Goal: Navigation & Orientation: Understand site structure

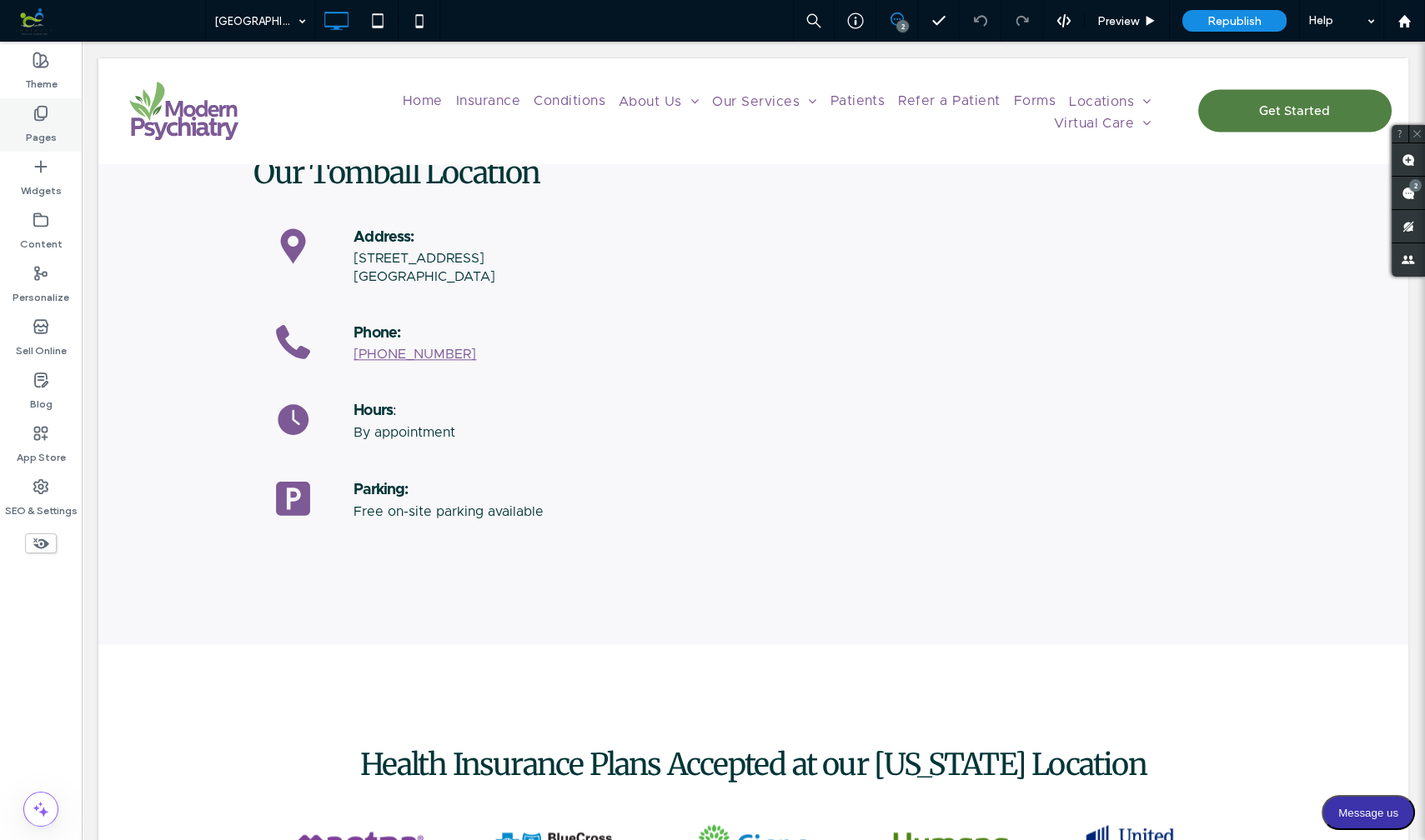
click at [47, 129] on label "Pages" at bounding box center [41, 133] width 31 height 24
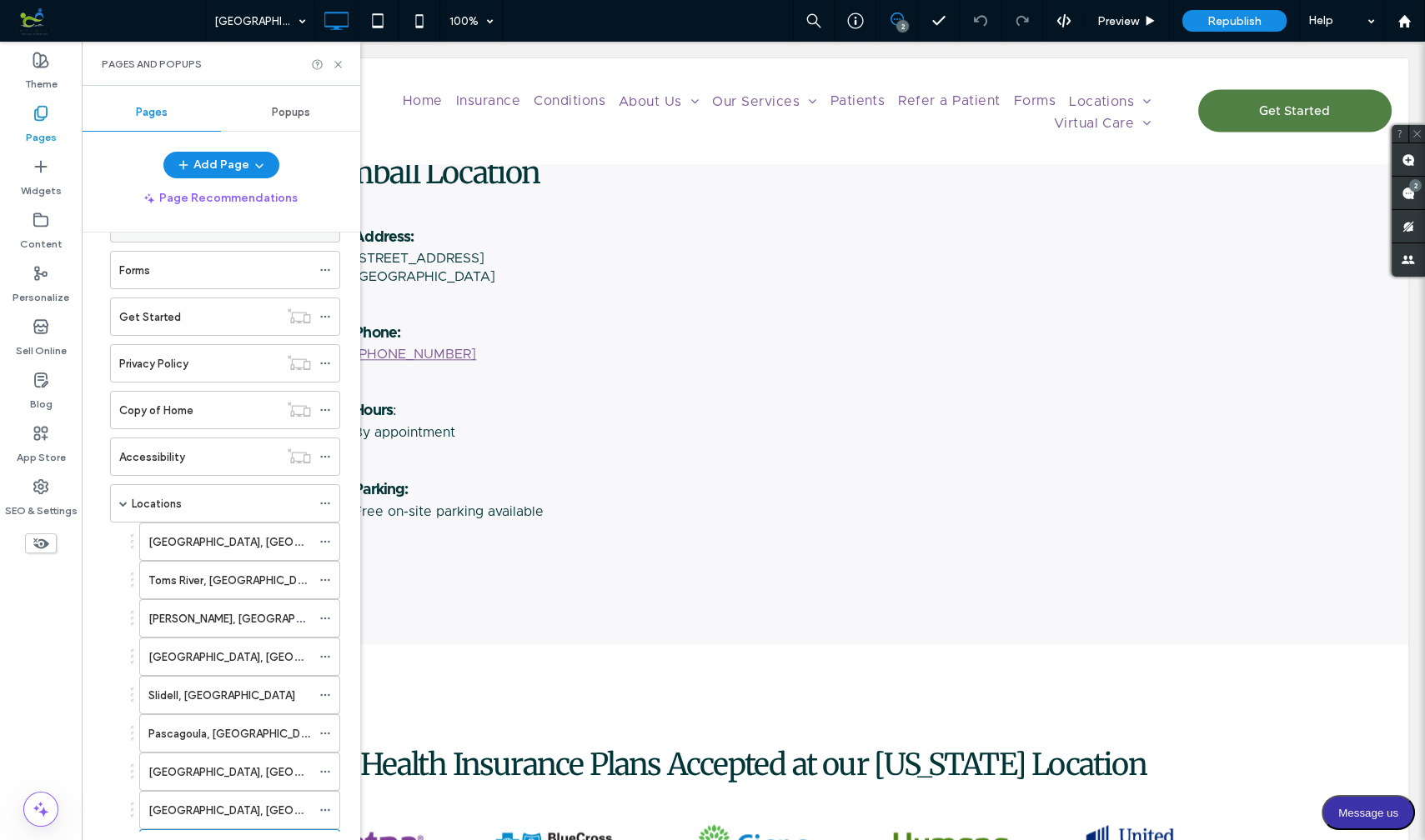
scroll to position [376, 0]
click at [121, 486] on span at bounding box center [124, 503] width 9 height 37
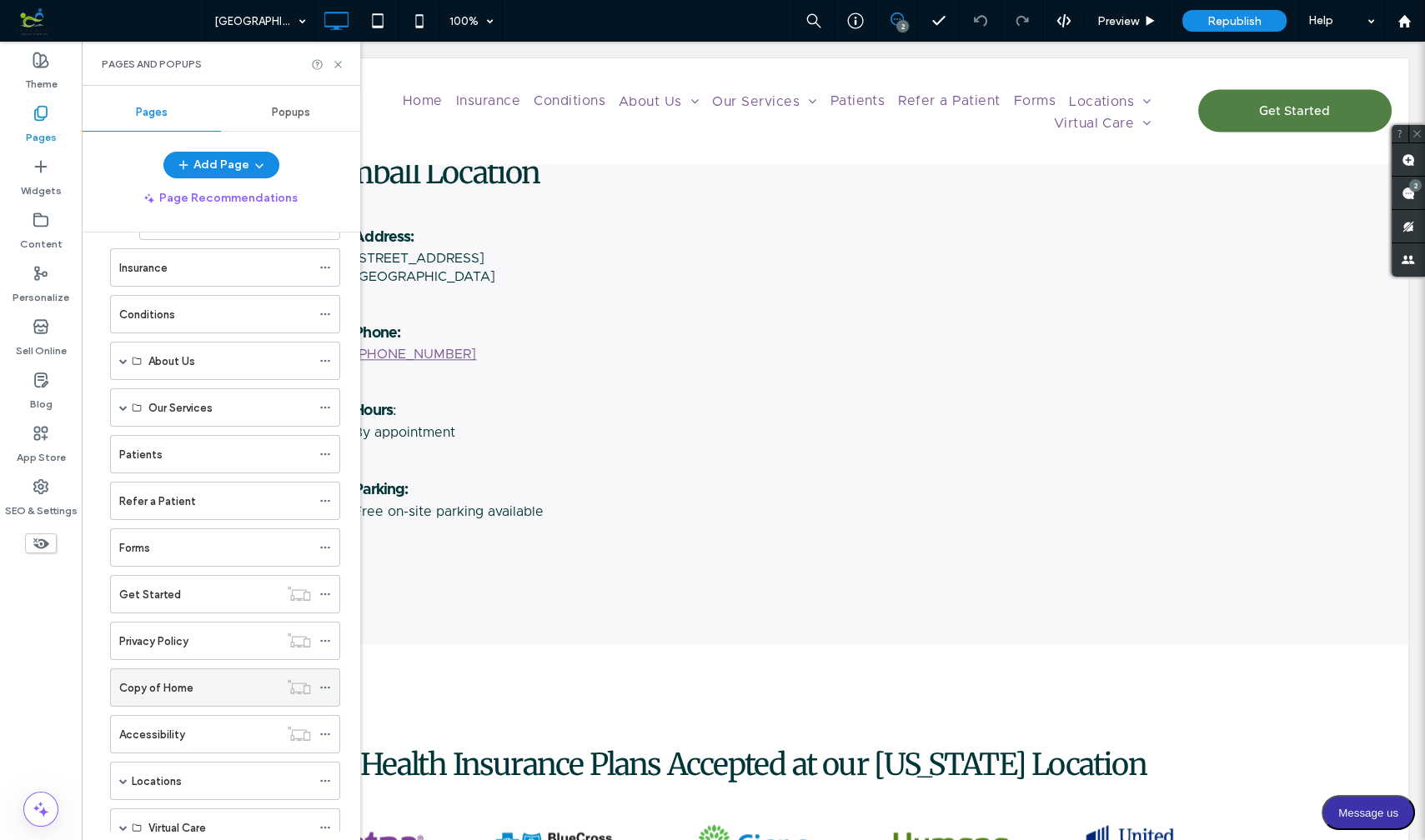
scroll to position [85, 0]
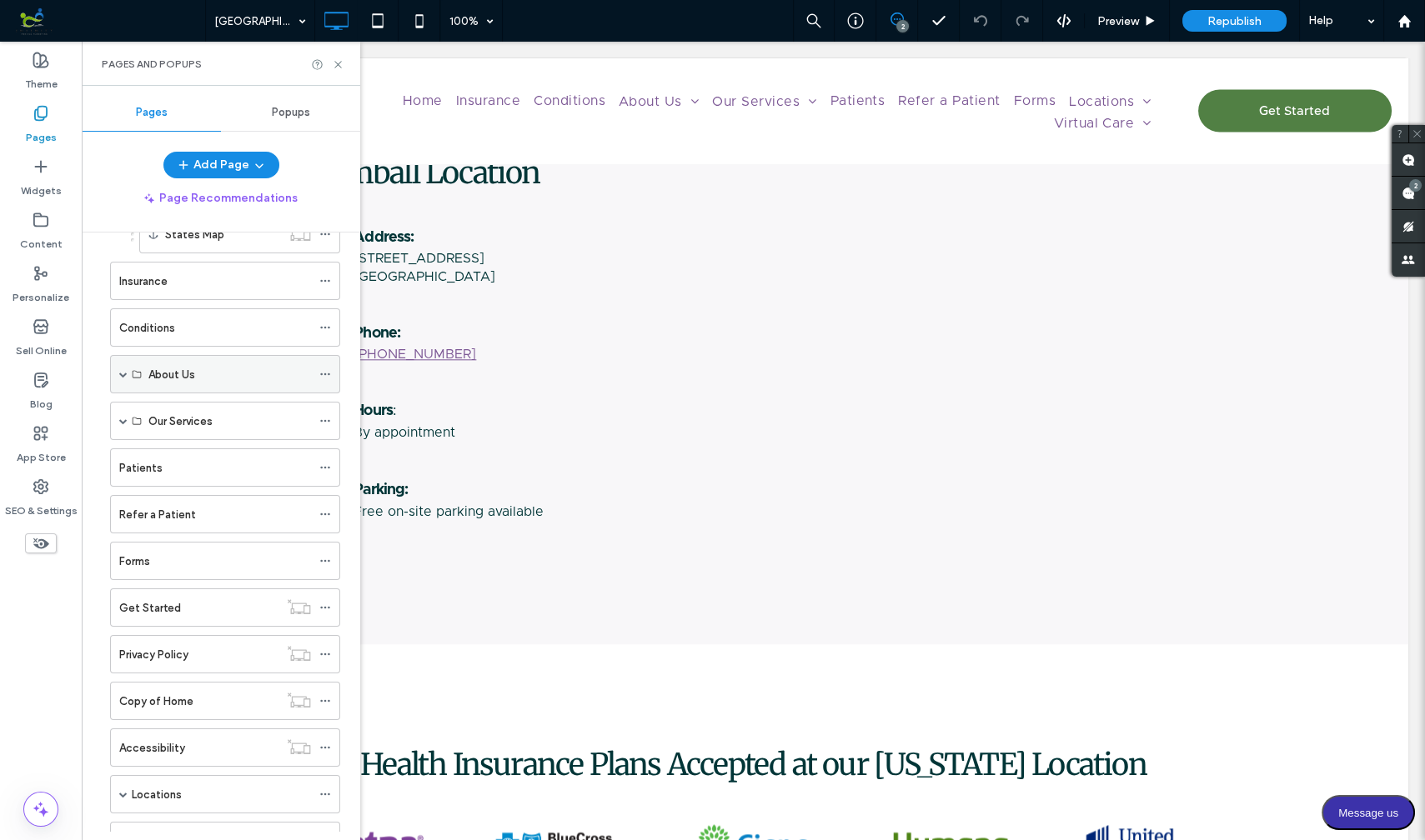
click at [124, 370] on span at bounding box center [124, 375] width 9 height 9
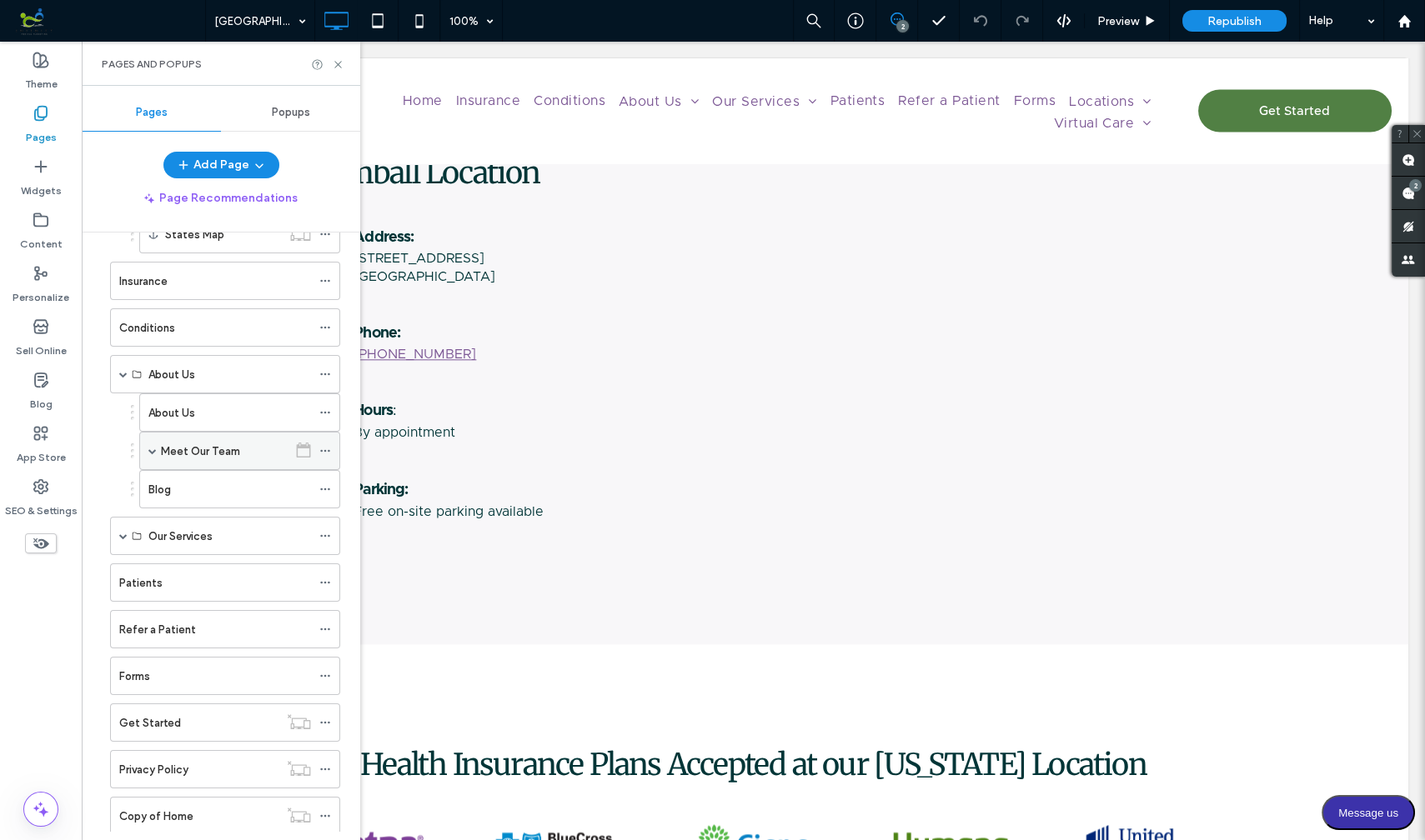
click at [151, 447] on span at bounding box center [153, 451] width 9 height 9
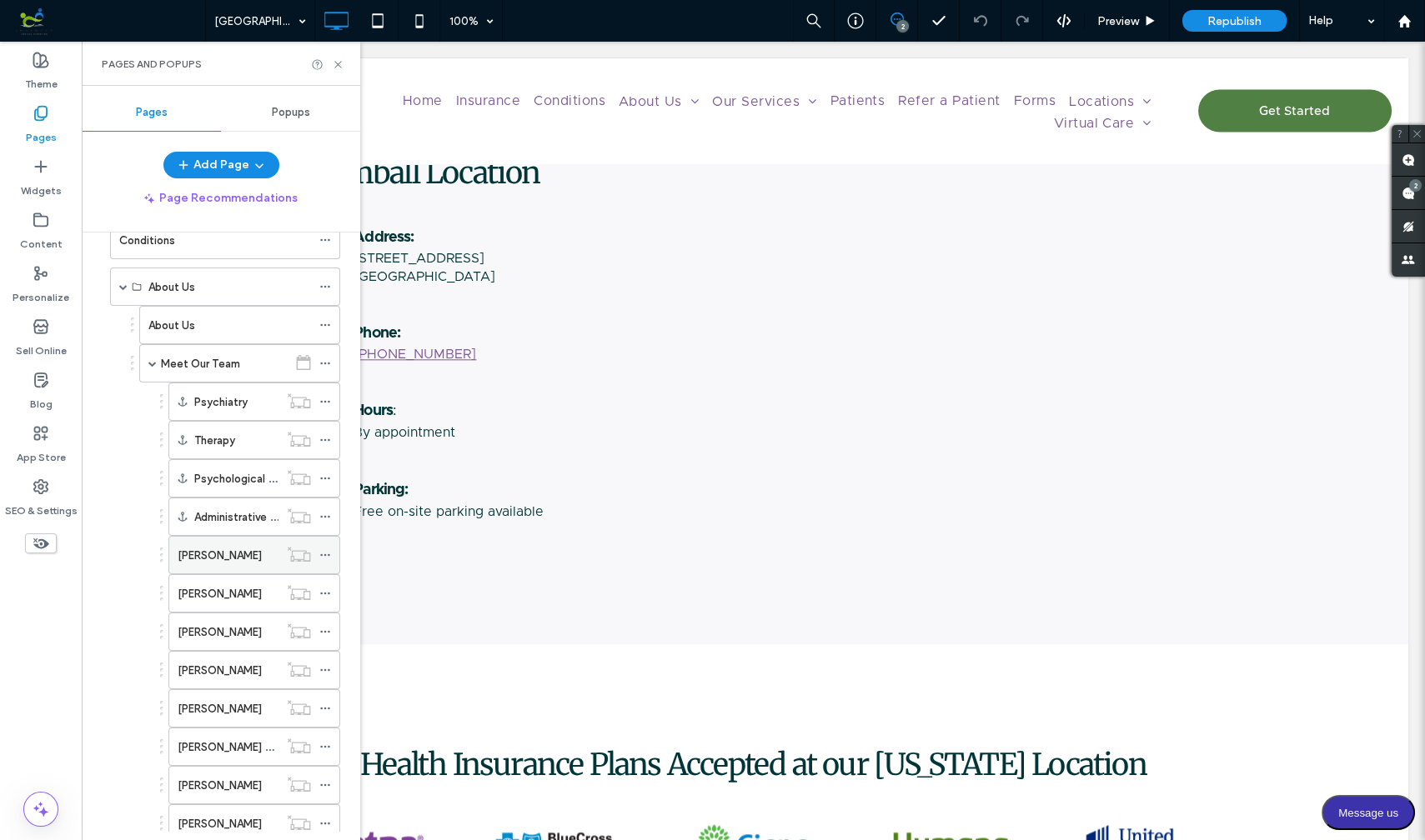
scroll to position [75, 0]
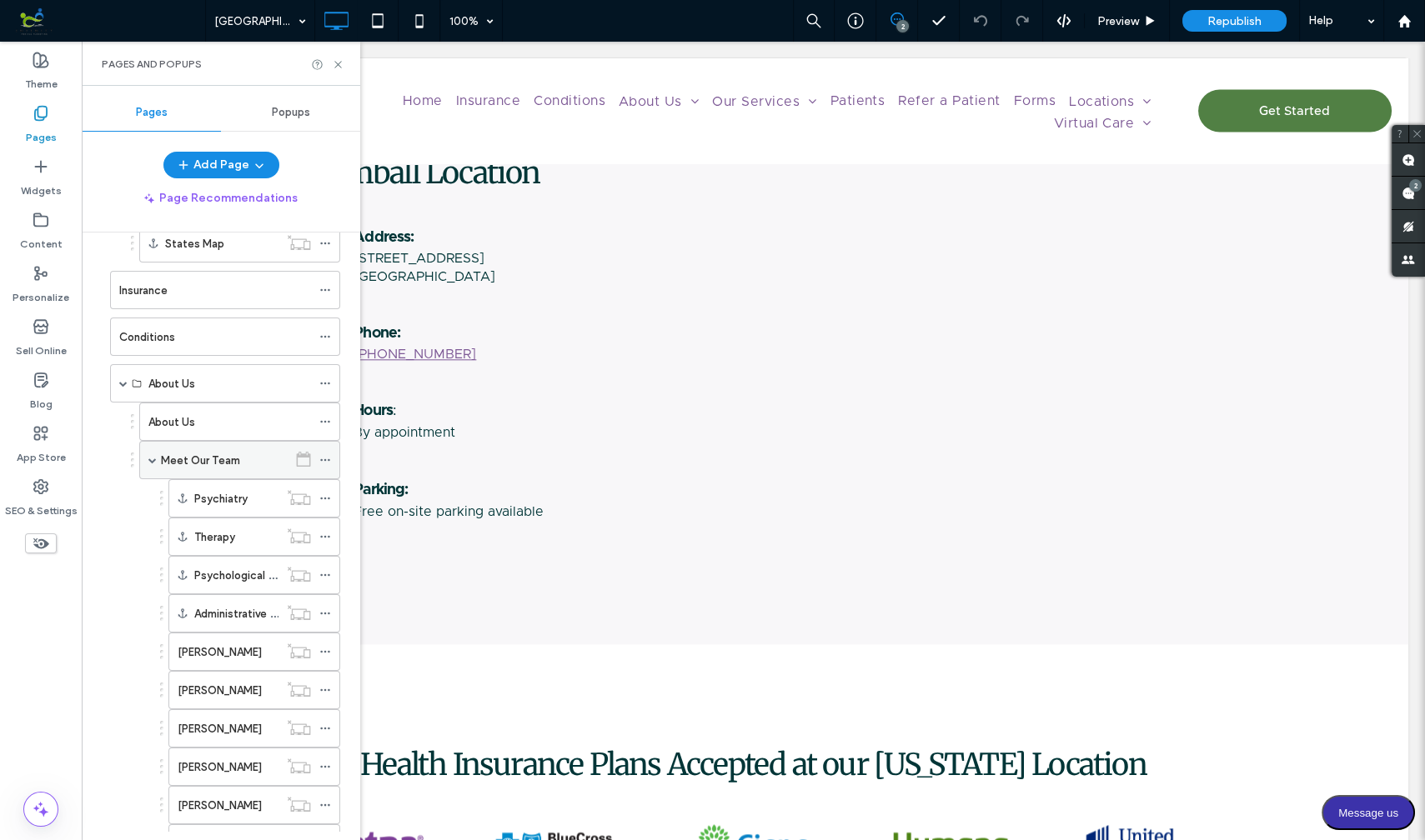
click at [241, 455] on div "Meet Our Team" at bounding box center [224, 460] width 126 height 17
click at [335, 63] on icon at bounding box center [338, 64] width 12 height 12
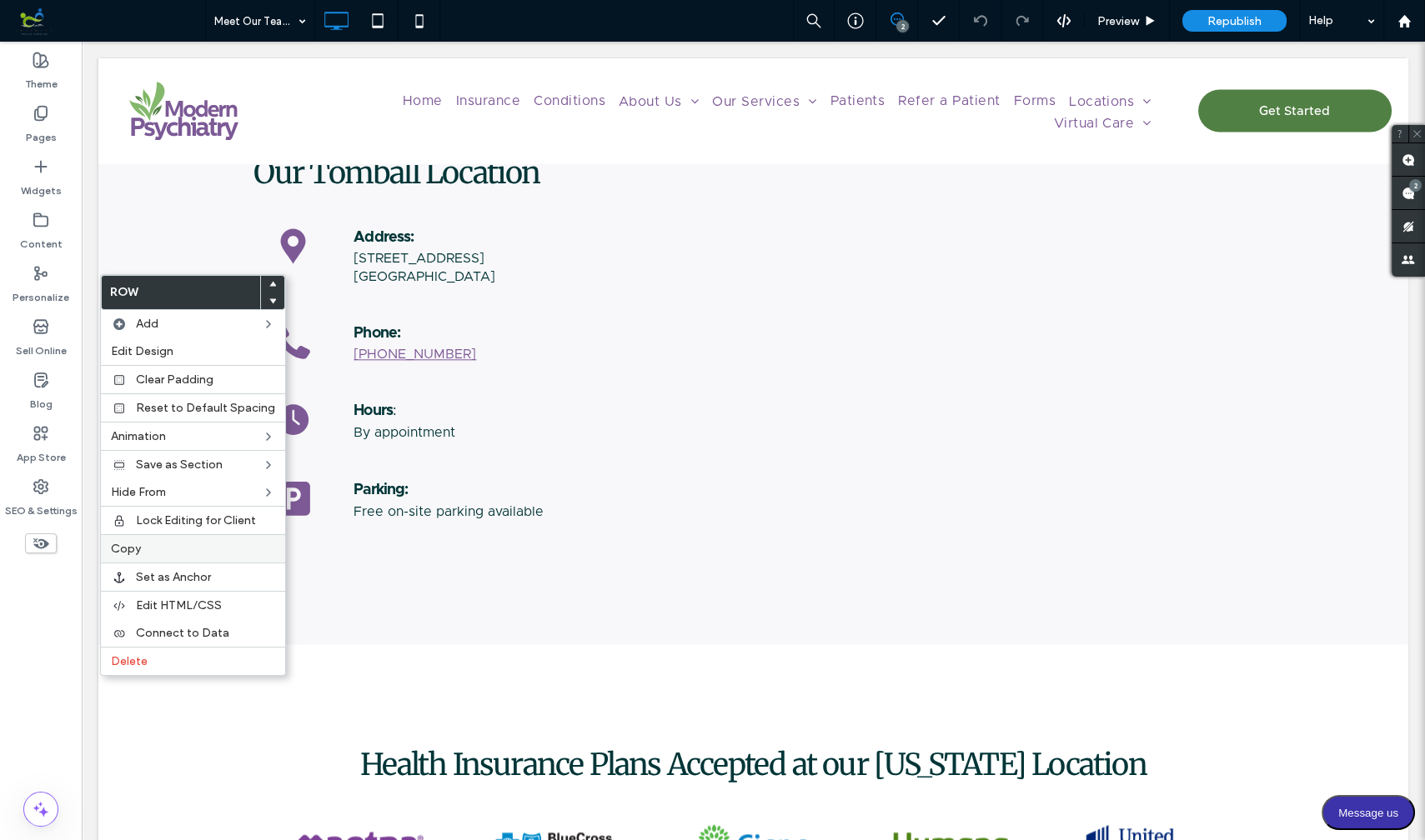
click at [162, 552] on div "Copy" at bounding box center [193, 548] width 184 height 29
click at [145, 574] on label "Paste" at bounding box center [193, 576] width 164 height 14
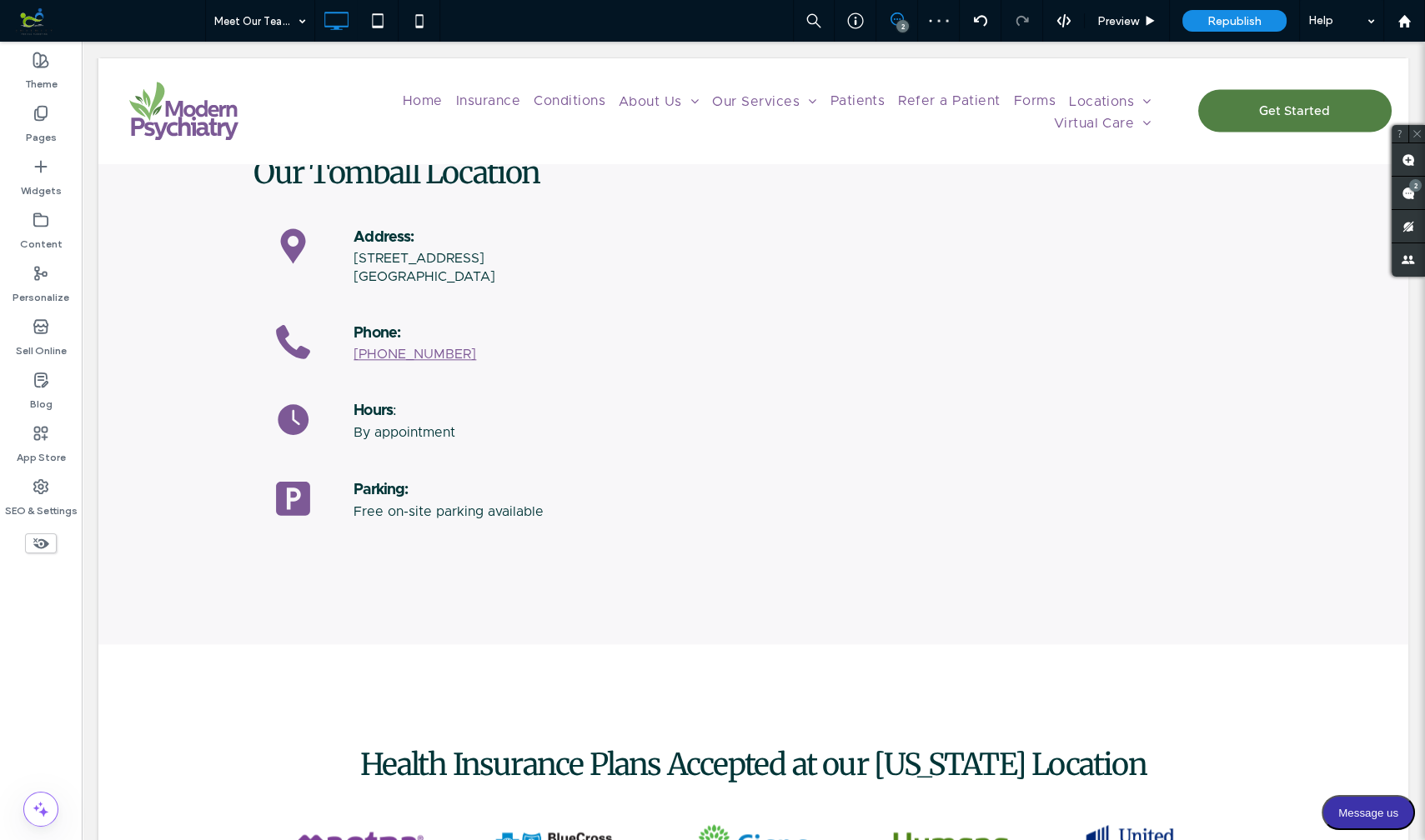
type input "**********"
type input "**"
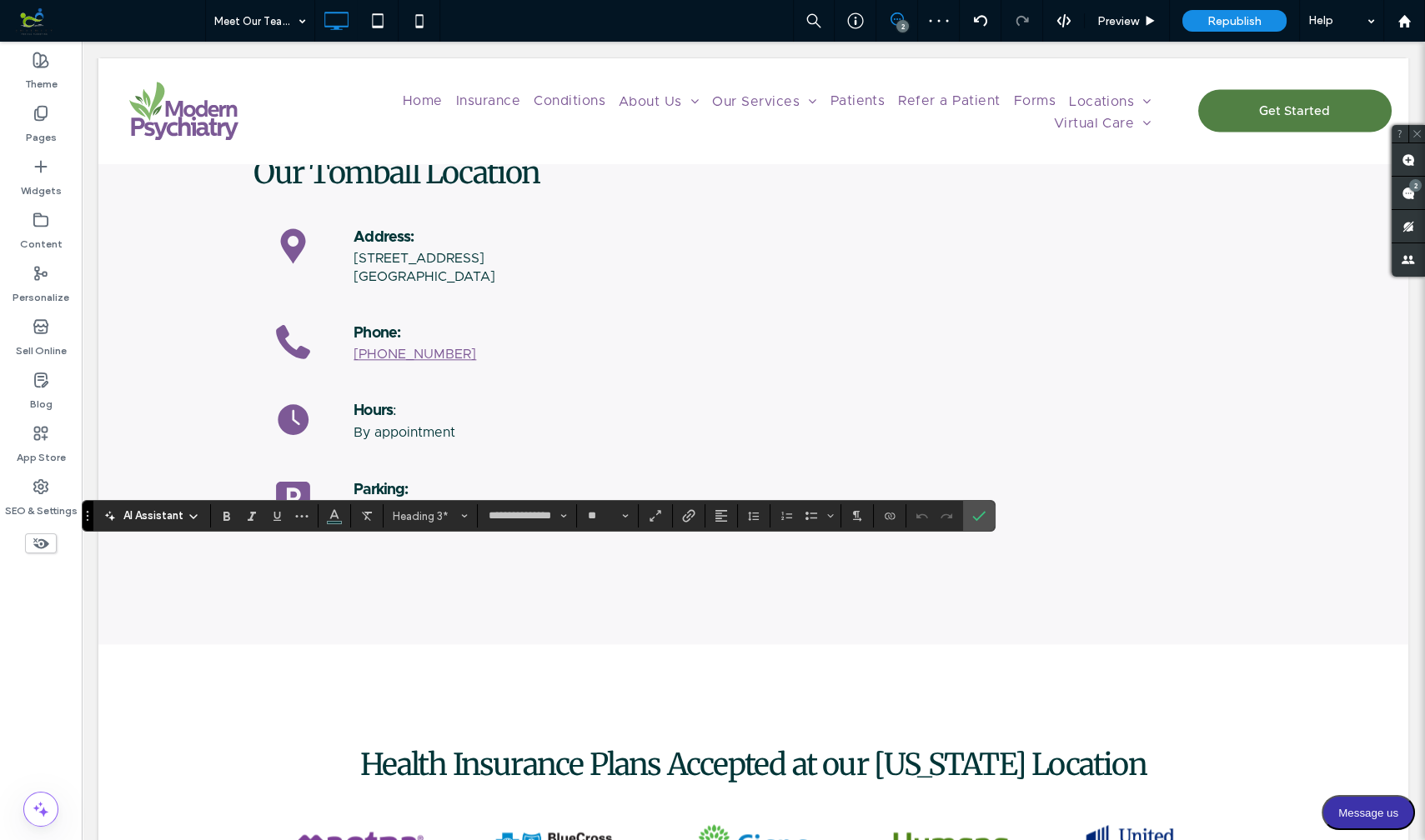
type input "**********"
type input "**"
type input "**********"
type input "**"
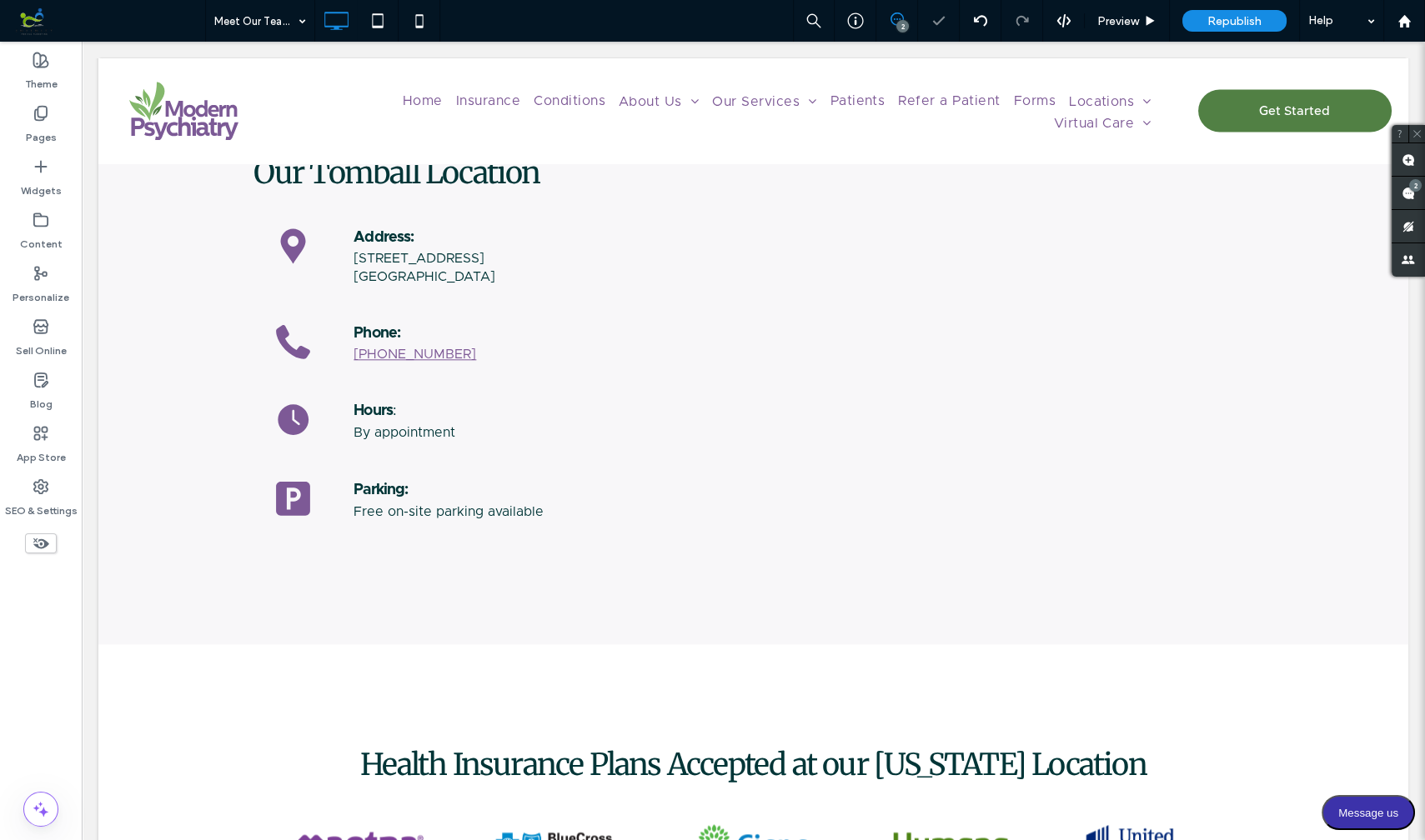
type input "**********"
type input "**"
type input "**********"
type input "**"
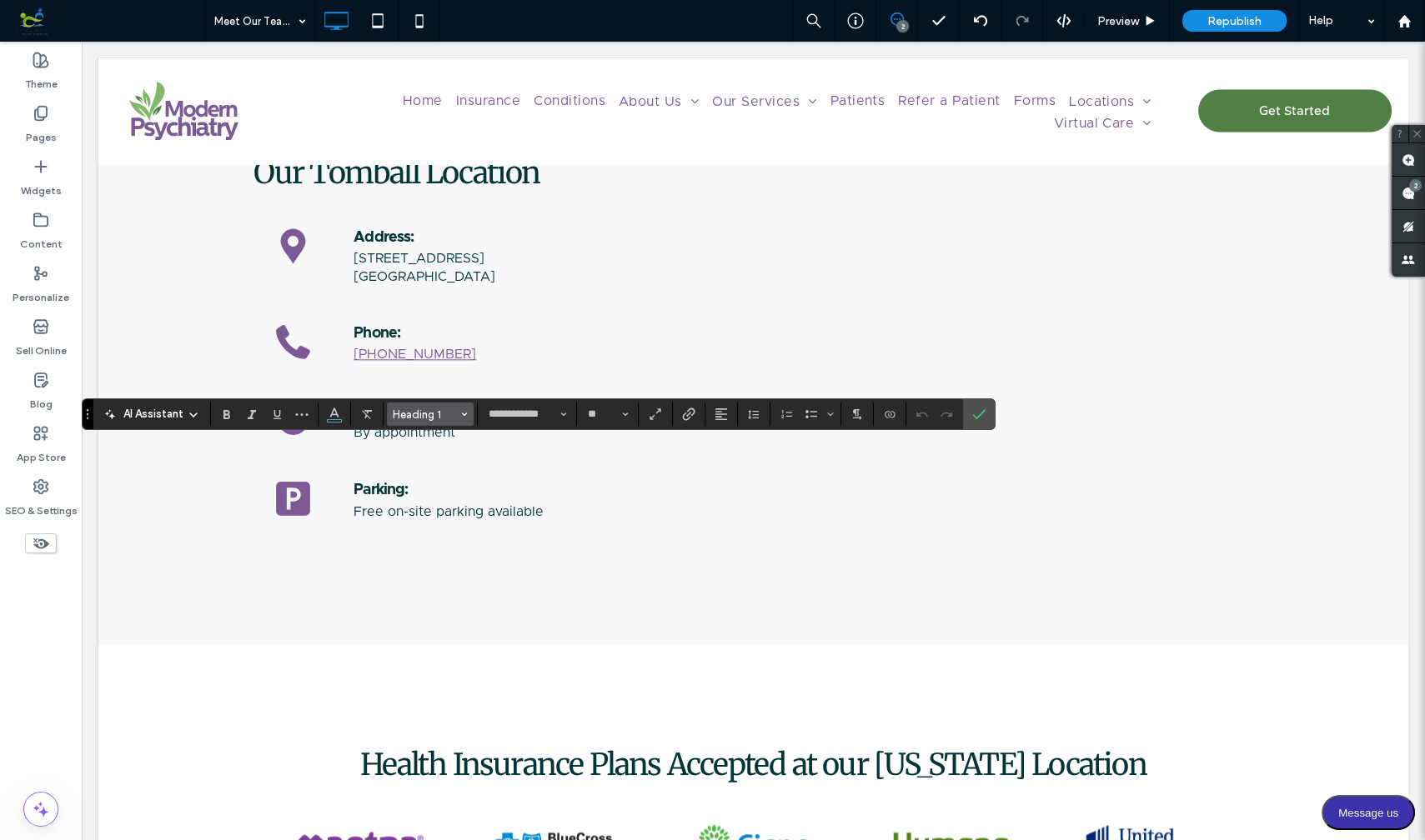
click at [462, 412] on icon "Styles" at bounding box center [465, 415] width 7 height 7
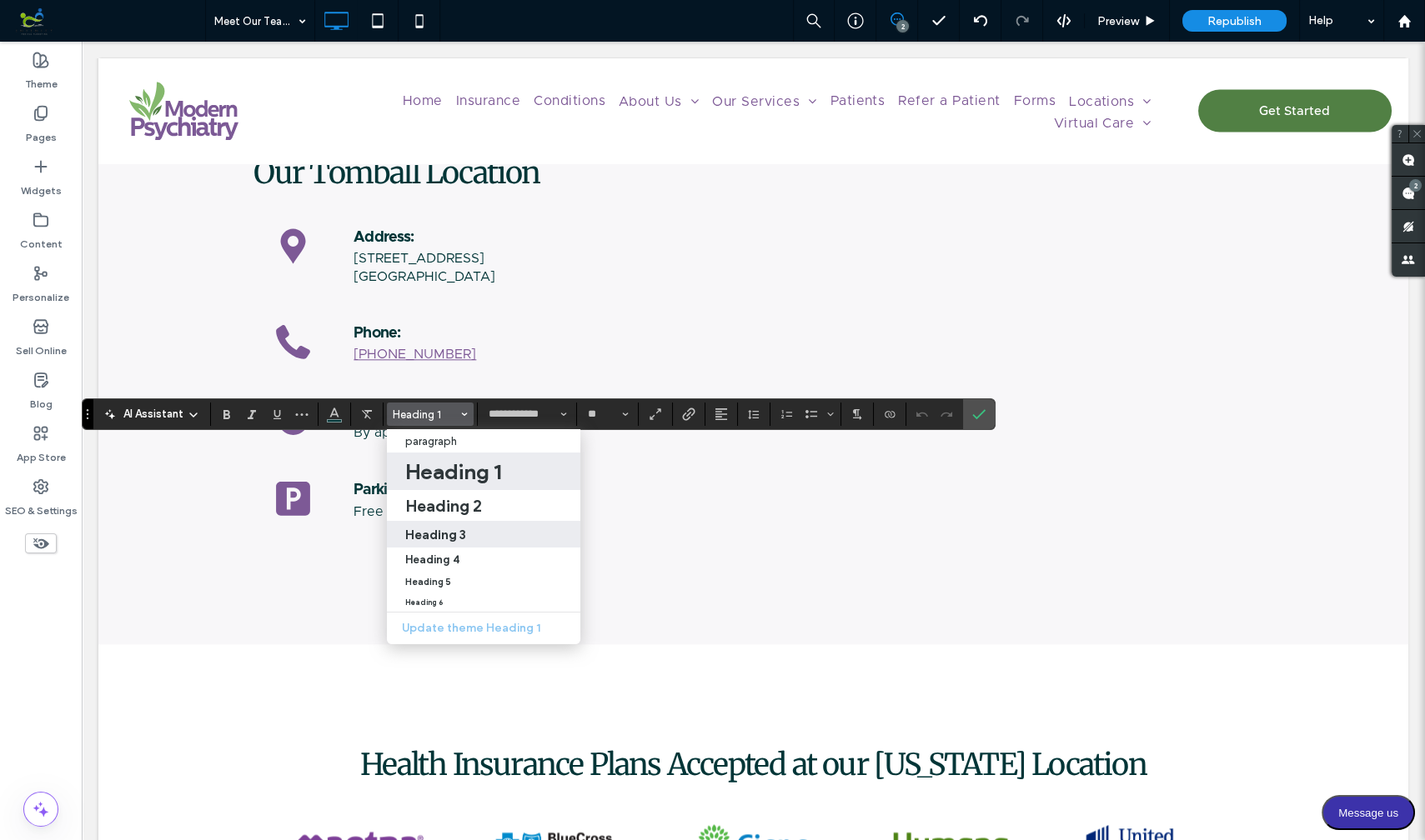
click at [440, 527] on h3 "Heading 3" at bounding box center [436, 535] width 61 height 16
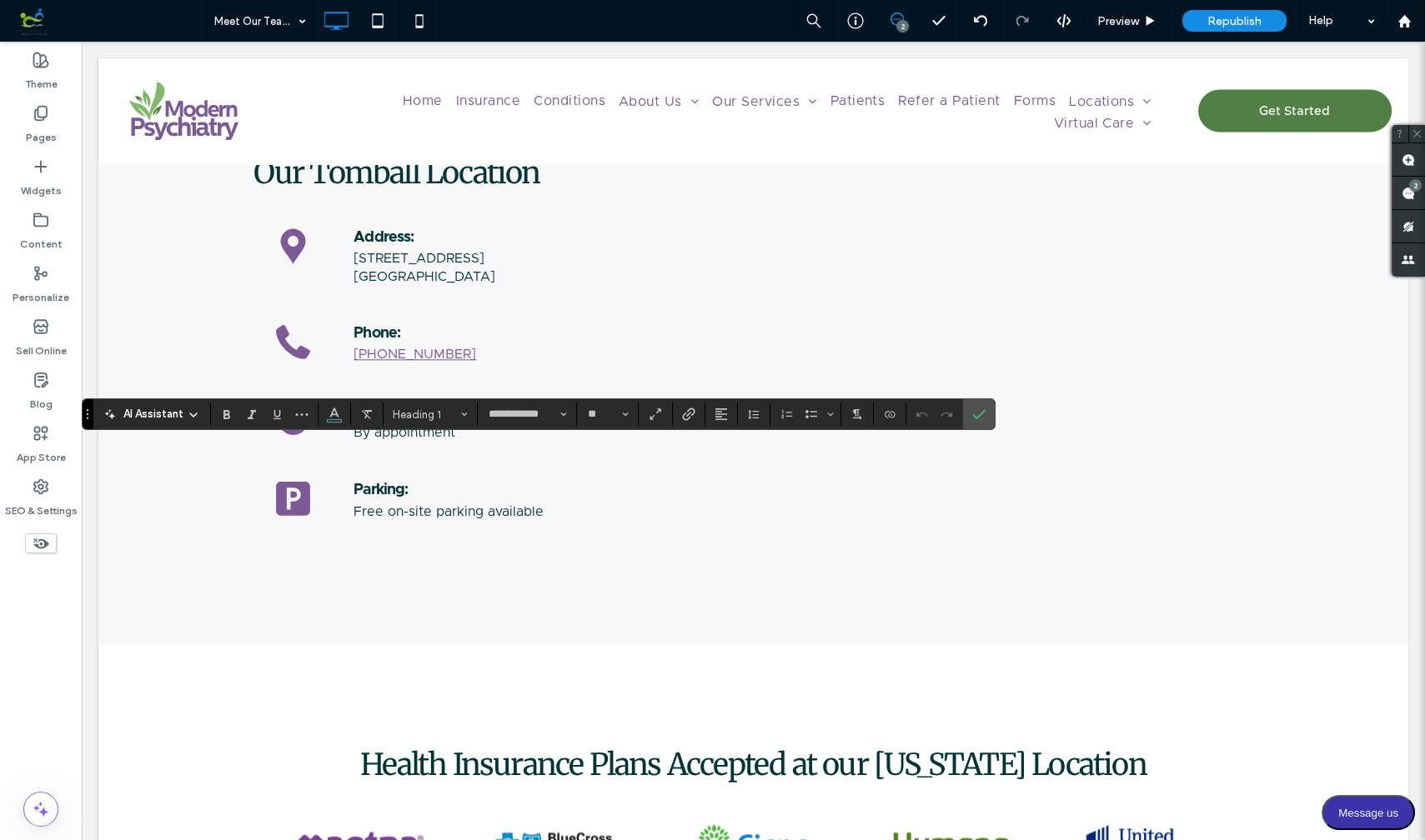
type input "**********"
type input "**"
click at [977, 414] on icon "Confirm" at bounding box center [978, 414] width 13 height 13
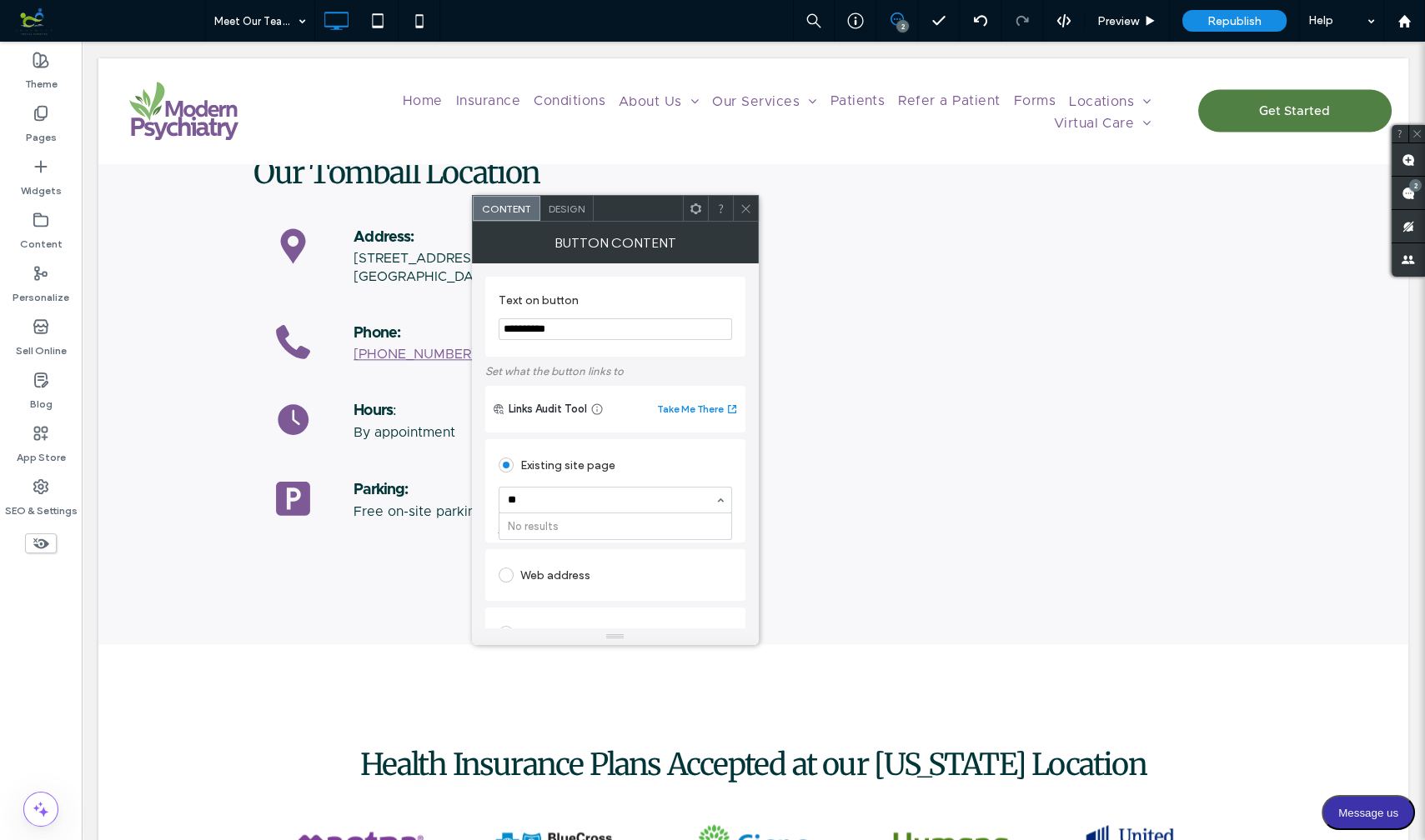
type input "*"
type input "***"
click at [746, 209] on icon at bounding box center [745, 208] width 12 height 12
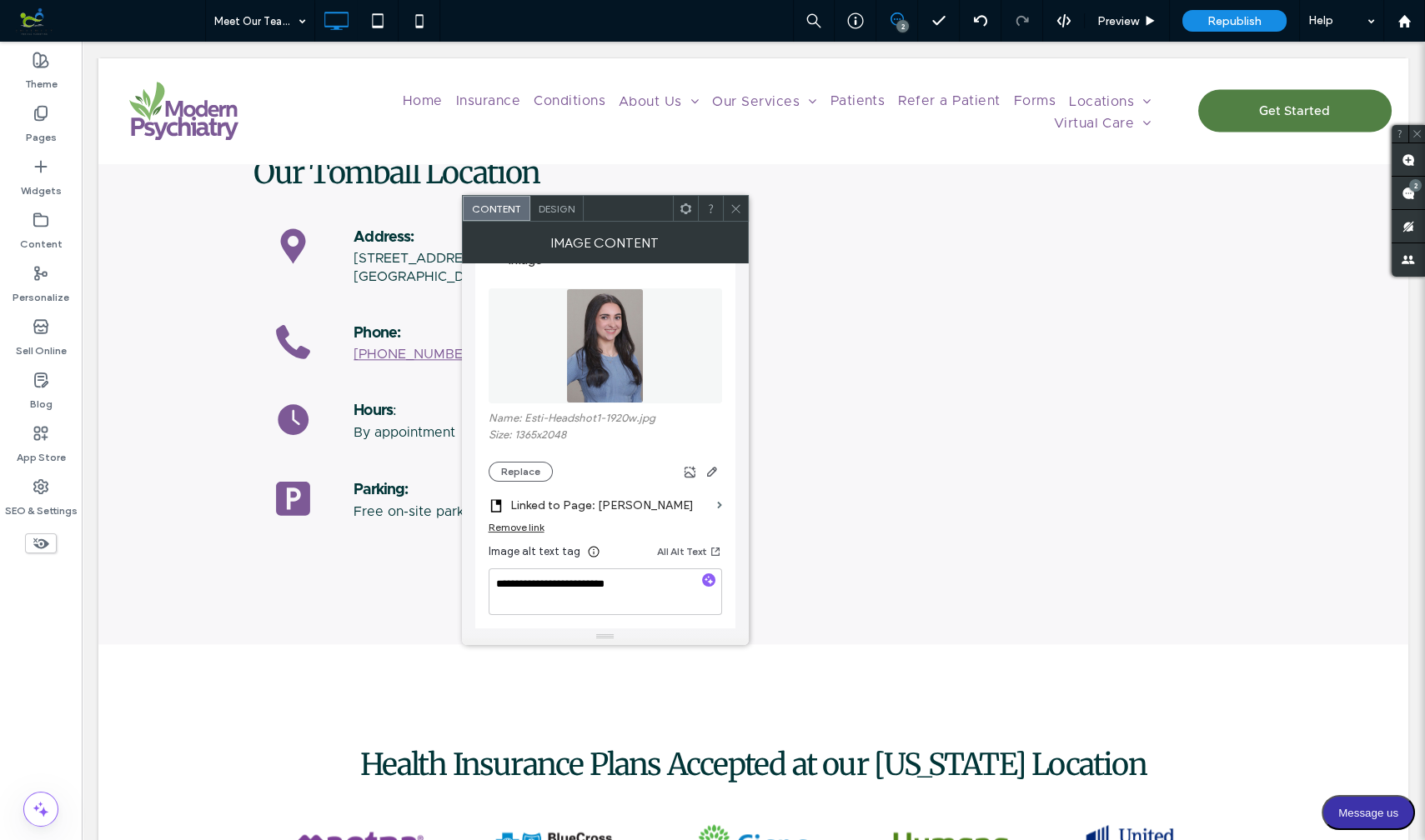
scroll to position [183, 0]
click at [516, 469] on button "Replace" at bounding box center [521, 469] width 64 height 20
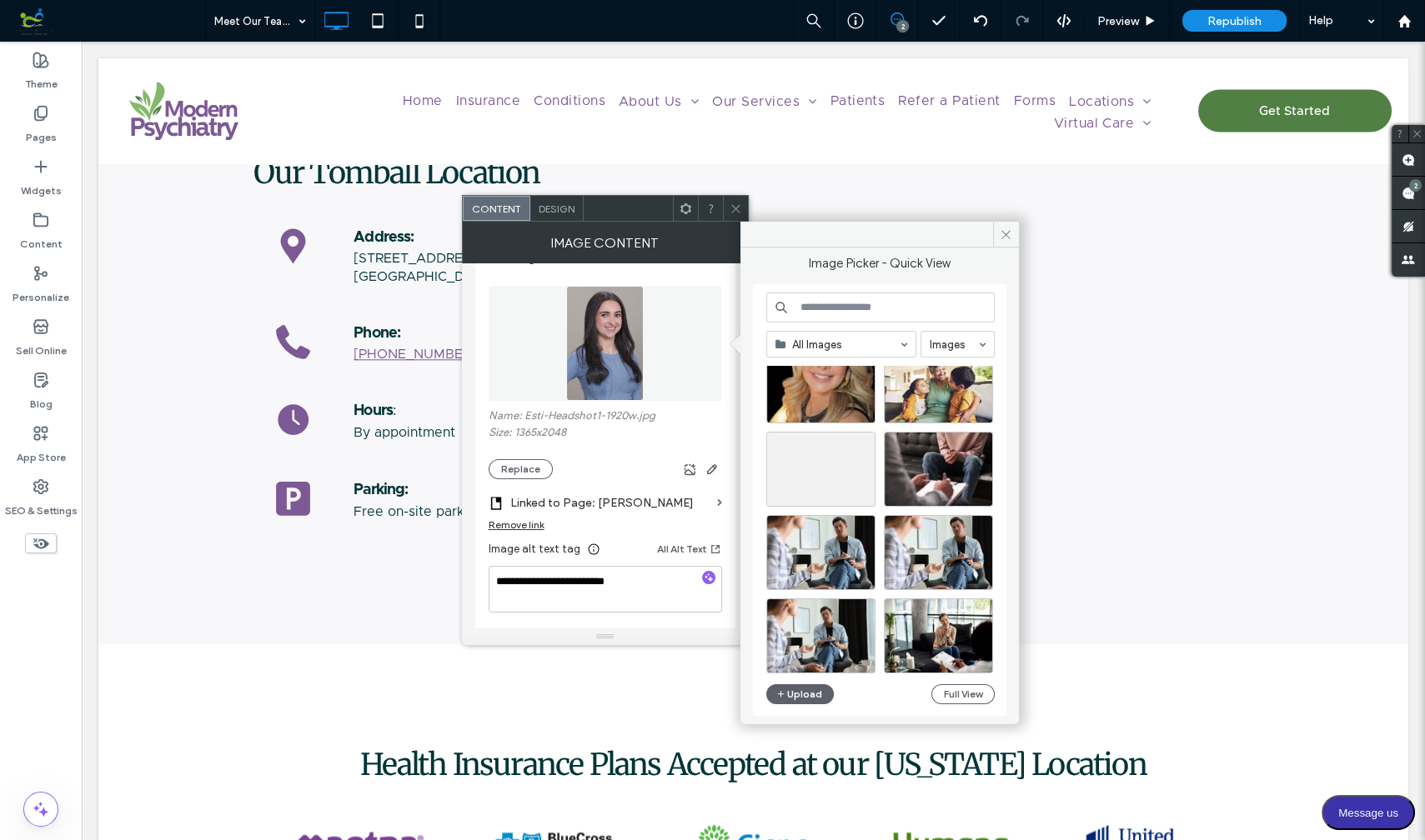
scroll to position [413, 0]
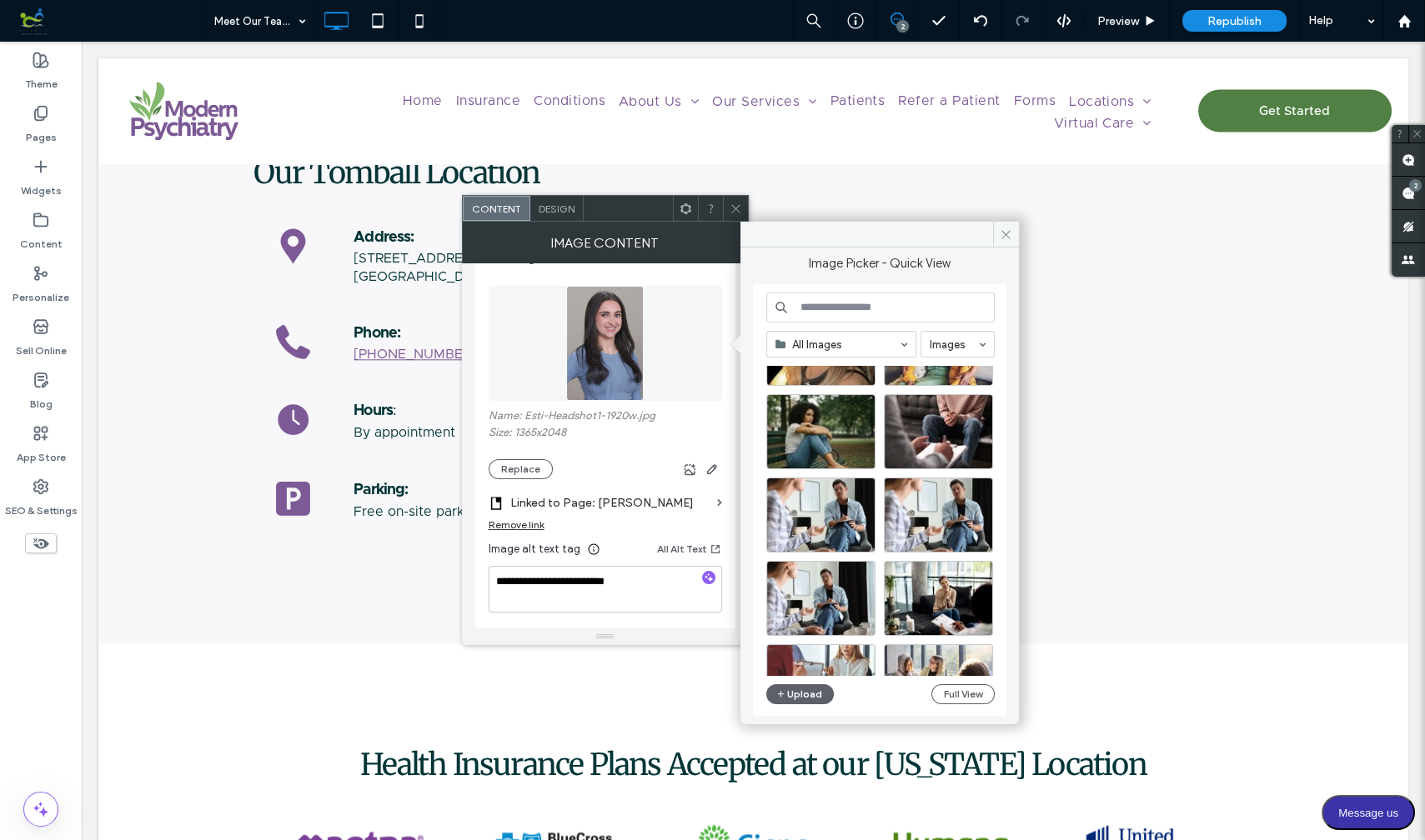
click at [824, 298] on input at bounding box center [880, 308] width 228 height 30
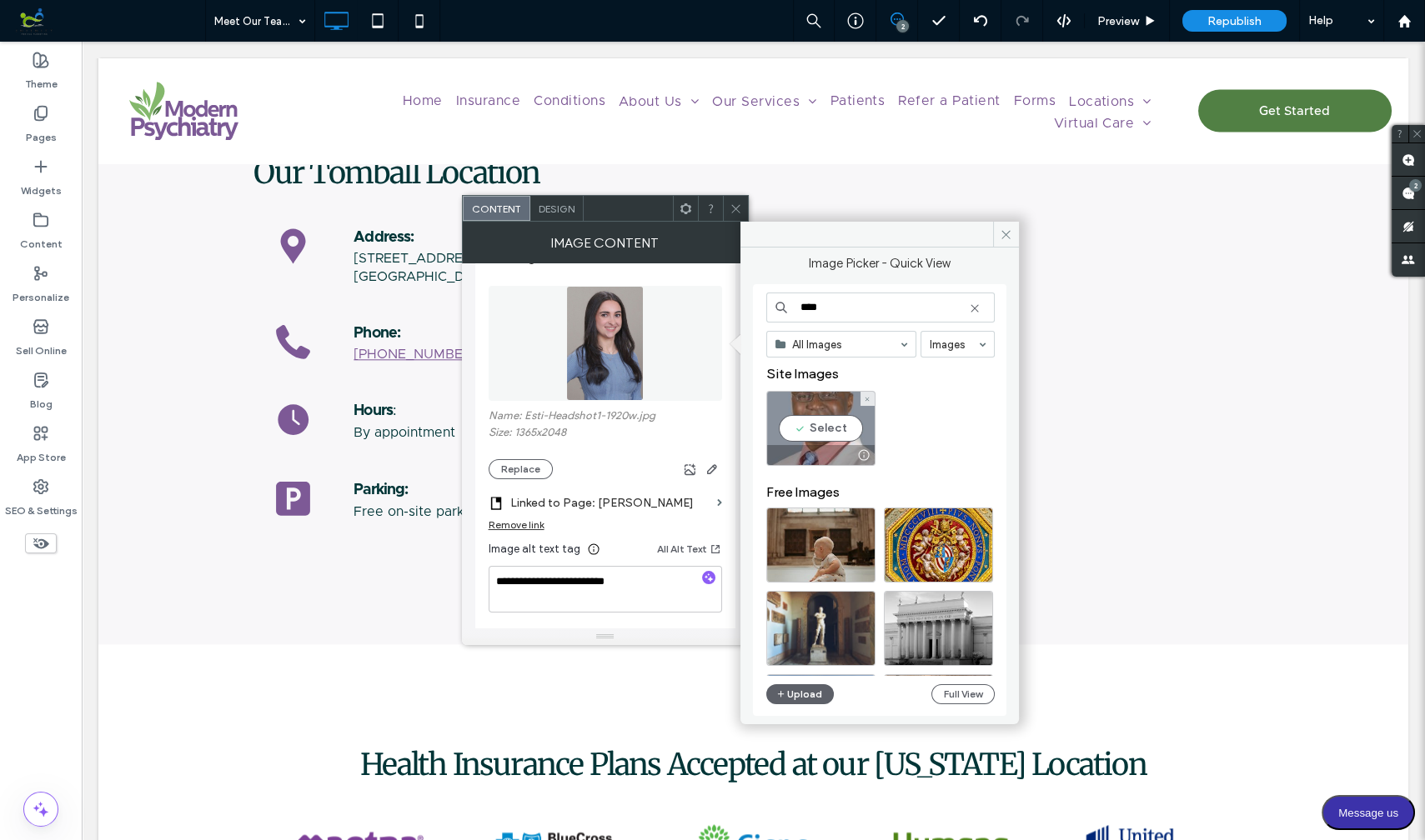
type input "****"
click at [822, 423] on div "Select" at bounding box center [820, 429] width 109 height 75
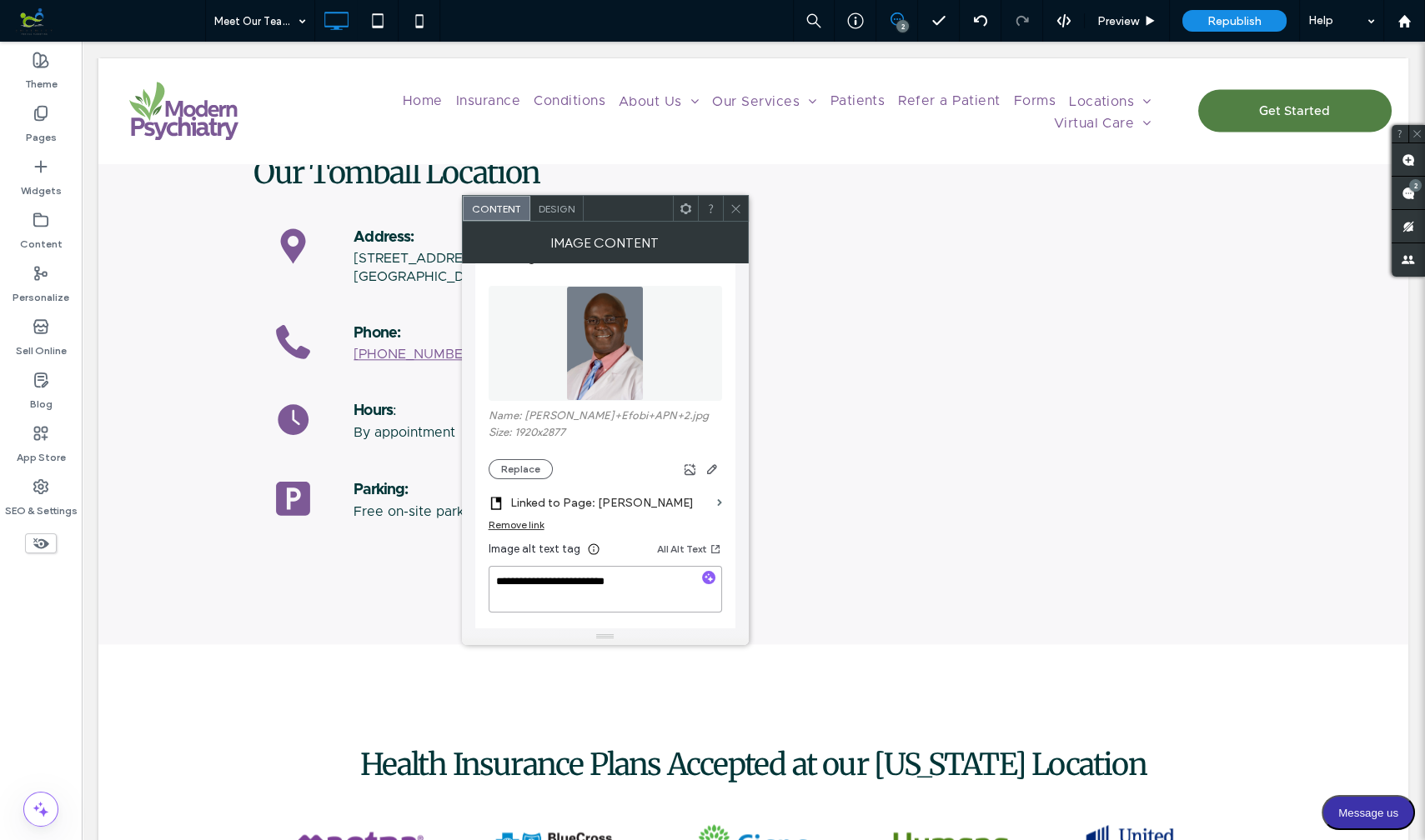
drag, startPoint x: 621, startPoint y: 579, endPoint x: 488, endPoint y: 575, distance: 133.1
click at [489, 575] on textarea "**********" at bounding box center [606, 589] width 234 height 47
paste textarea
type textarea "**********"
click at [737, 213] on icon at bounding box center [736, 208] width 12 height 12
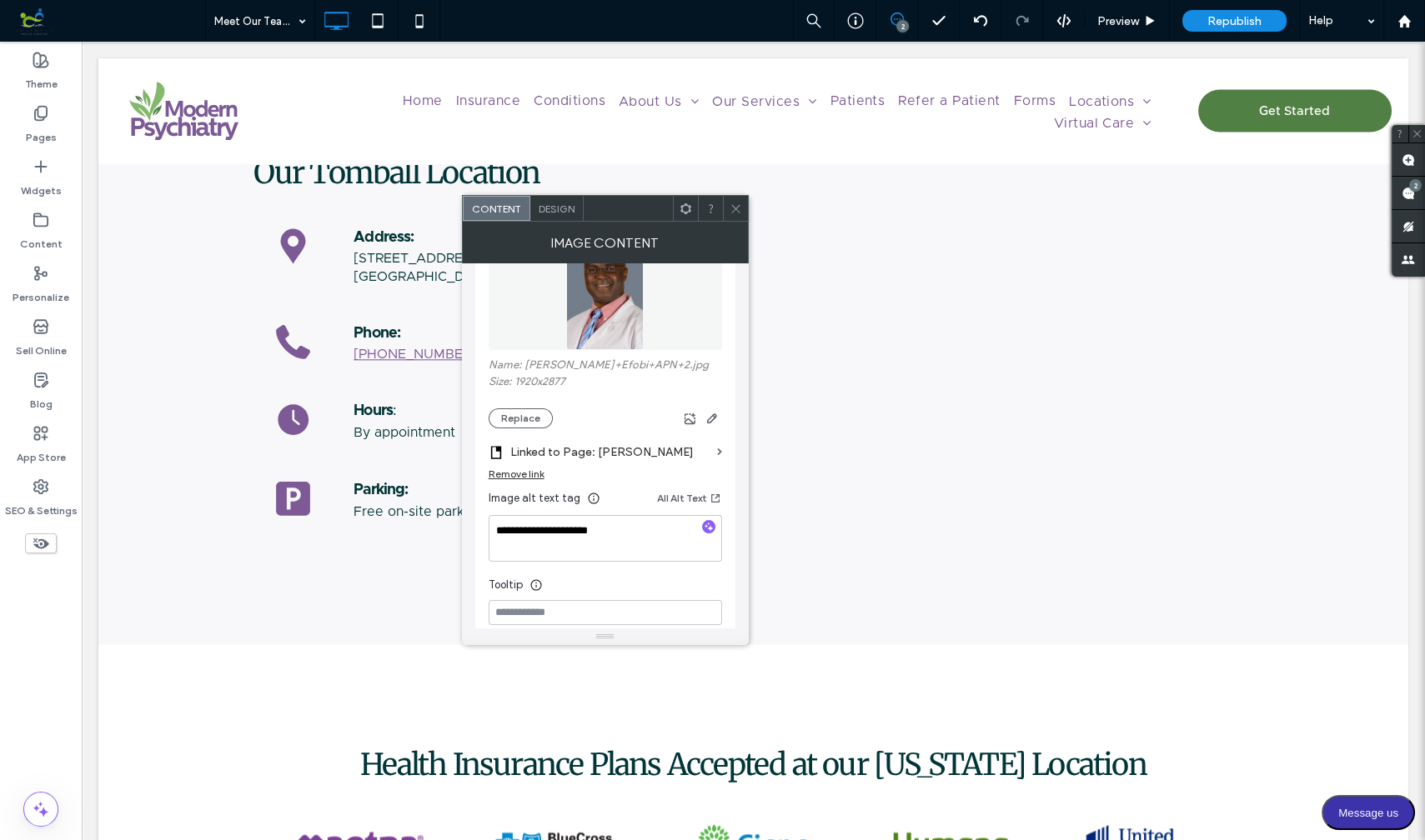
scroll to position [256, 0]
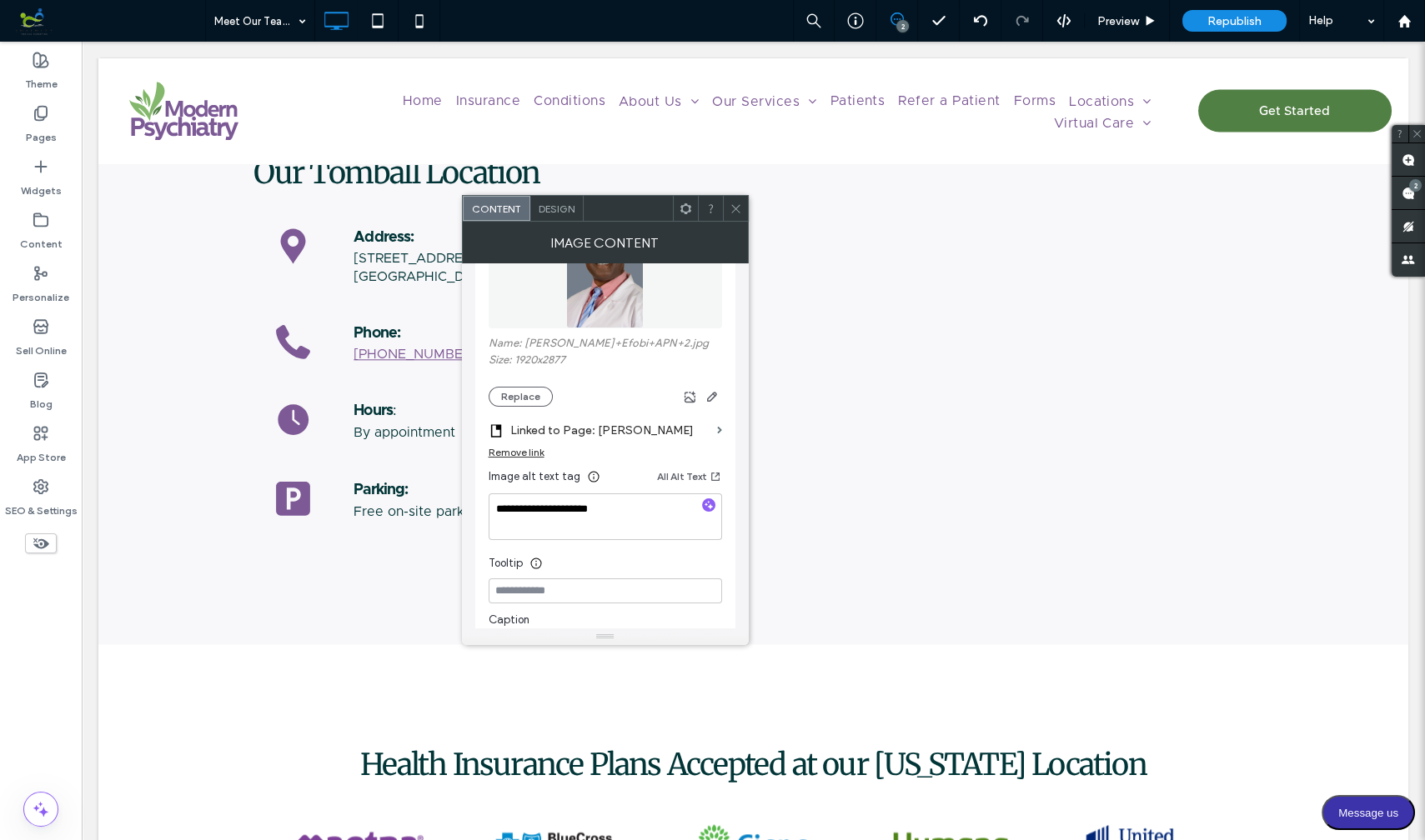
click at [712, 430] on section "Linked to Page: [PERSON_NAME]" at bounding box center [606, 426] width 234 height 39
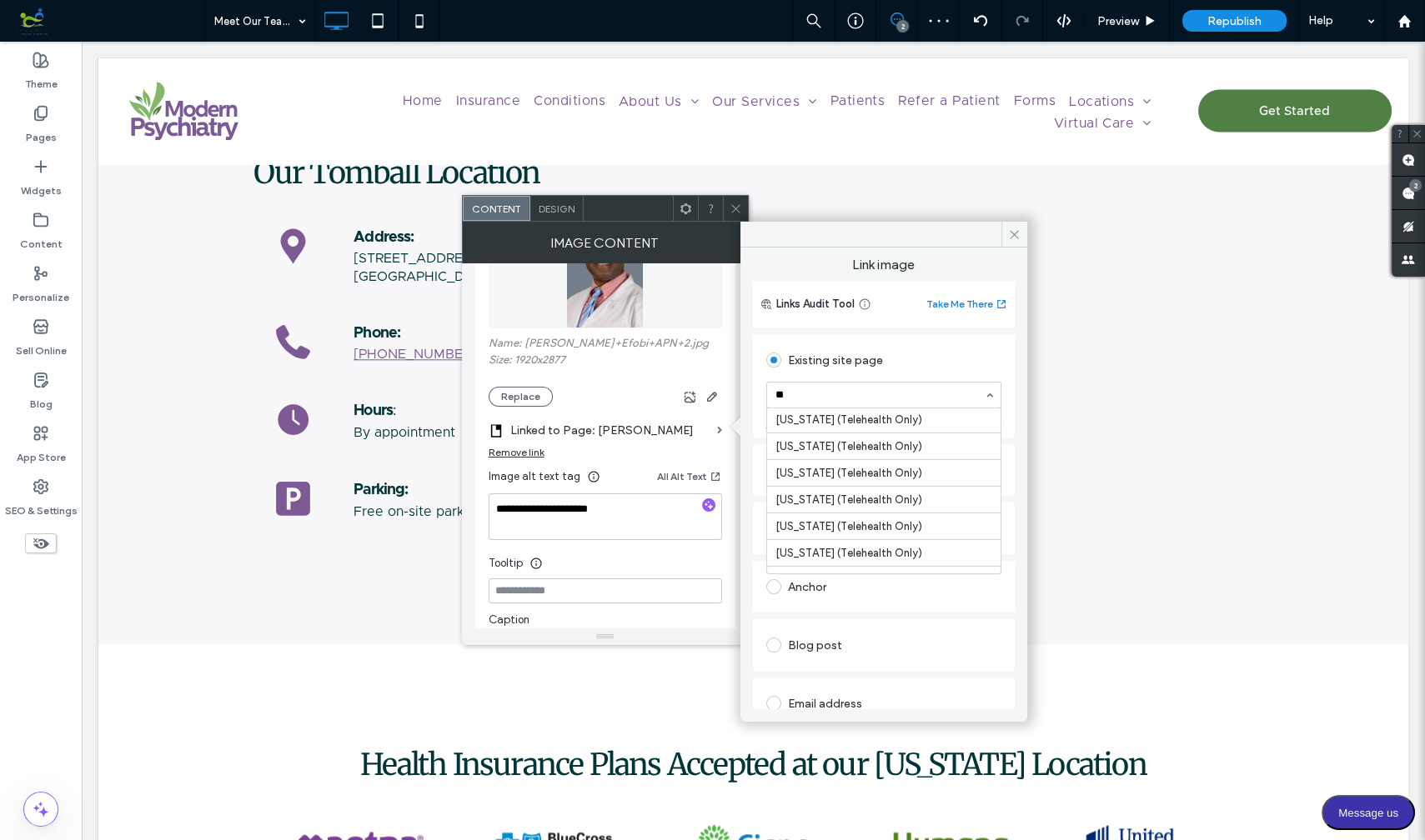
scroll to position [0, 0]
type input "*"
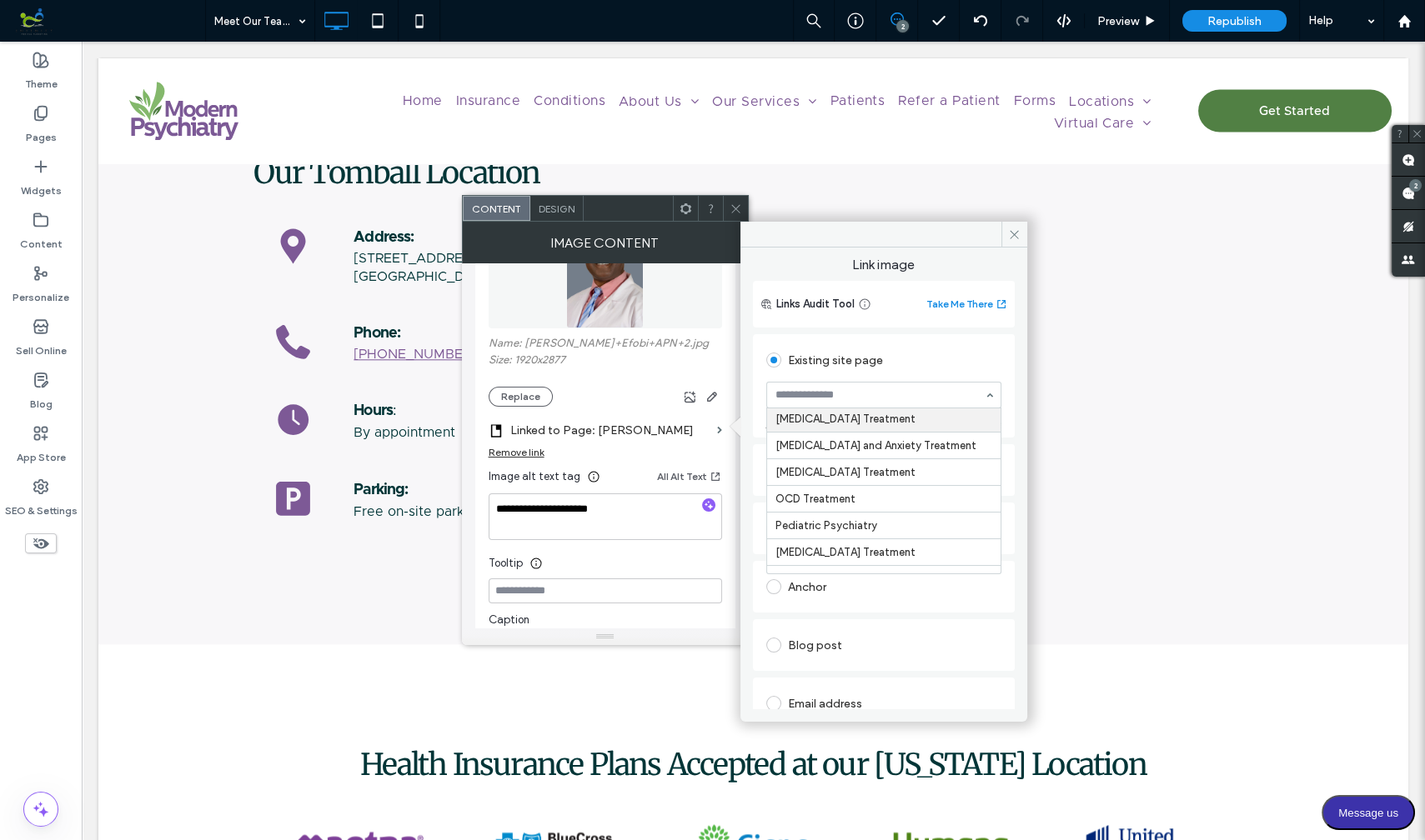
click at [920, 364] on div "Existing site page" at bounding box center [884, 360] width 235 height 27
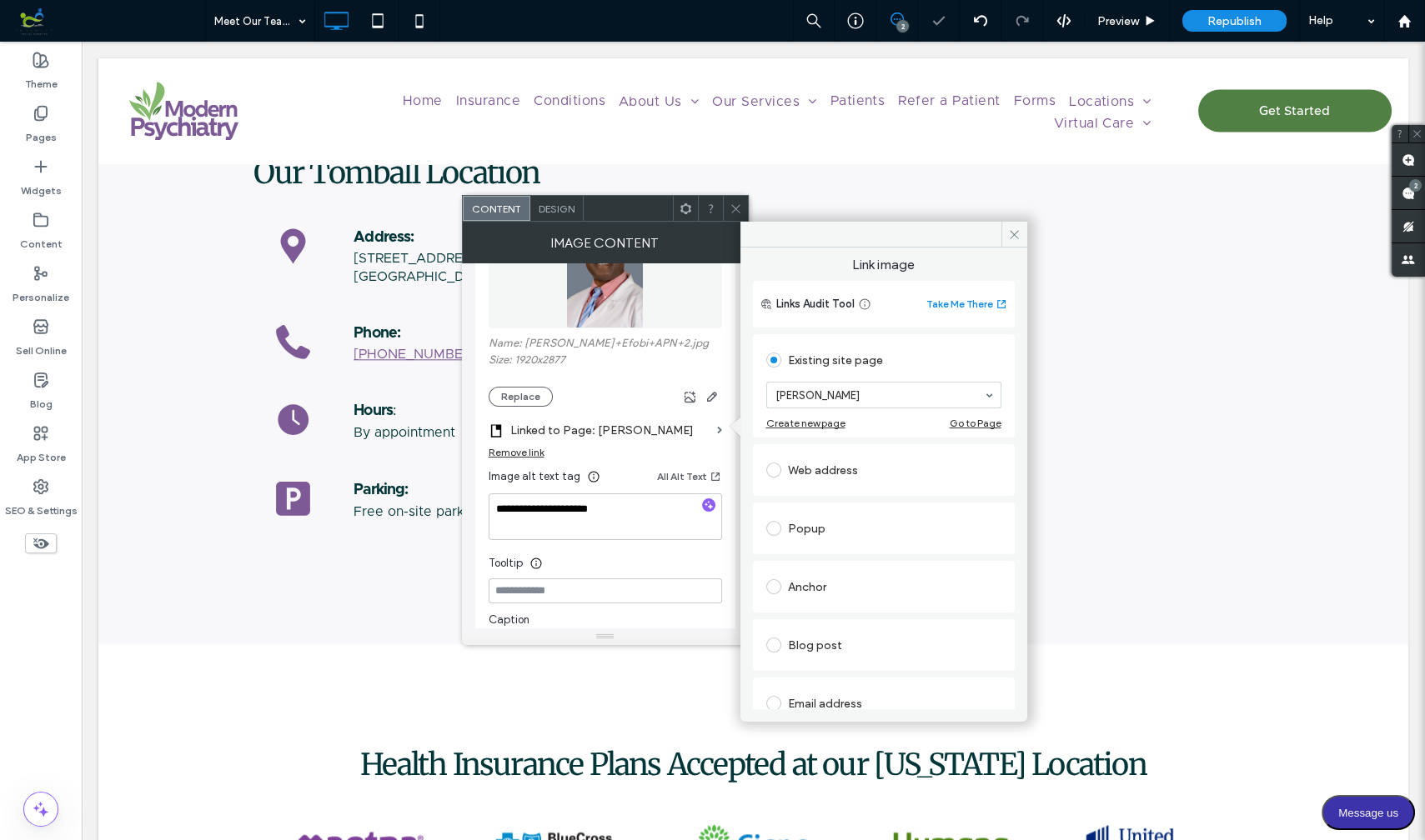
click at [777, 464] on span at bounding box center [773, 470] width 15 height 15
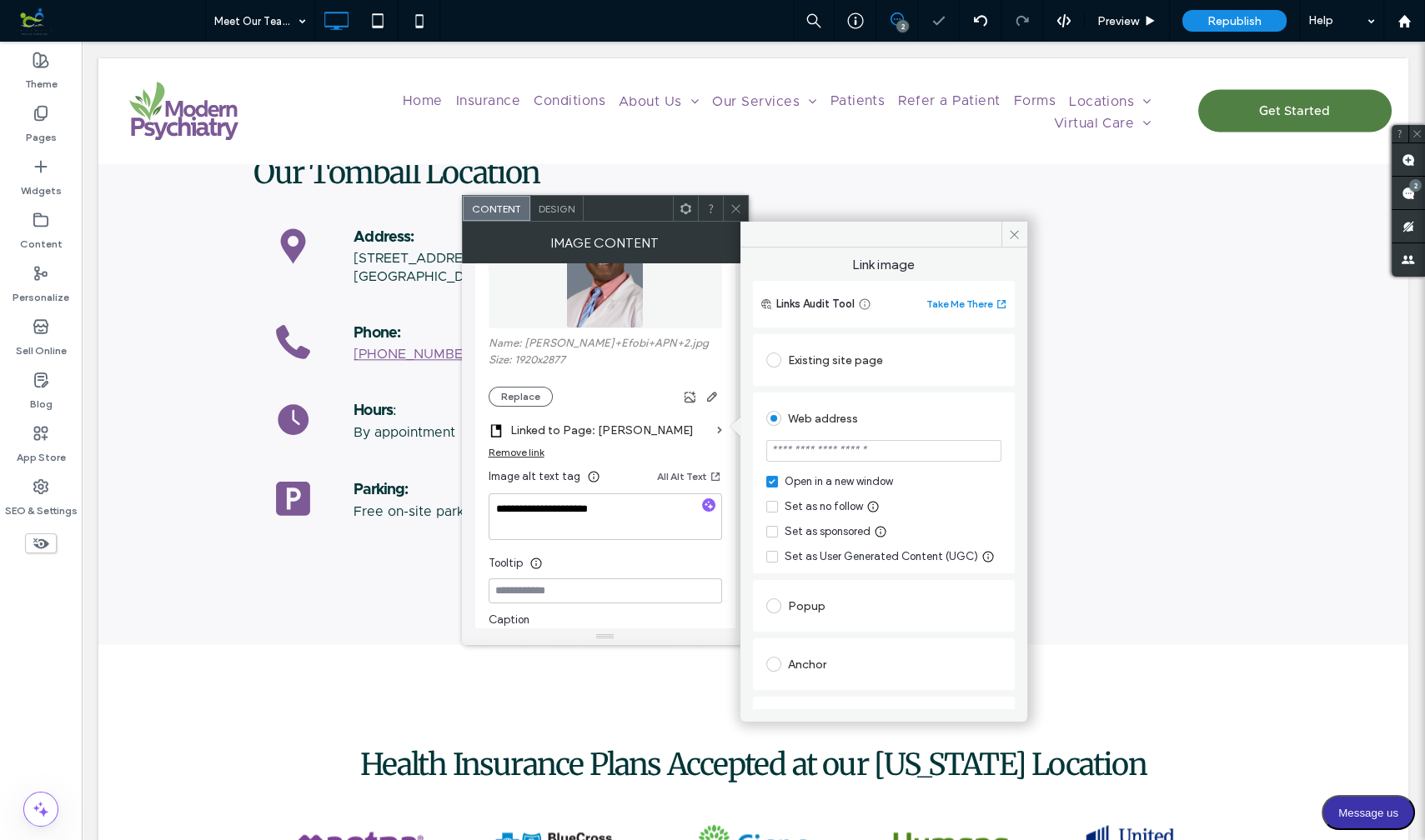
click at [817, 451] on input "url" at bounding box center [884, 450] width 235 height 22
paste input "**********"
type input "**********"
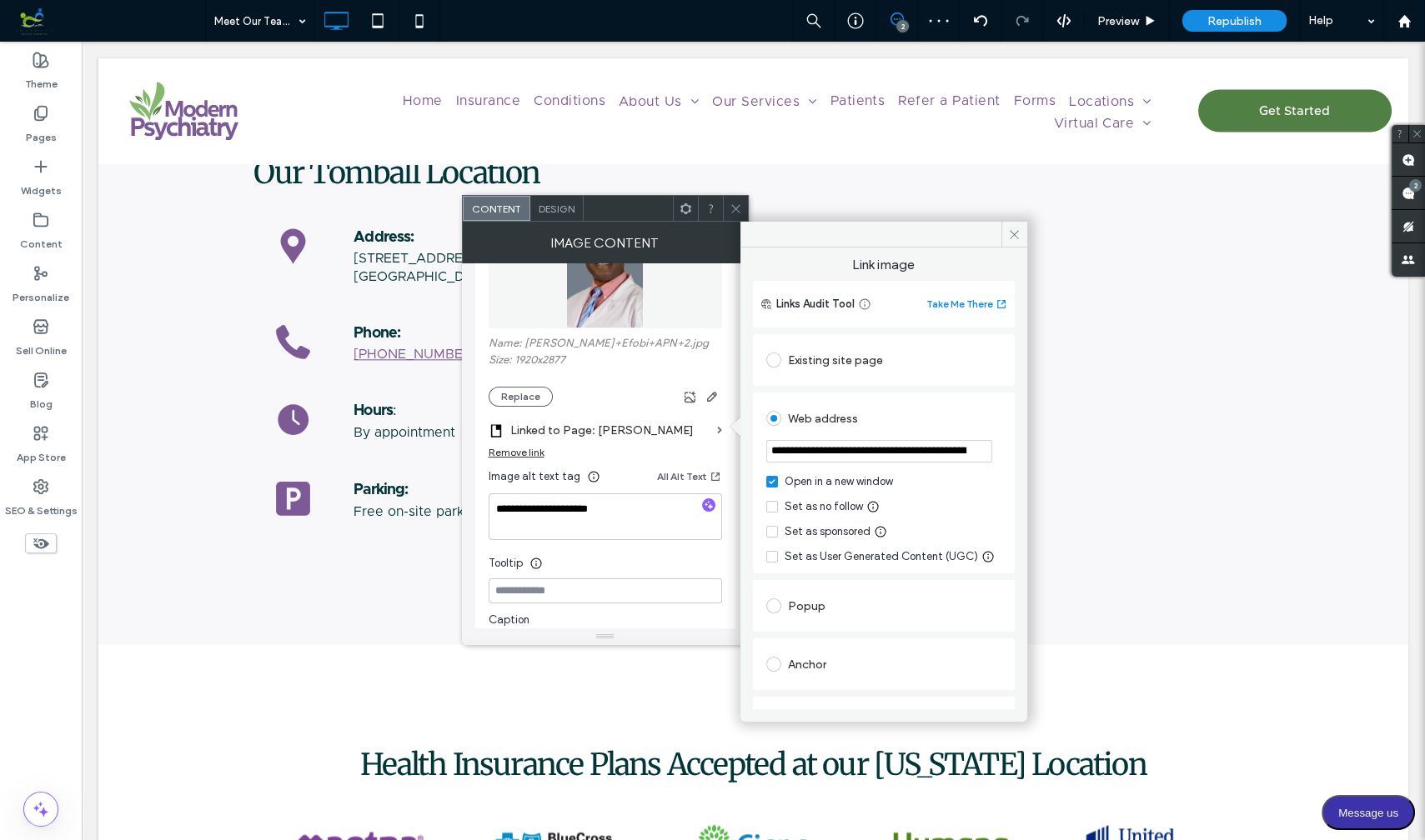
click at [772, 482] on icon at bounding box center [772, 482] width 7 height 5
drag, startPoint x: 940, startPoint y: 450, endPoint x: 968, endPoint y: 450, distance: 28.0
click at [968, 450] on input "**********" at bounding box center [879, 451] width 226 height 23
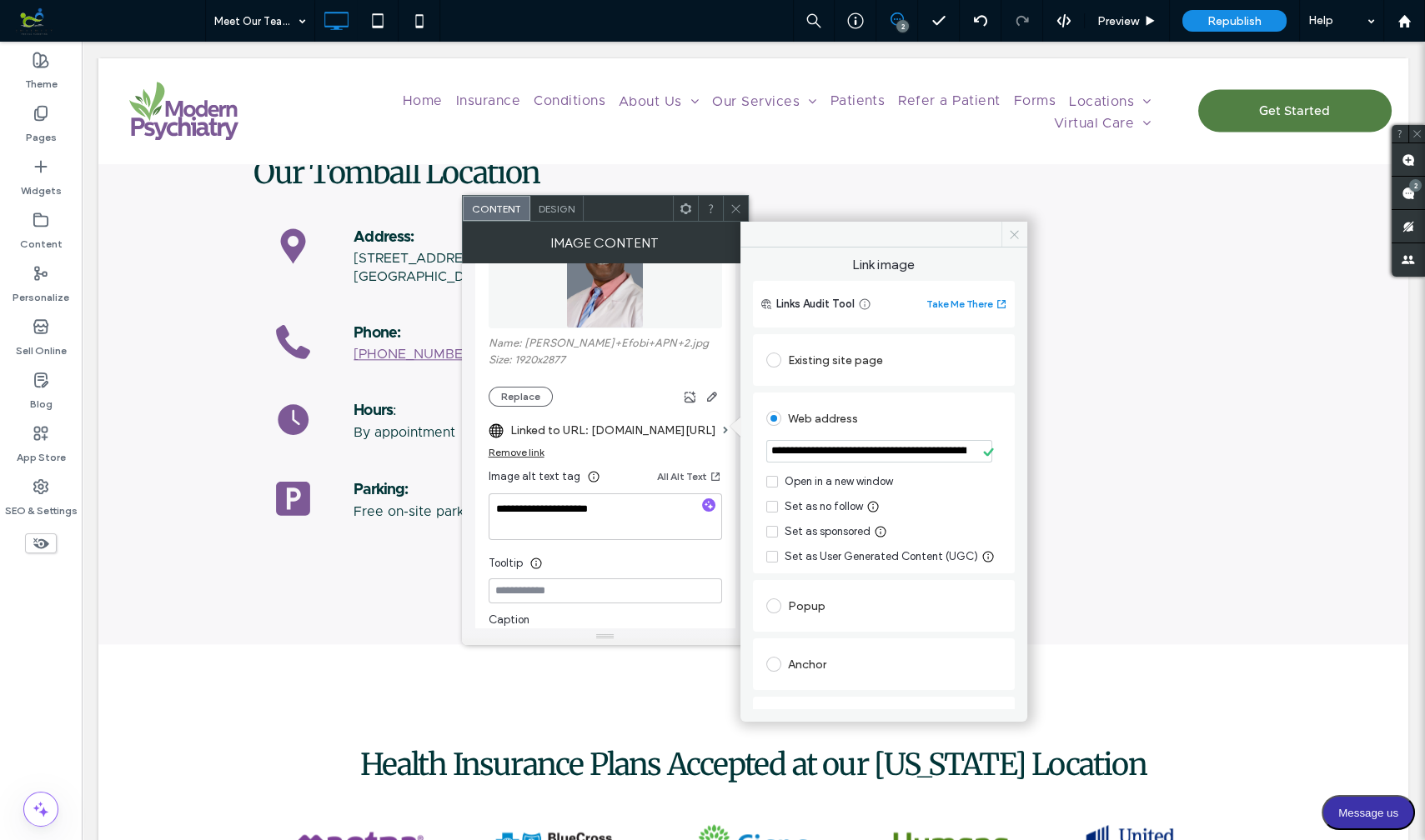
click at [1015, 229] on icon at bounding box center [1014, 234] width 12 height 12
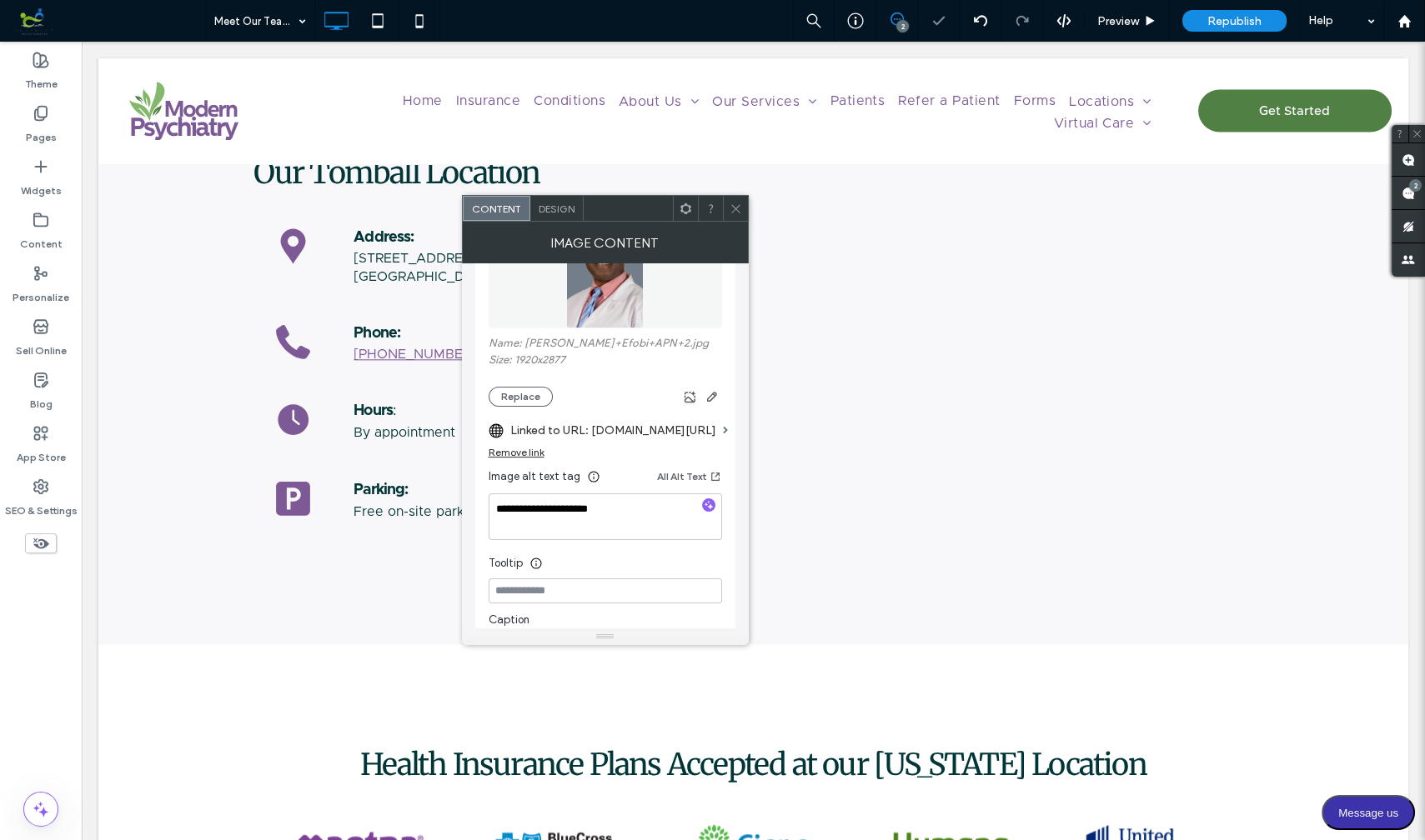
click at [735, 209] on icon at bounding box center [736, 208] width 12 height 12
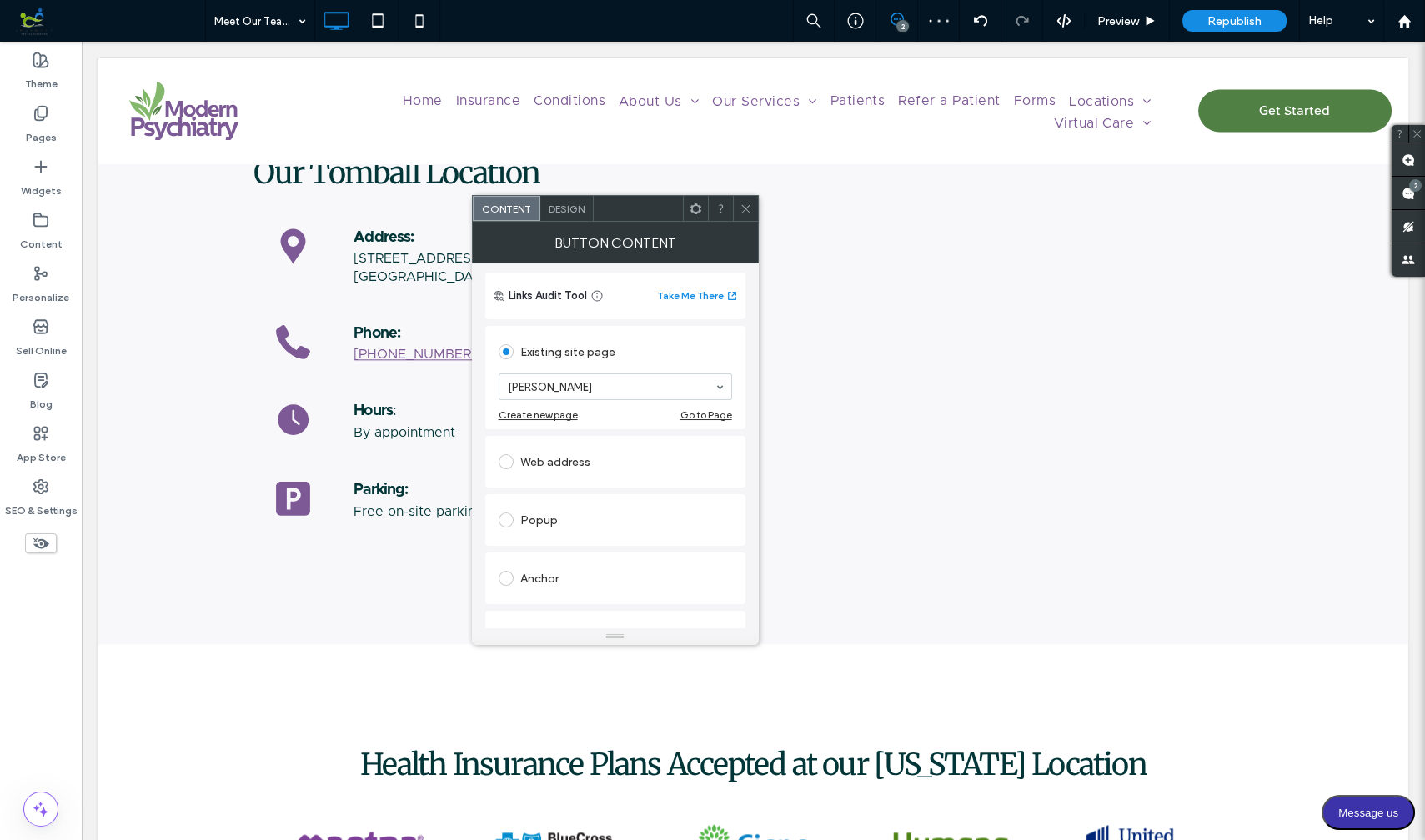
scroll to position [117, 0]
click at [508, 455] on span at bounding box center [506, 457] width 15 height 15
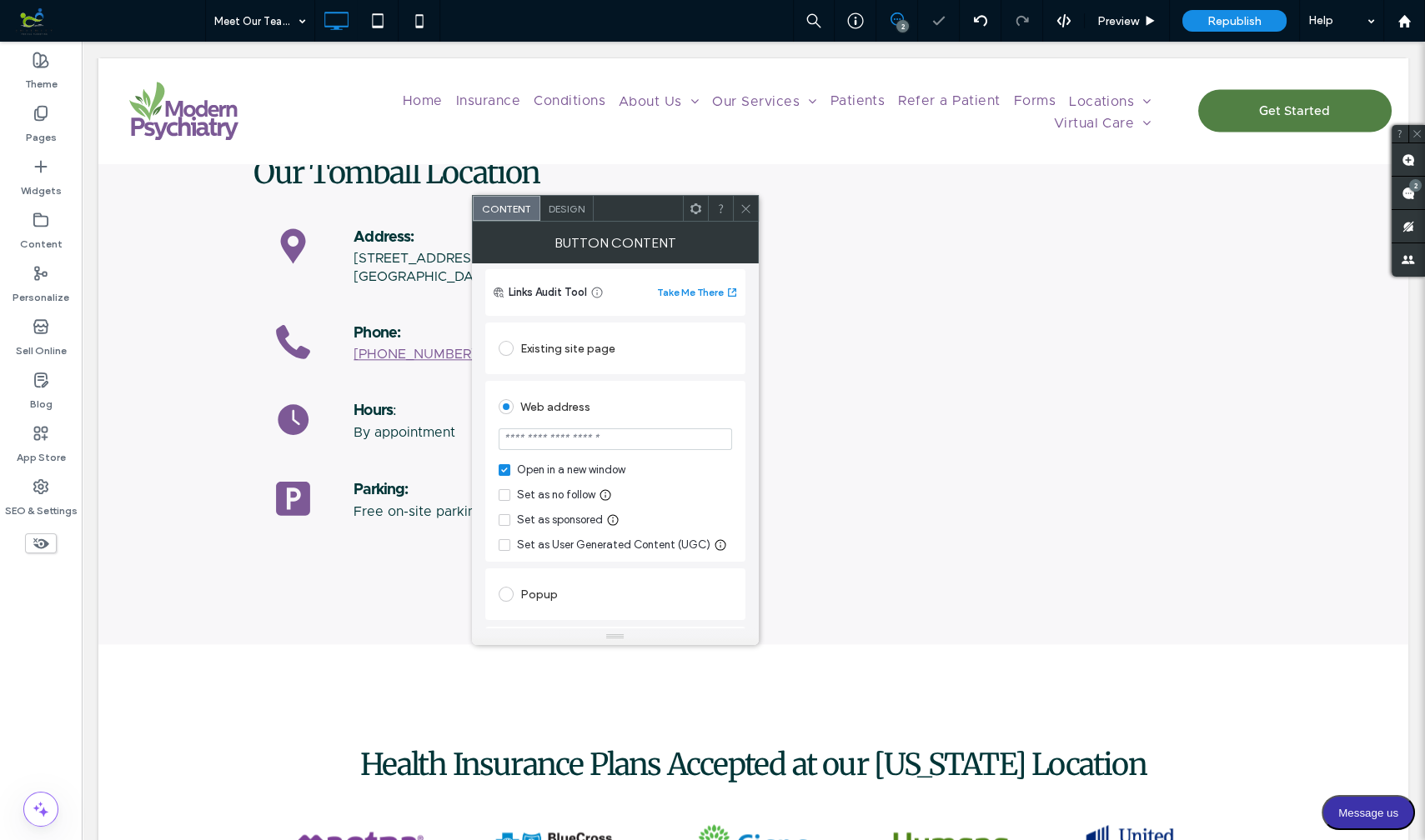
click at [560, 445] on input "url" at bounding box center [615, 439] width 234 height 22
paste input "**********"
type input "**********"
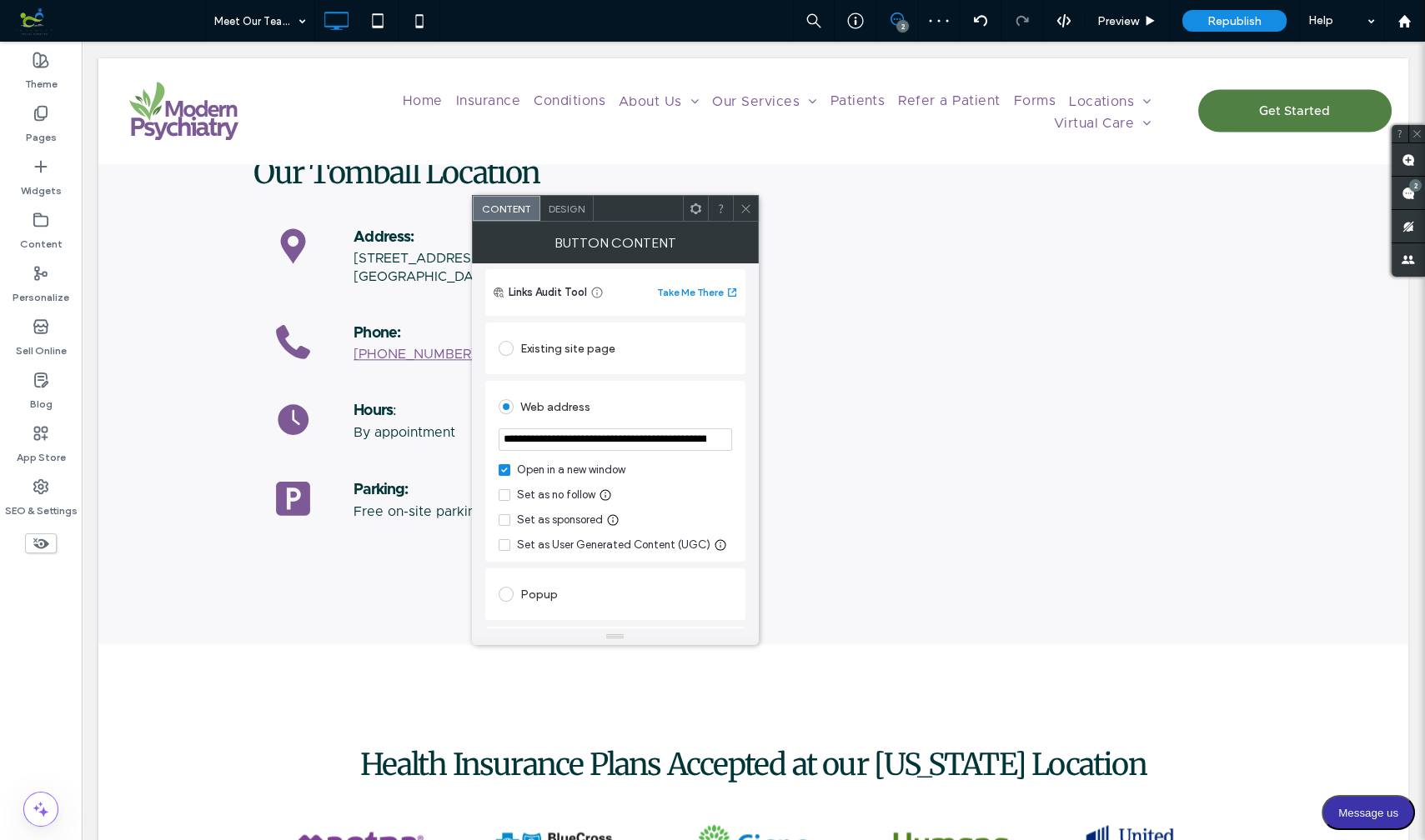
click at [506, 470] on icon at bounding box center [504, 471] width 6 height 5
click at [747, 208] on icon at bounding box center [745, 208] width 12 height 12
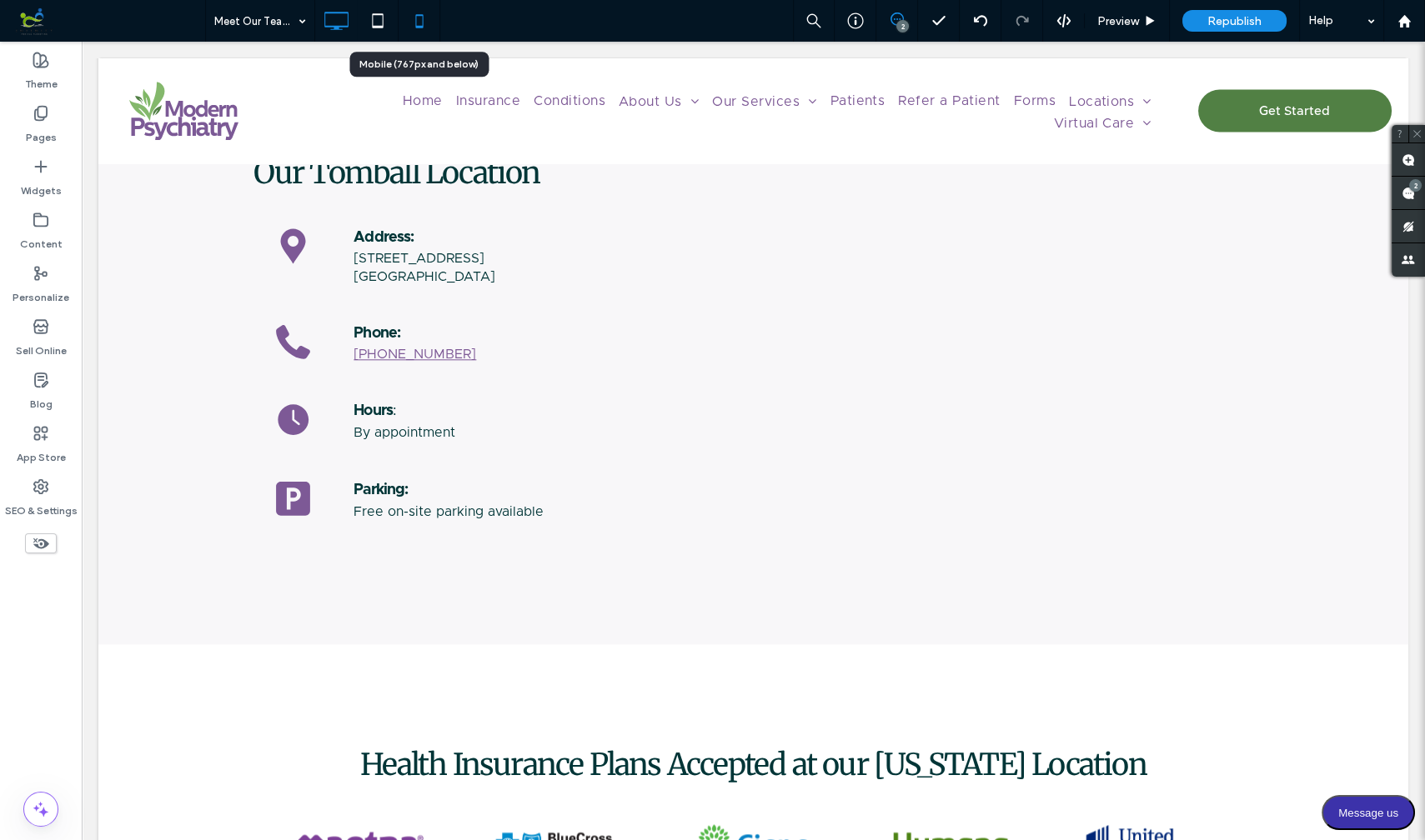
click at [420, 20] on icon at bounding box center [419, 21] width 33 height 33
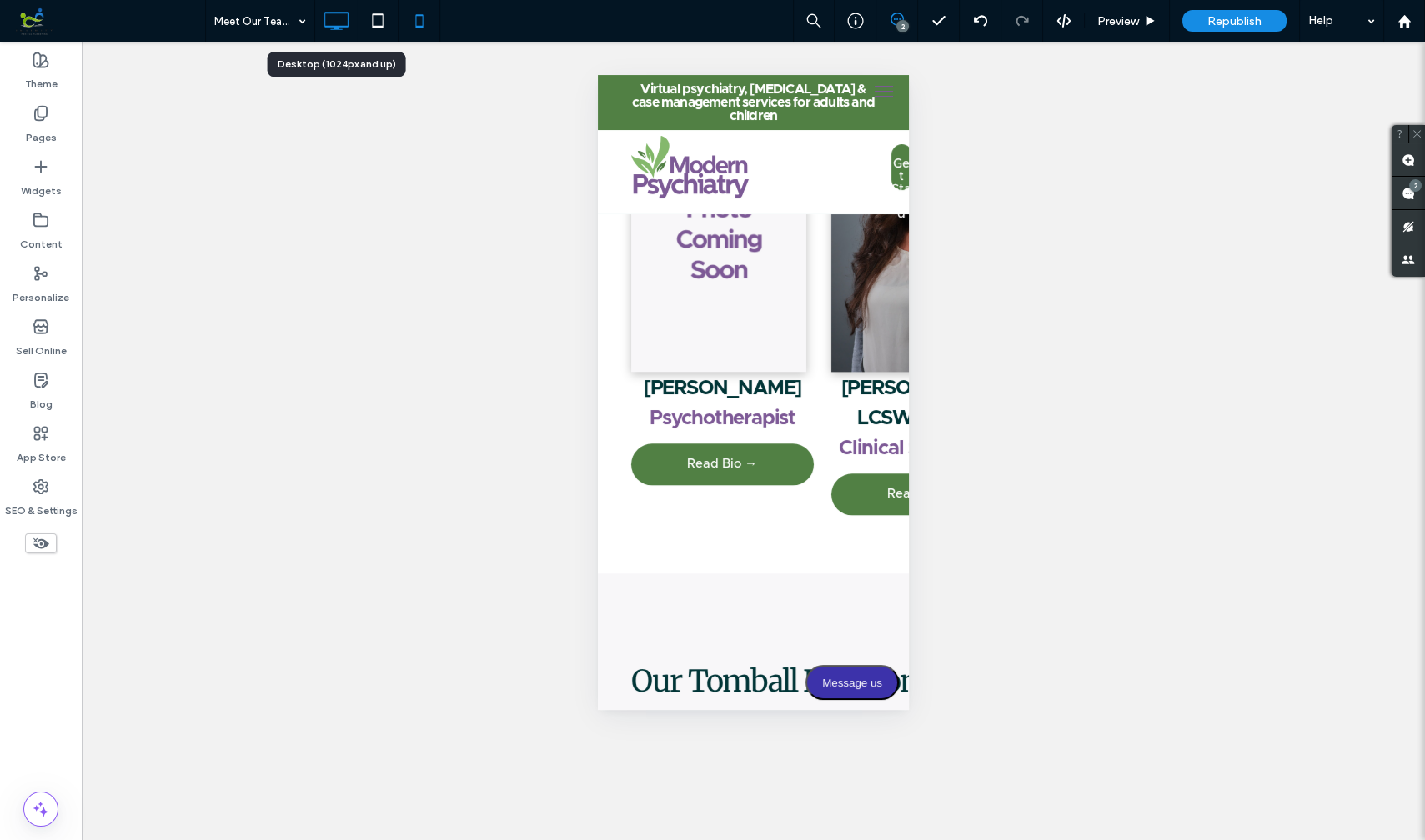
click at [333, 20] on icon at bounding box center [336, 21] width 33 height 33
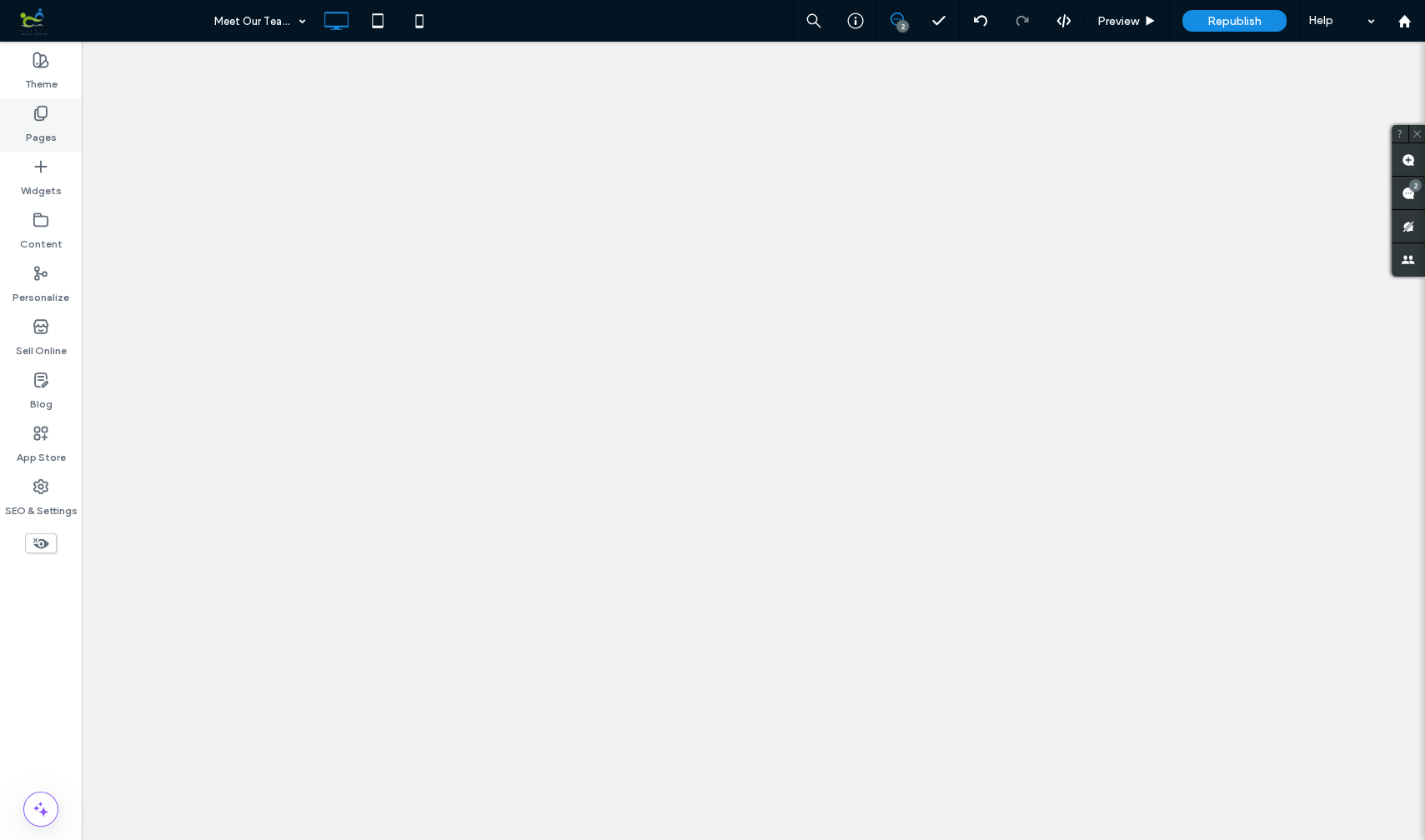
click at [43, 119] on use at bounding box center [40, 113] width 11 height 14
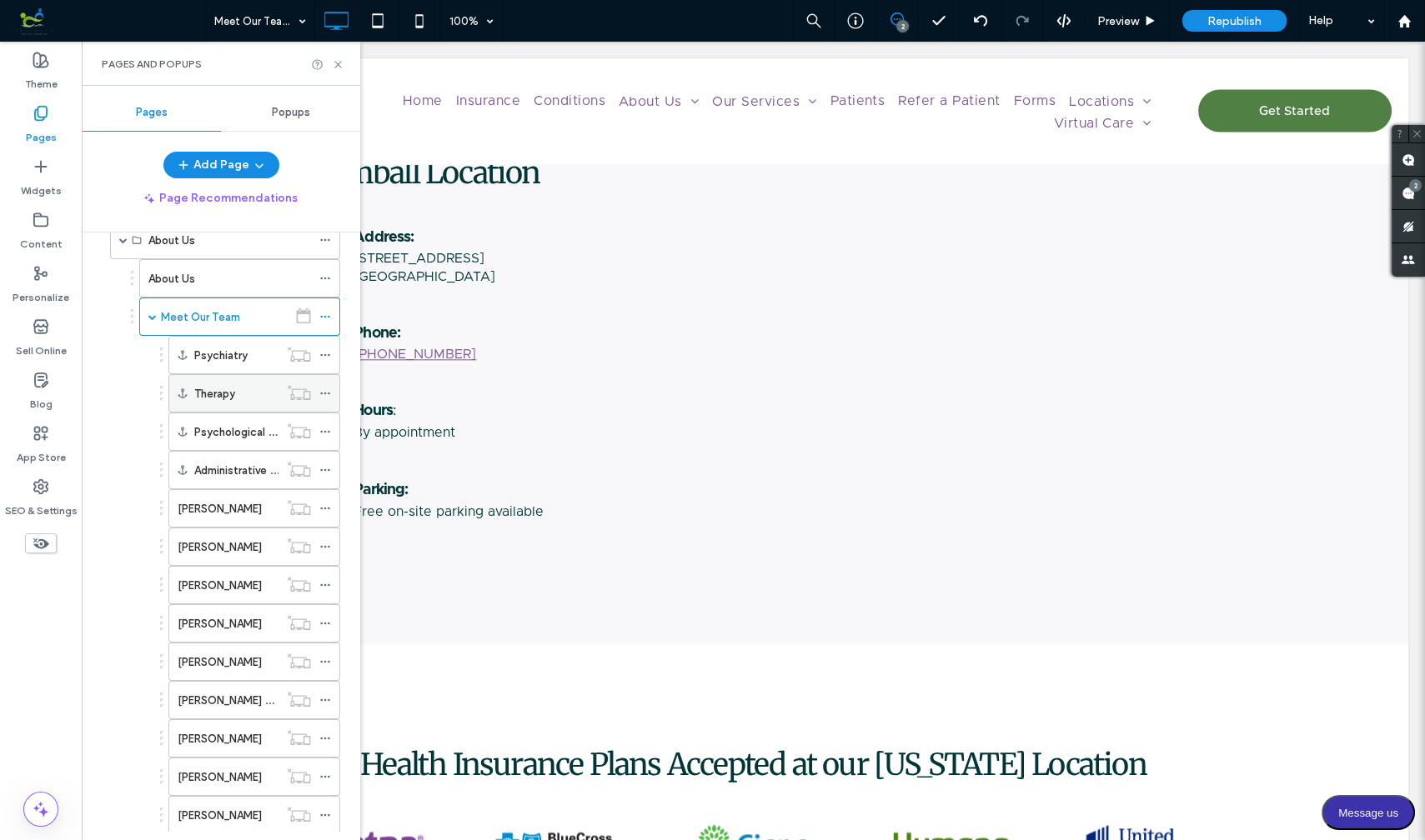
scroll to position [242, 0]
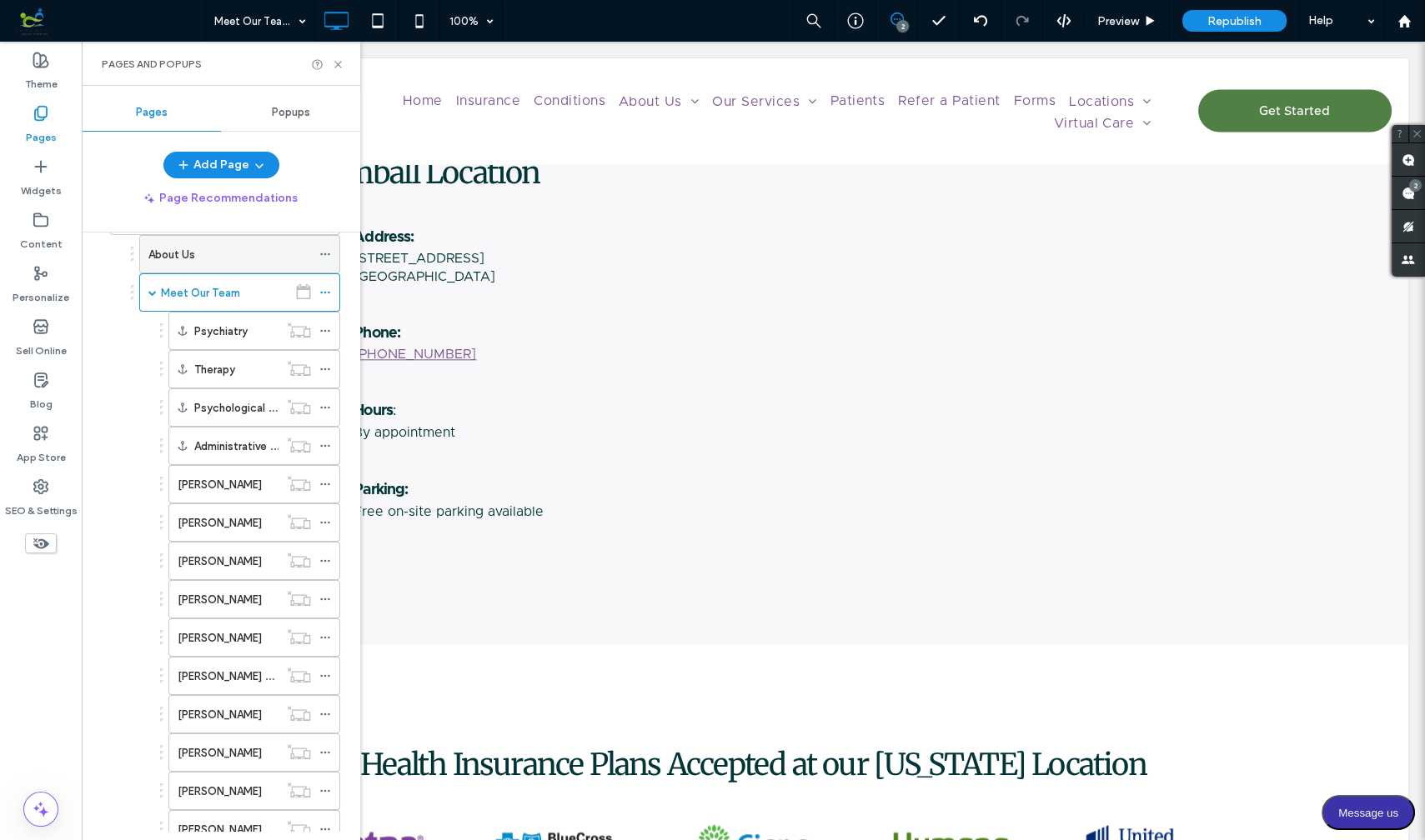
click at [173, 244] on label "About Us" at bounding box center [172, 254] width 47 height 29
click at [186, 288] on label "Meet Our Team" at bounding box center [200, 292] width 79 height 29
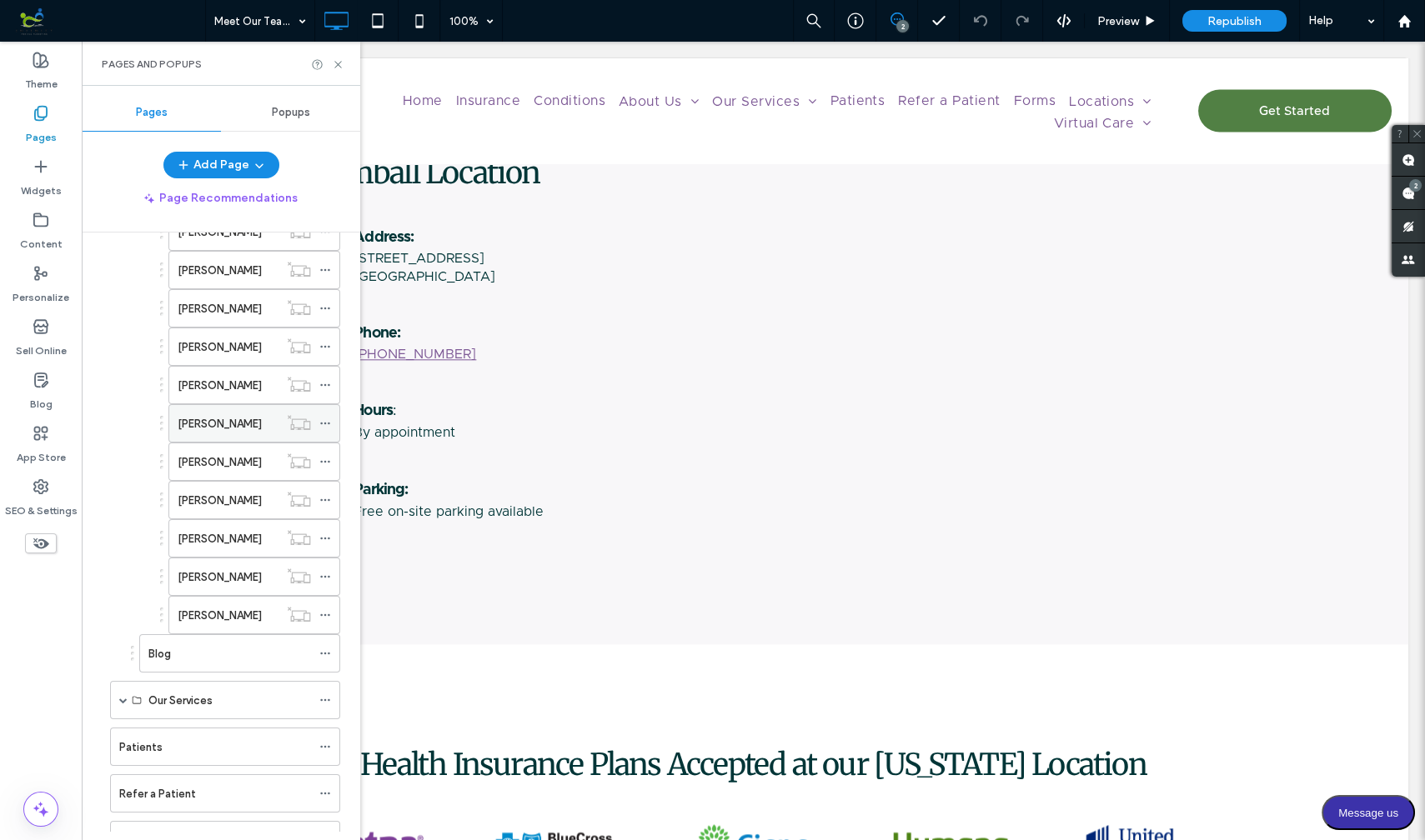
scroll to position [1000, 0]
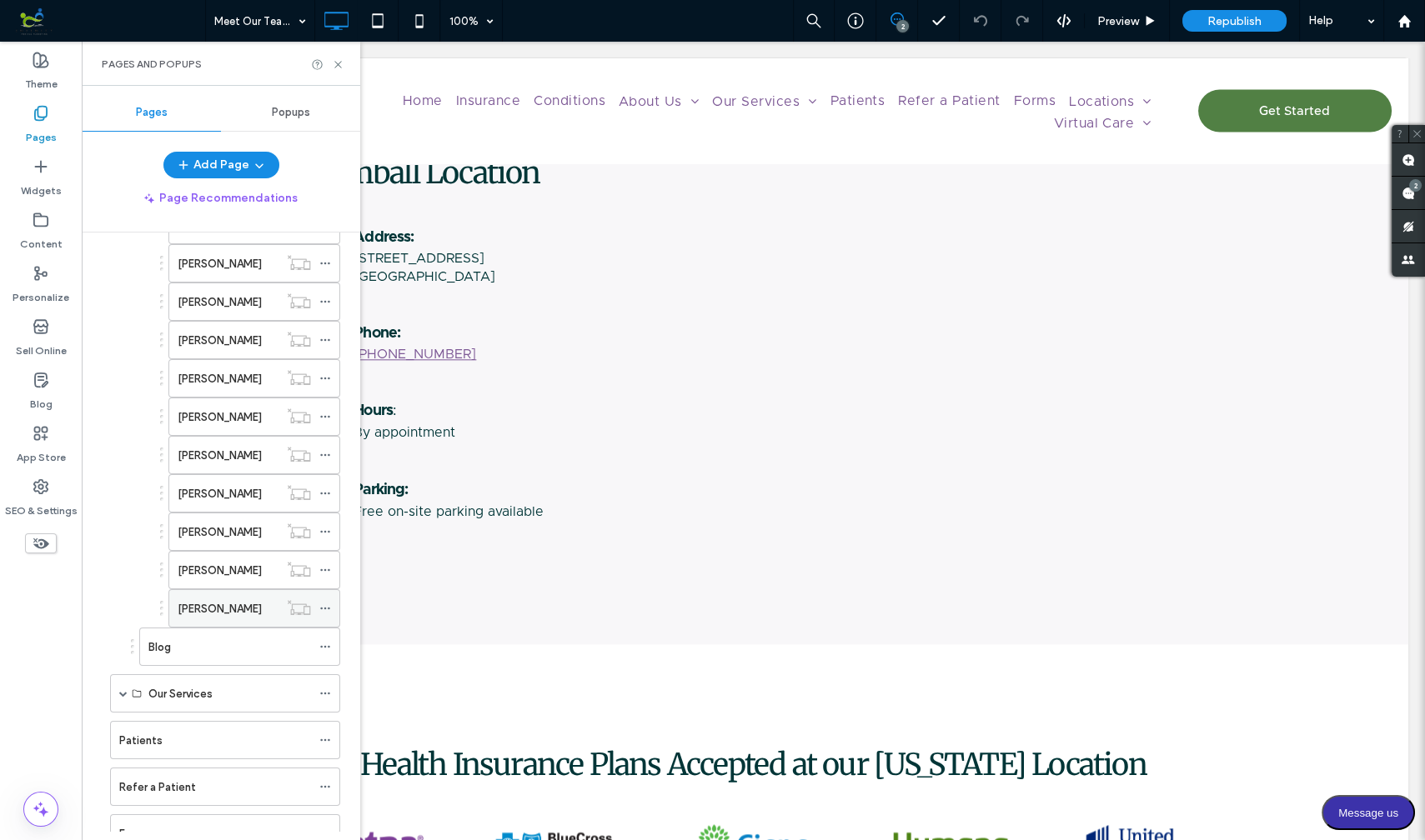
click at [227, 594] on label "[PERSON_NAME]" at bounding box center [220, 608] width 85 height 29
click at [227, 556] on label "[PERSON_NAME]" at bounding box center [220, 570] width 85 height 29
click at [223, 518] on label "[PERSON_NAME]" at bounding box center [220, 532] width 85 height 29
click at [230, 479] on label "[PERSON_NAME]" at bounding box center [220, 493] width 85 height 29
click at [233, 441] on label "[PERSON_NAME]" at bounding box center [220, 455] width 85 height 29
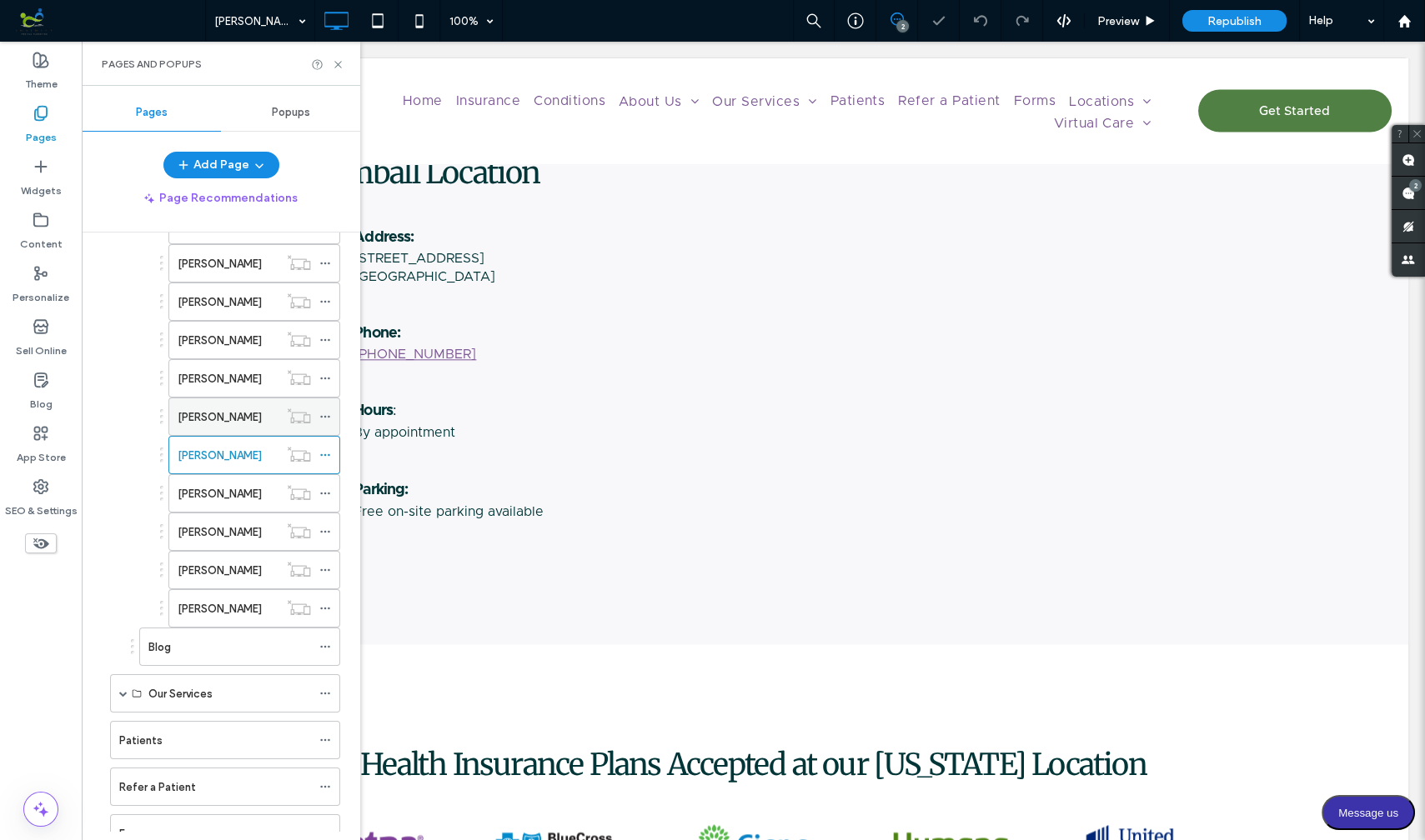
click at [232, 403] on label "[PERSON_NAME]" at bounding box center [220, 417] width 85 height 29
click at [234, 364] on label "[PERSON_NAME]" at bounding box center [220, 378] width 85 height 29
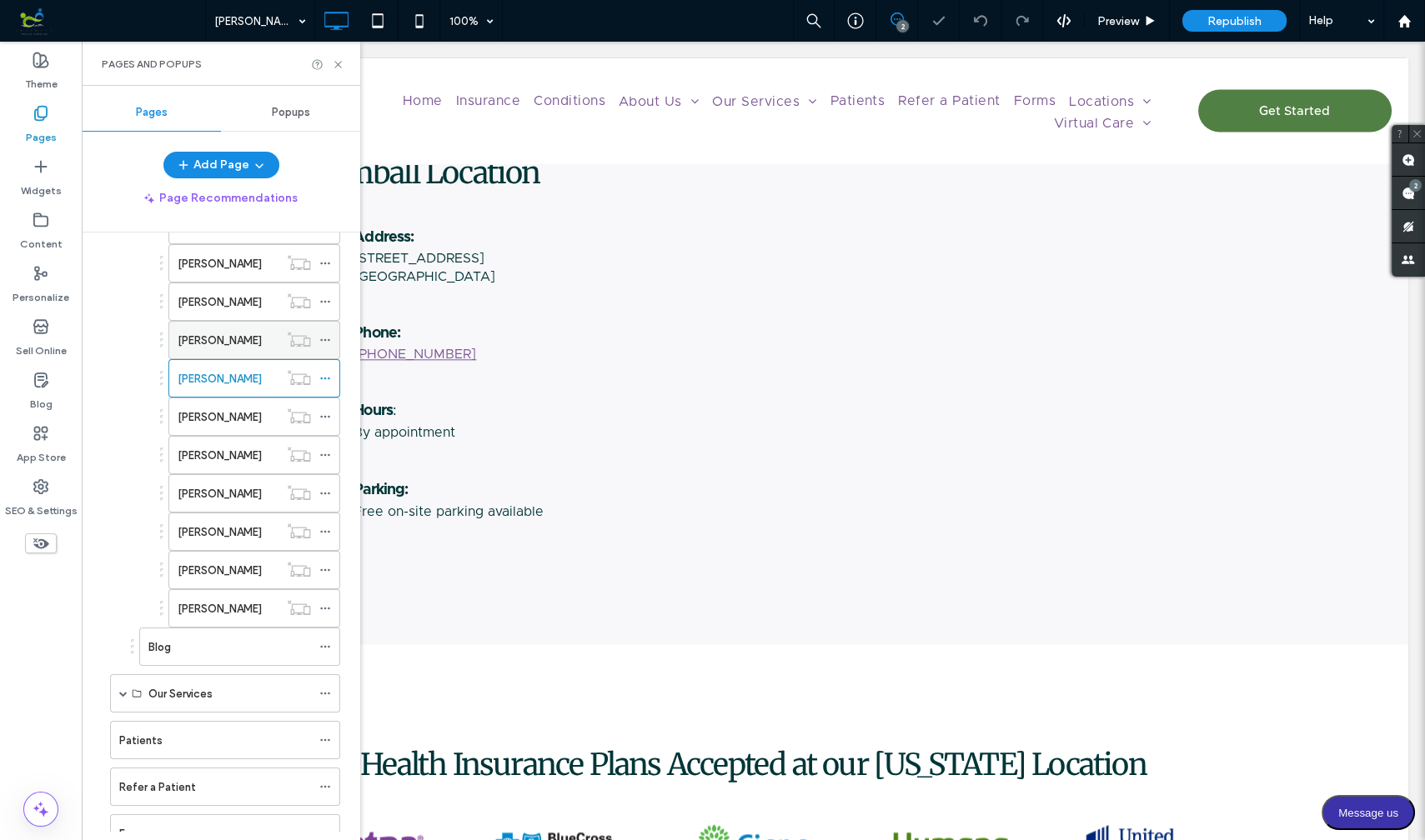
click at [241, 326] on label "[PERSON_NAME]" at bounding box center [220, 340] width 85 height 29
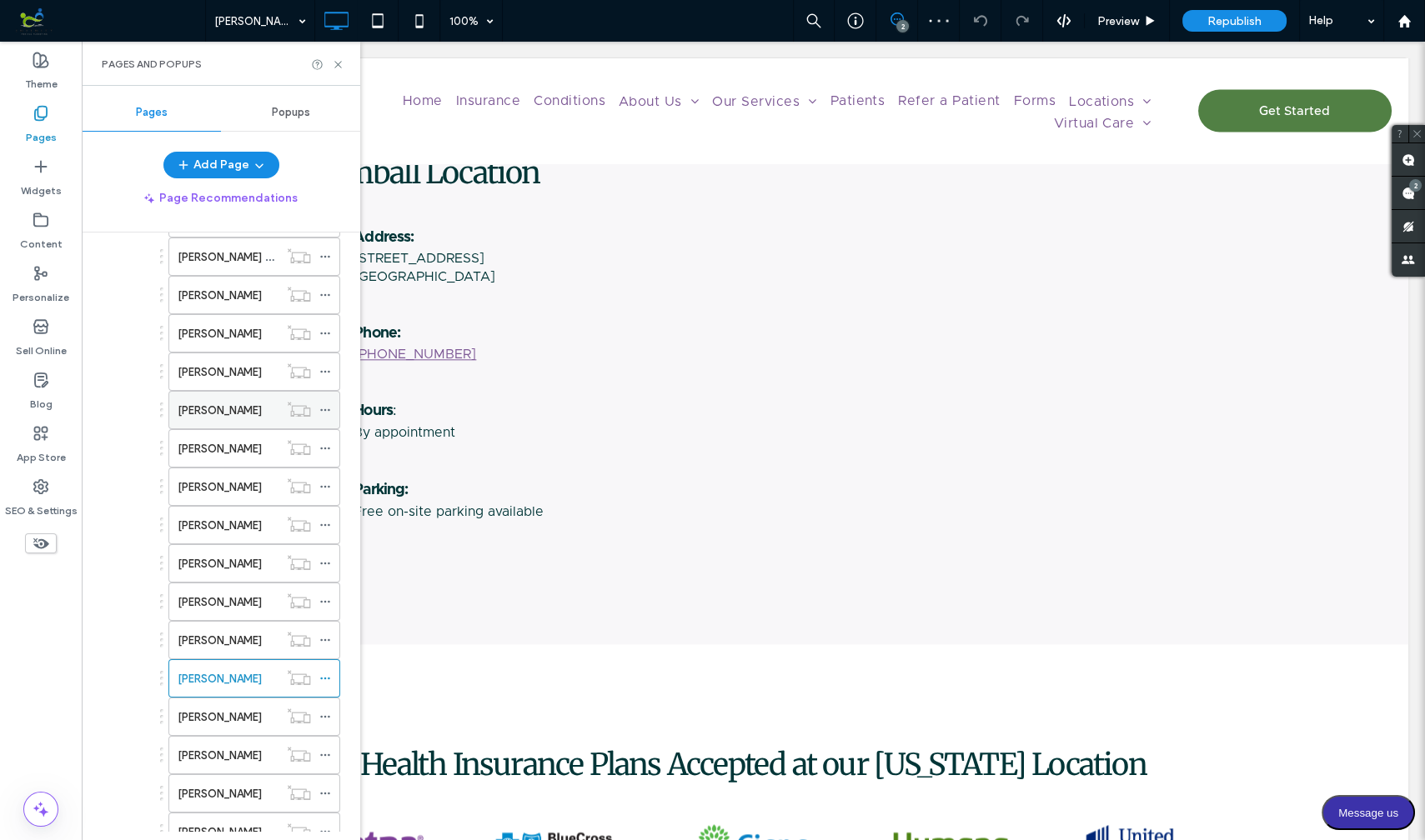
scroll to position [651, 0]
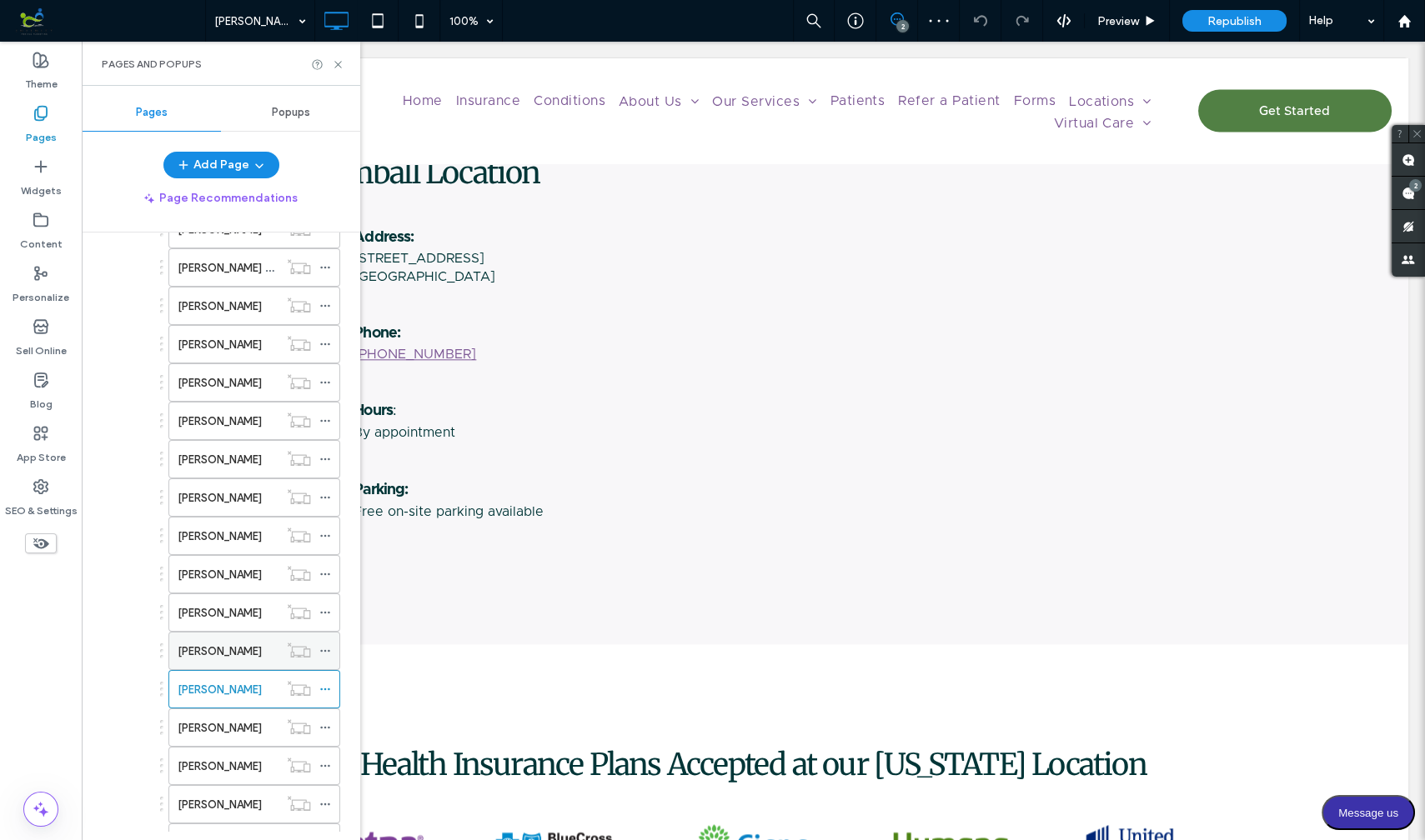
click at [244, 637] on label "[PERSON_NAME]" at bounding box center [220, 651] width 85 height 29
click at [213, 599] on label "[PERSON_NAME]" at bounding box center [220, 613] width 85 height 29
click at [222, 560] on label "[PERSON_NAME]" at bounding box center [220, 574] width 85 height 29
click at [225, 522] on label "[PERSON_NAME]" at bounding box center [220, 536] width 85 height 29
click at [221, 484] on label "[PERSON_NAME]" at bounding box center [220, 498] width 85 height 29
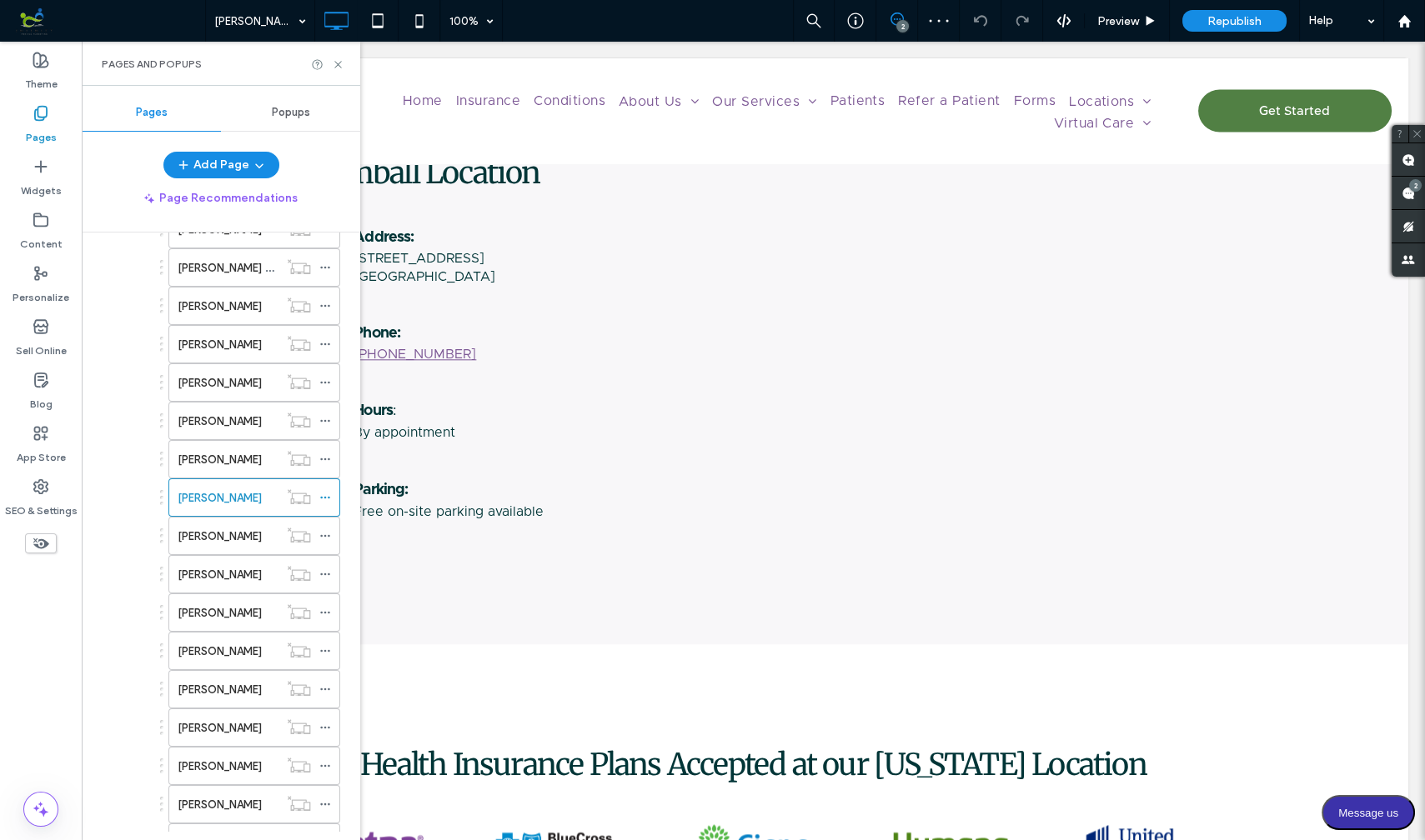
click at [227, 445] on label "[PERSON_NAME]" at bounding box center [220, 459] width 85 height 29
click at [227, 407] on label "[PERSON_NAME]" at bounding box center [220, 421] width 85 height 29
click at [231, 371] on label "[PERSON_NAME]" at bounding box center [220, 383] width 85 height 29
click at [231, 330] on label "[PERSON_NAME]" at bounding box center [220, 344] width 85 height 29
click at [232, 293] on label "[PERSON_NAME]" at bounding box center [220, 306] width 85 height 29
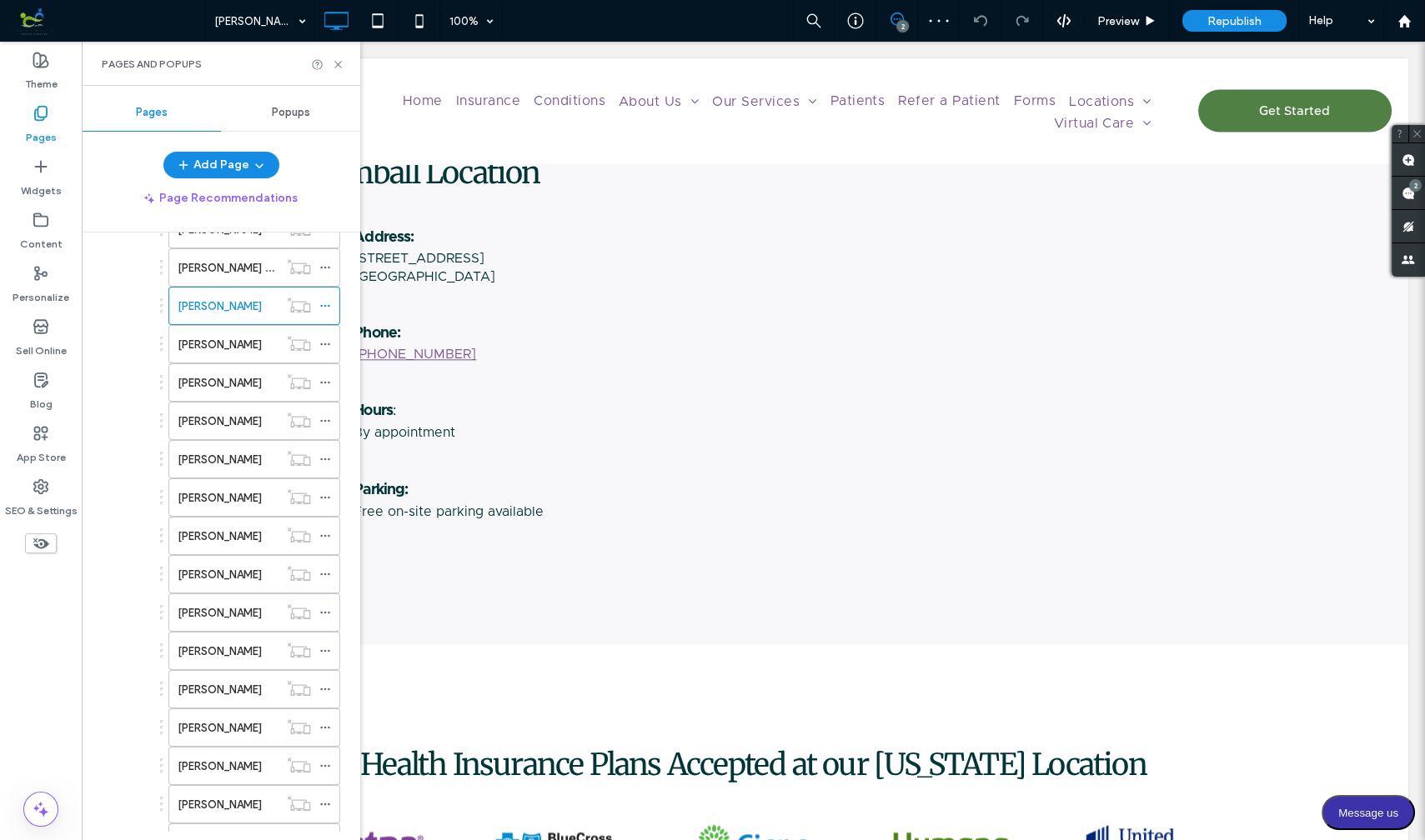
click at [234, 254] on label "[PERSON_NAME] Milides-[PERSON_NAME]" at bounding box center [283, 268] width 212 height 29
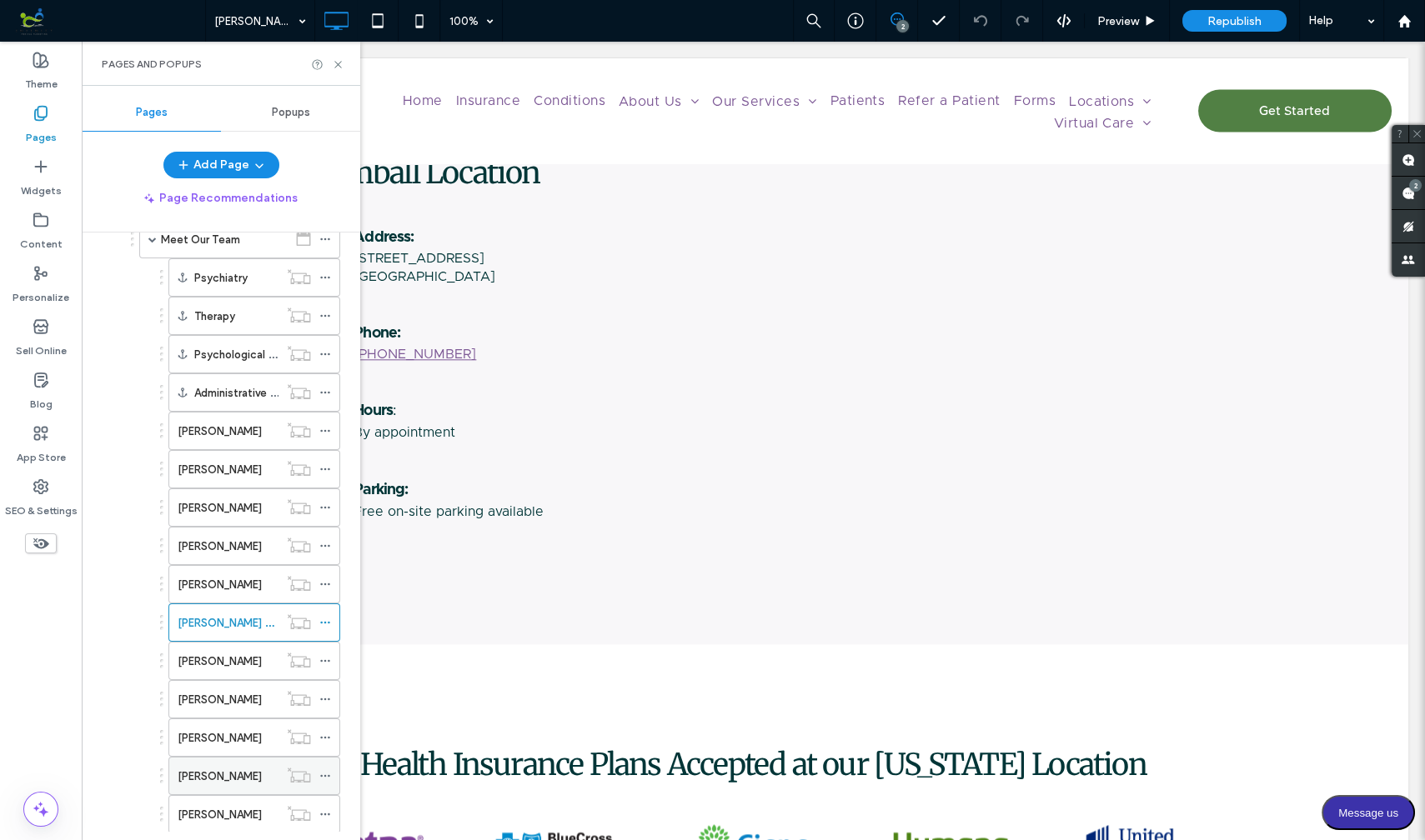
scroll to position [295, 0]
click at [228, 572] on label "[PERSON_NAME]" at bounding box center [220, 586] width 85 height 29
click at [224, 534] on label "[PERSON_NAME]" at bounding box center [220, 547] width 85 height 29
click at [227, 500] on label "[PERSON_NAME]" at bounding box center [220, 509] width 85 height 29
click at [227, 457] on label "[PERSON_NAME]" at bounding box center [220, 471] width 85 height 29
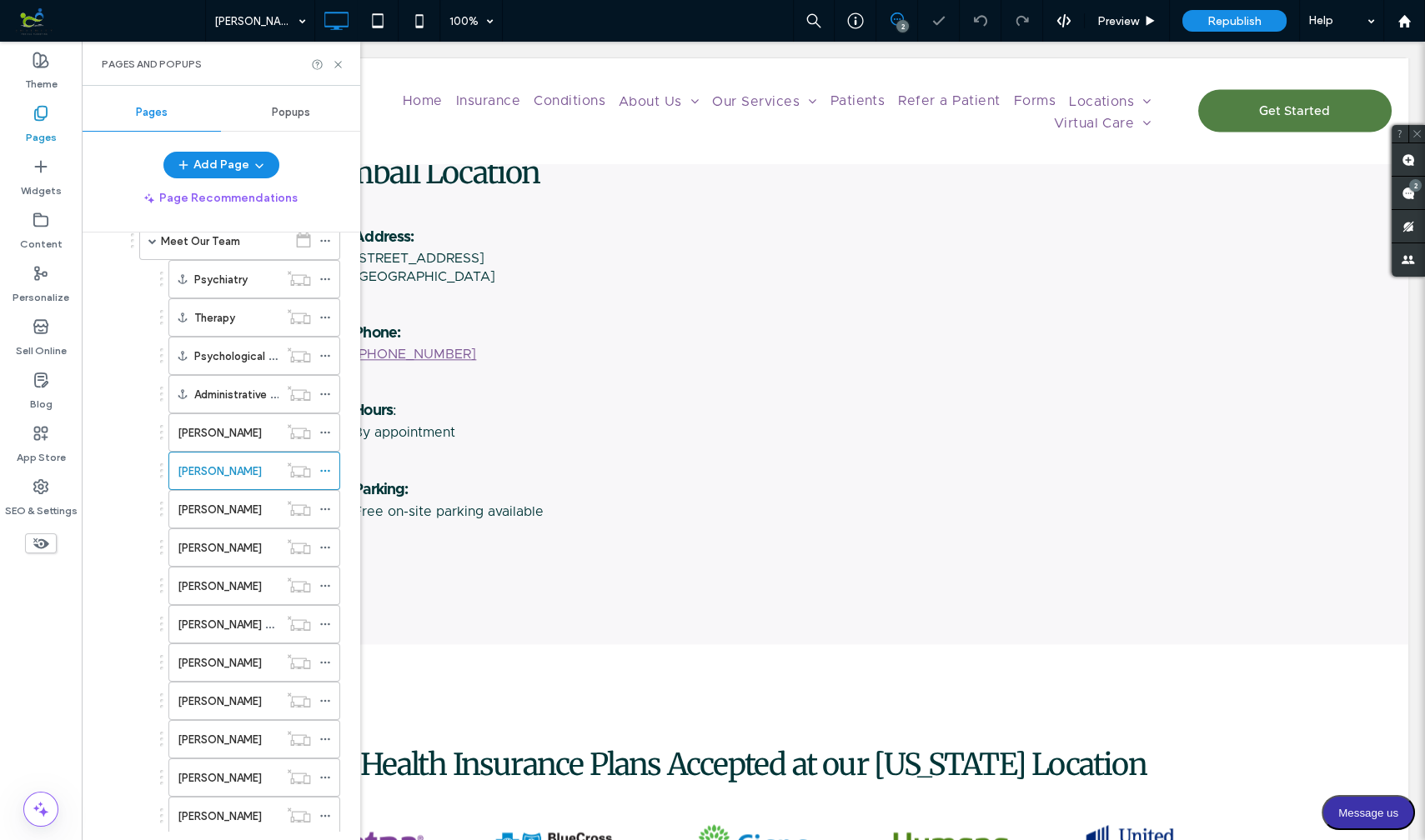
click at [223, 424] on label "[PERSON_NAME]" at bounding box center [220, 432] width 85 height 29
click at [237, 387] on label "Administrative and Support" at bounding box center [262, 394] width 136 height 29
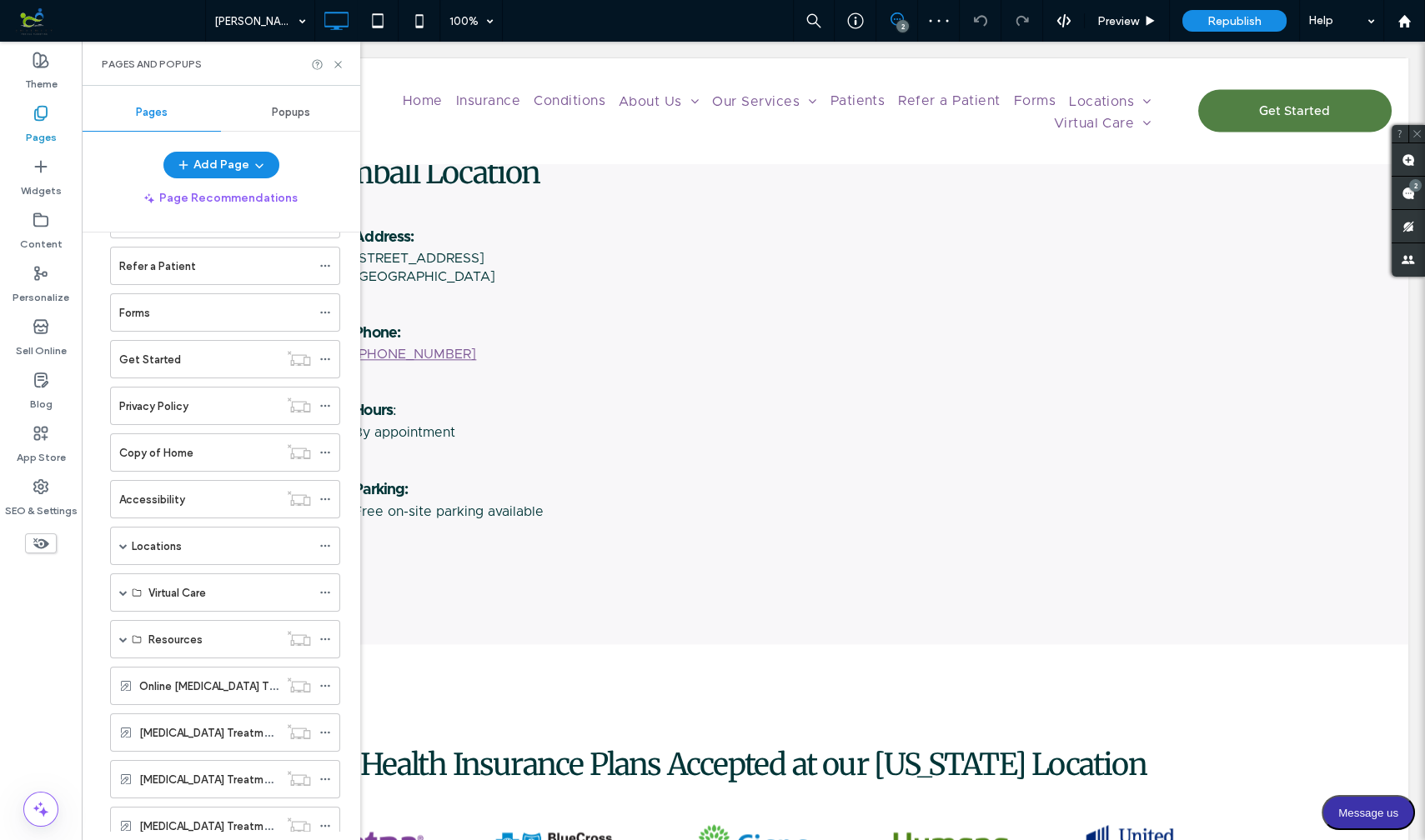
scroll to position [257, 0]
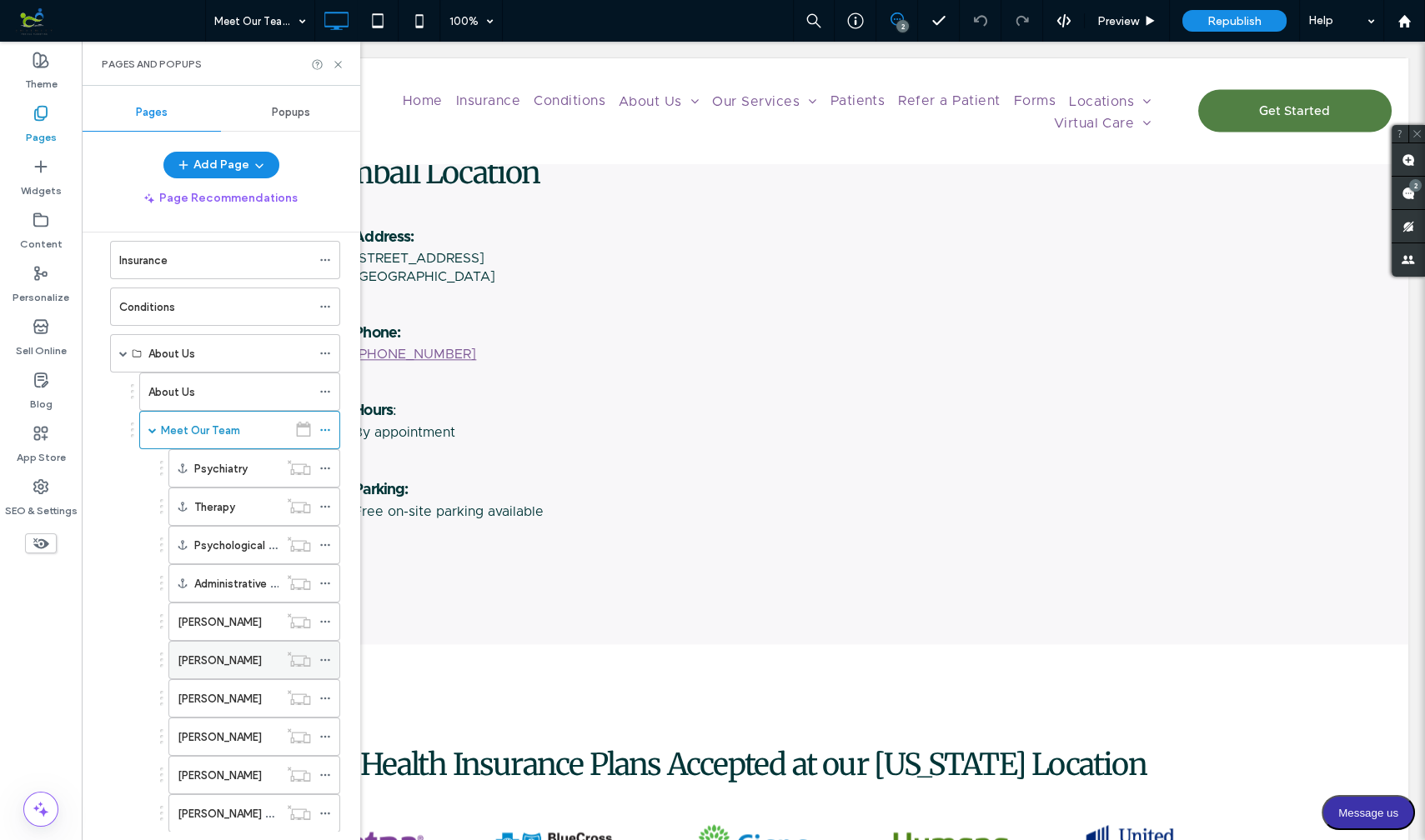
scroll to position [96, 0]
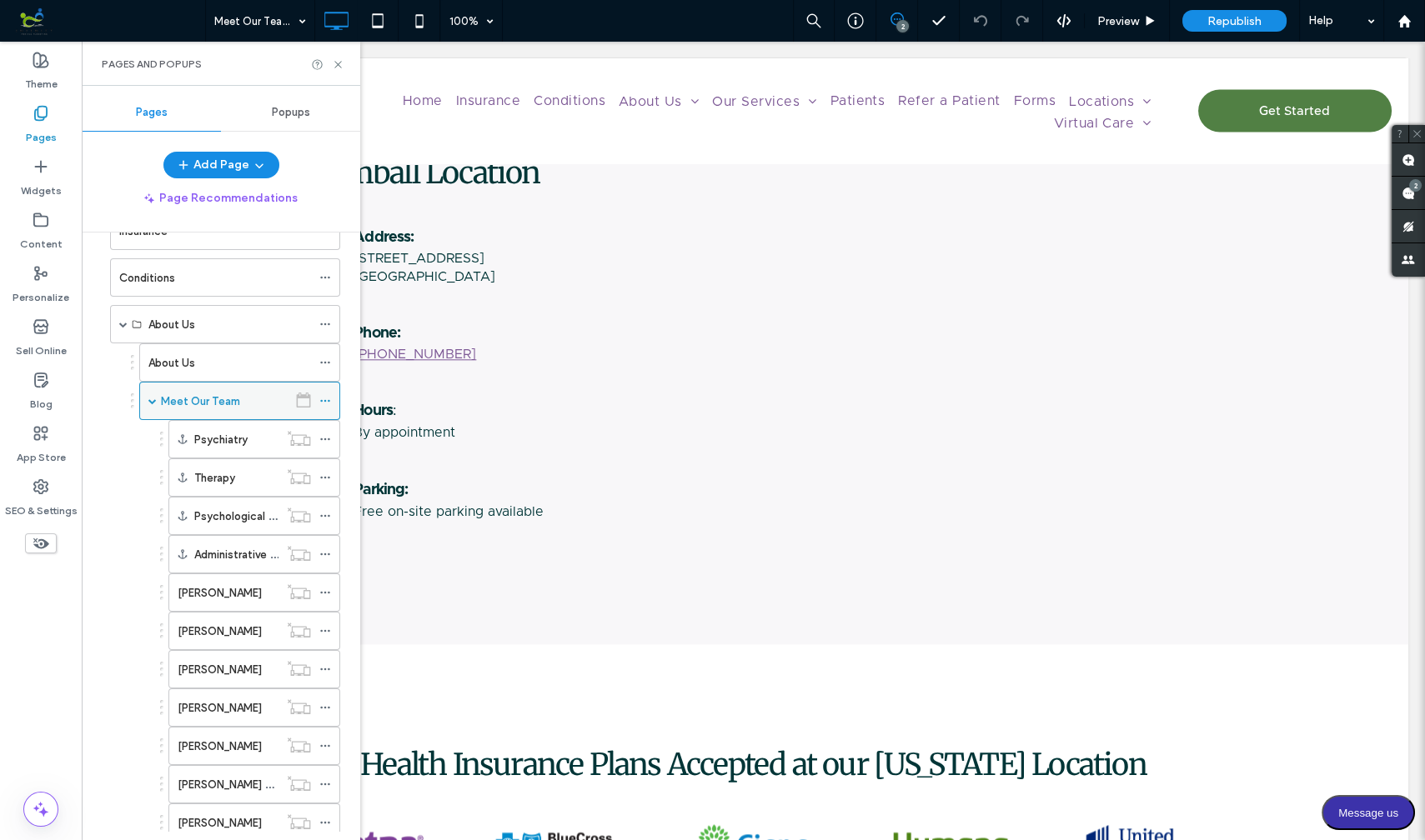
click at [152, 396] on span at bounding box center [153, 401] width 9 height 9
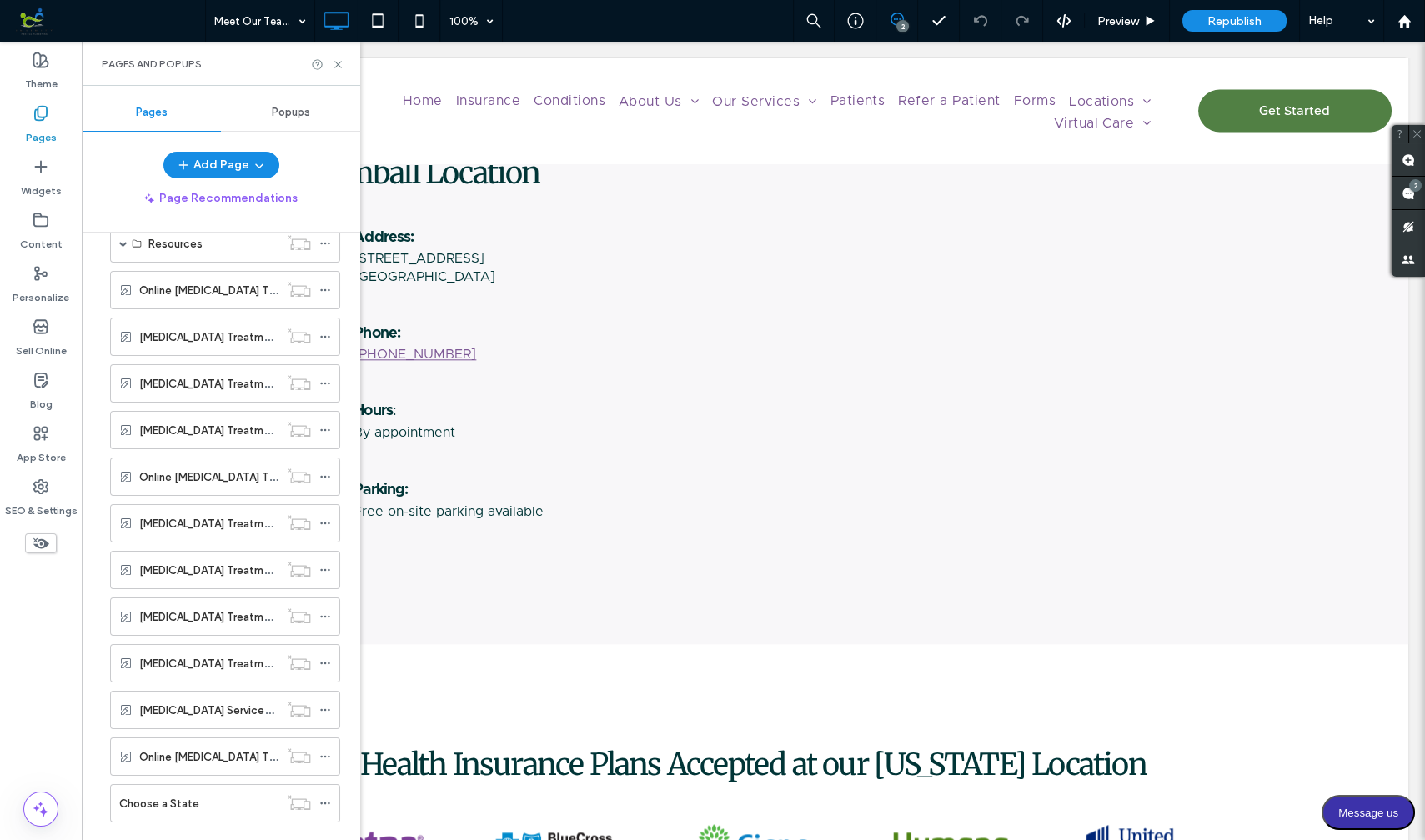
scroll to position [815, 0]
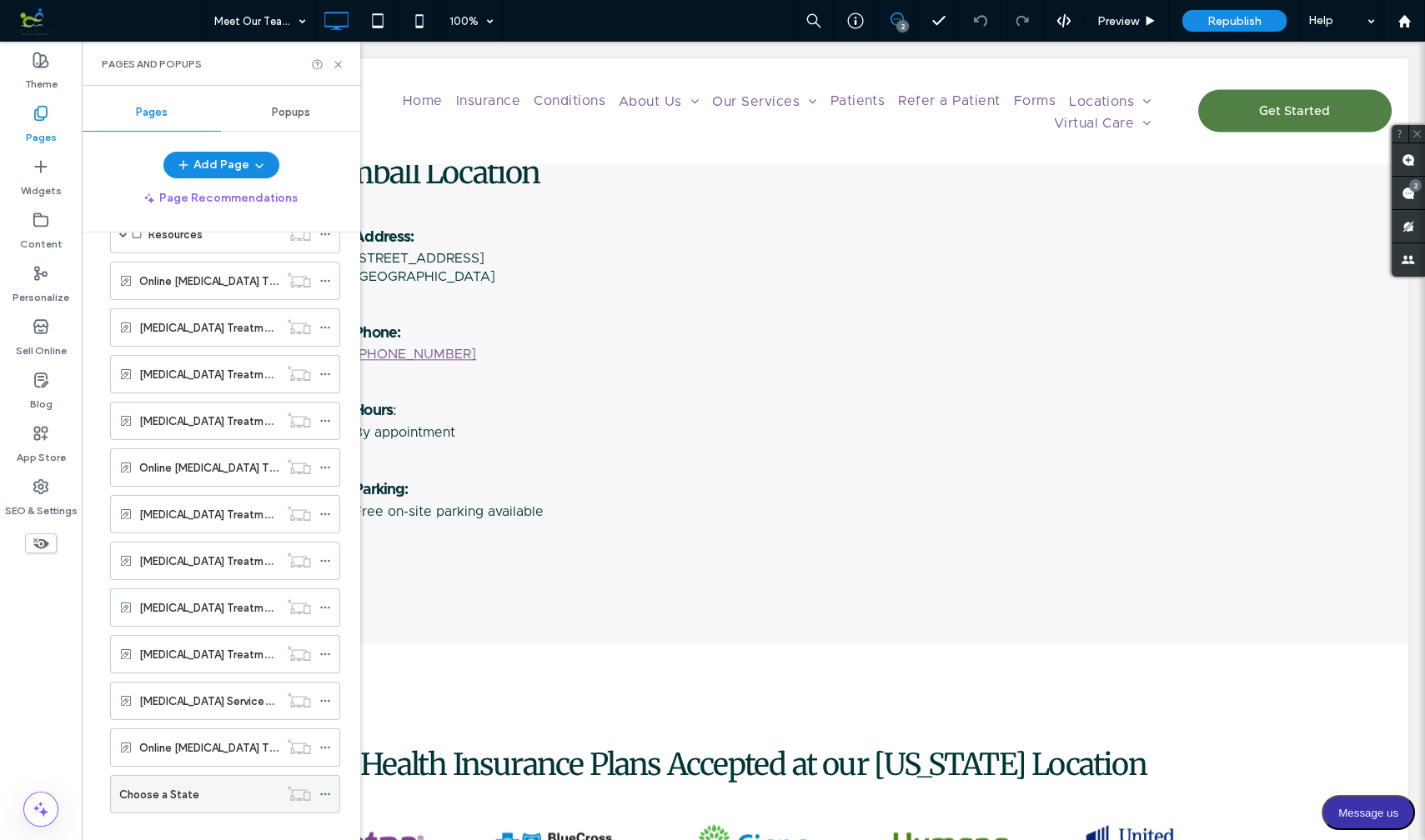
click at [200, 786] on div "Choose a State" at bounding box center [199, 795] width 159 height 17
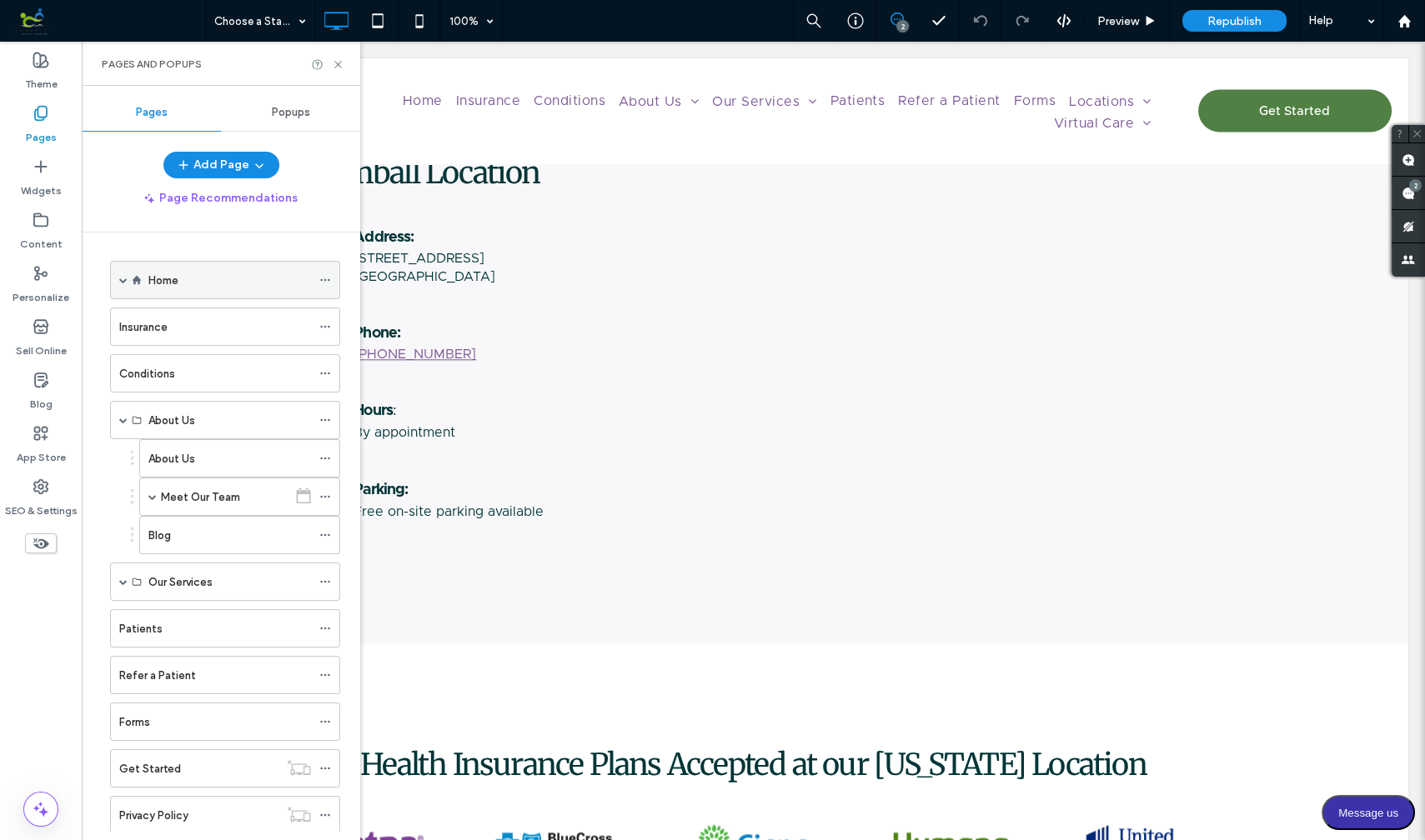
click at [119, 278] on span at bounding box center [124, 281] width 9 height 9
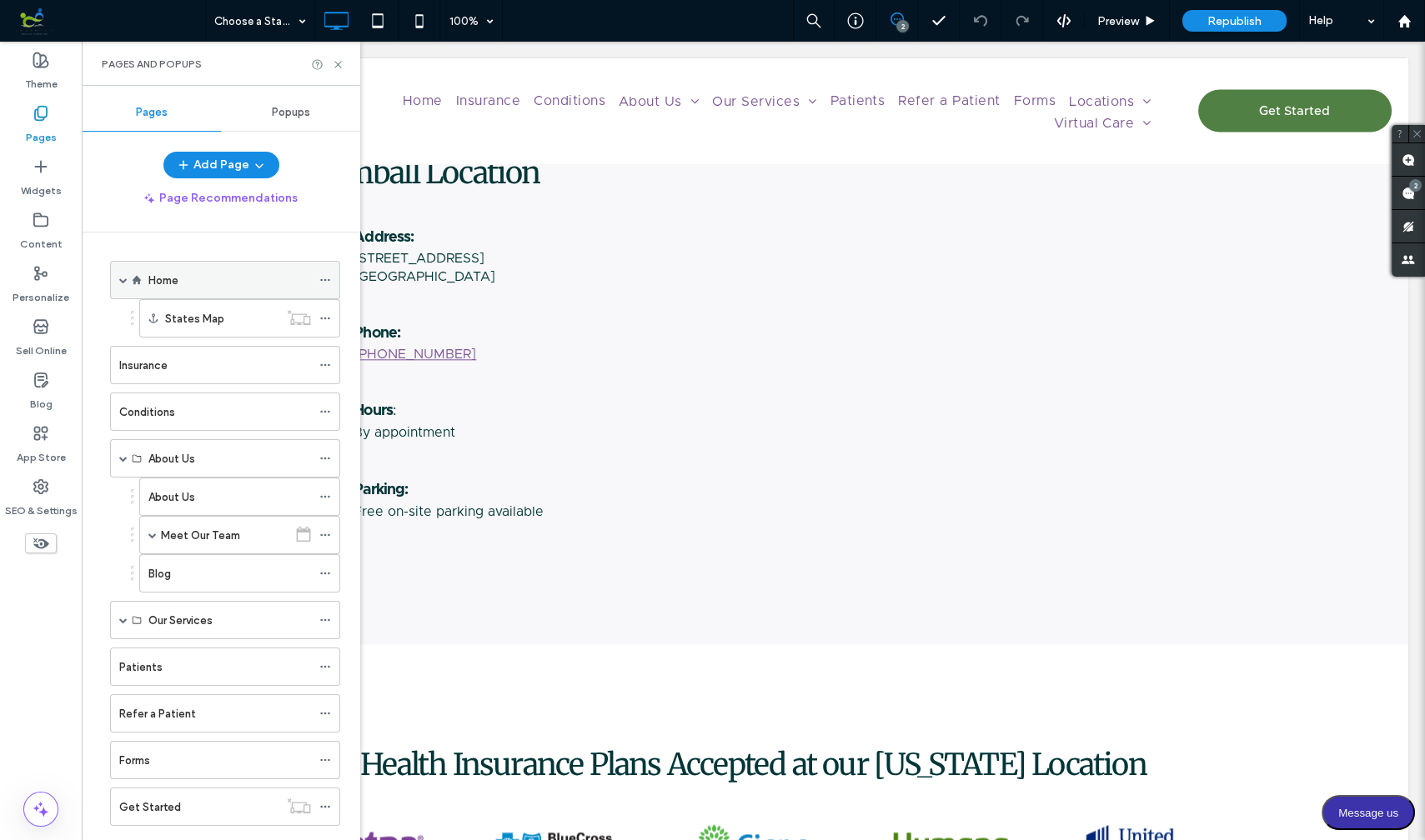
click at [119, 278] on span at bounding box center [124, 281] width 9 height 9
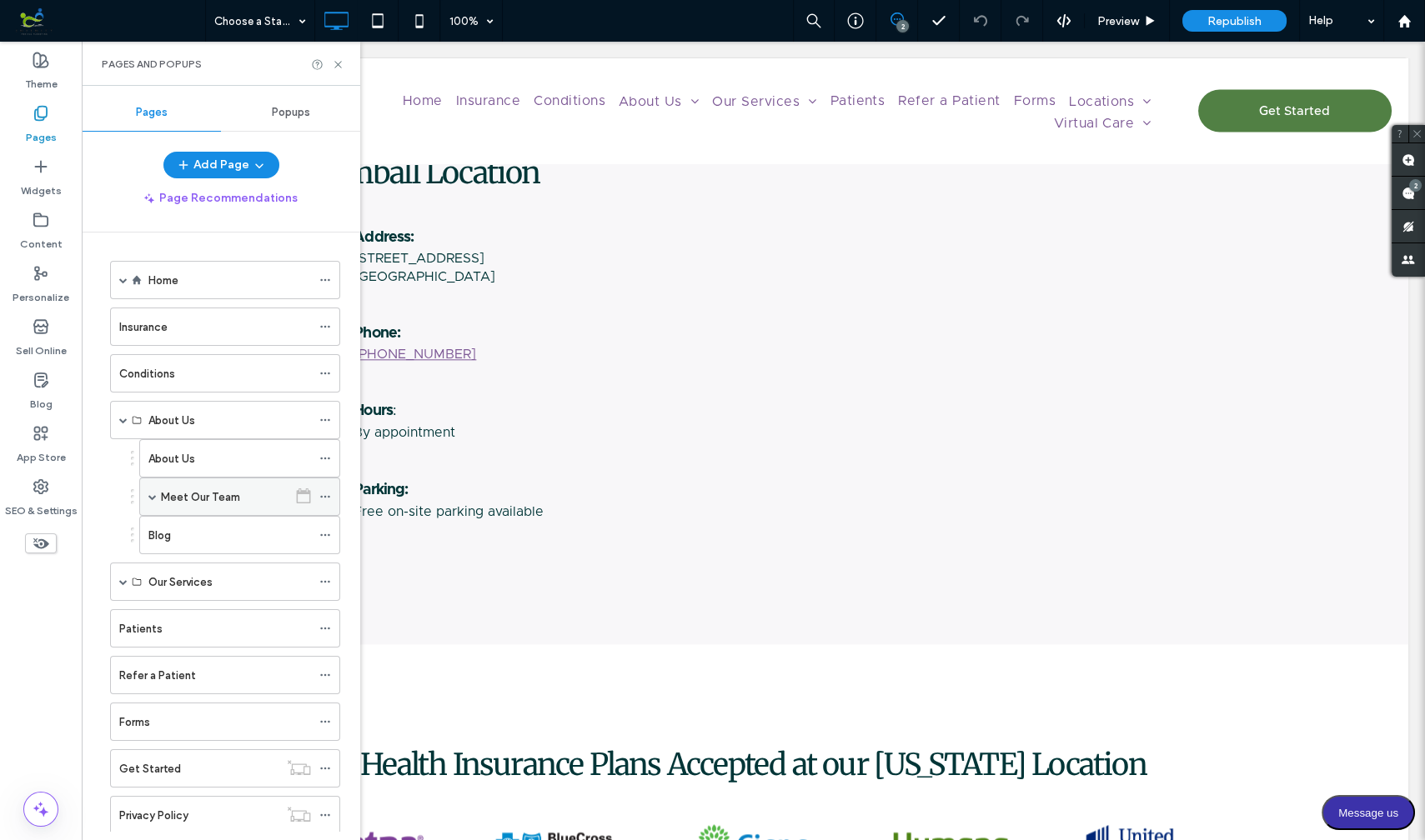
click at [148, 492] on span at bounding box center [153, 497] width 9 height 9
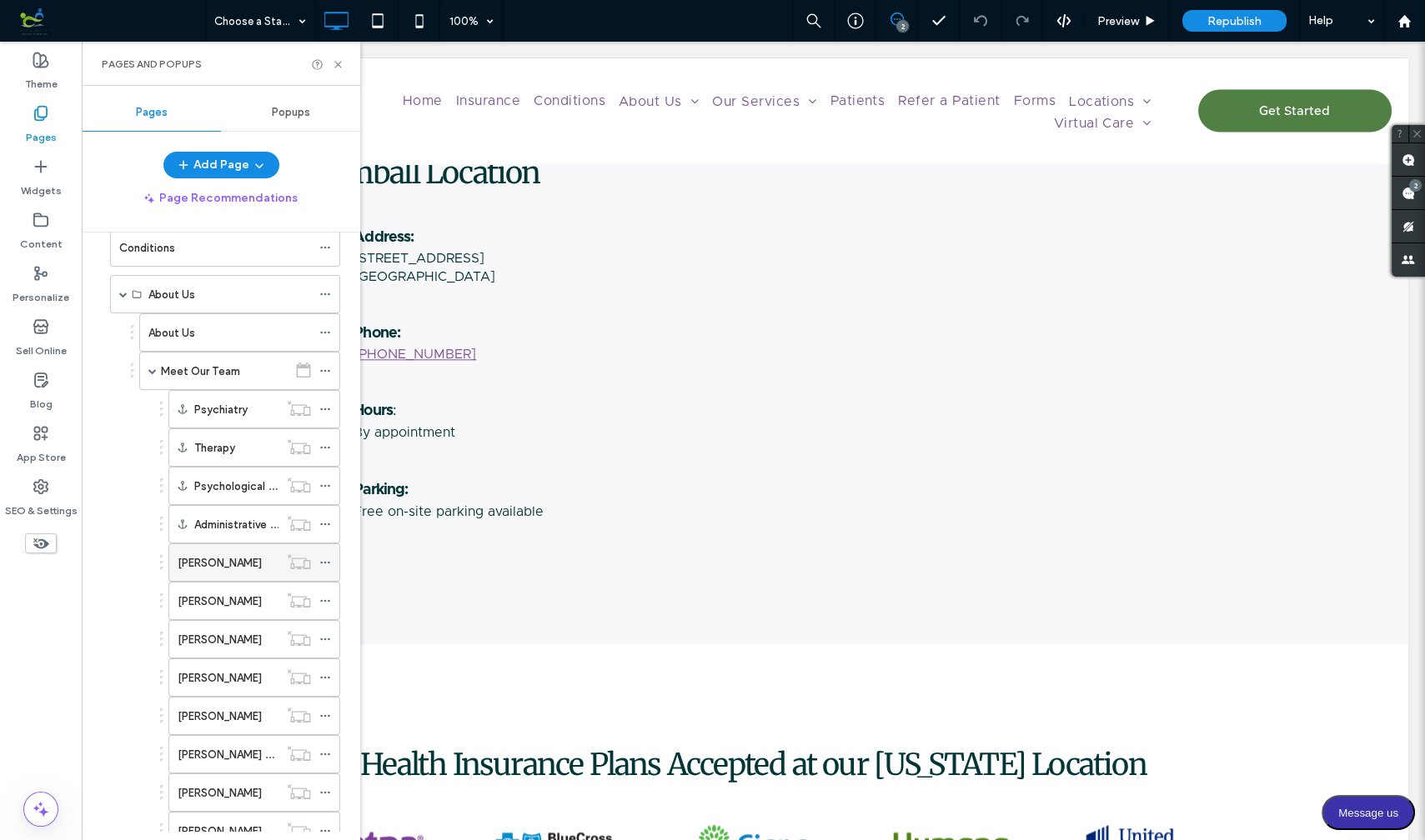
scroll to position [134, 0]
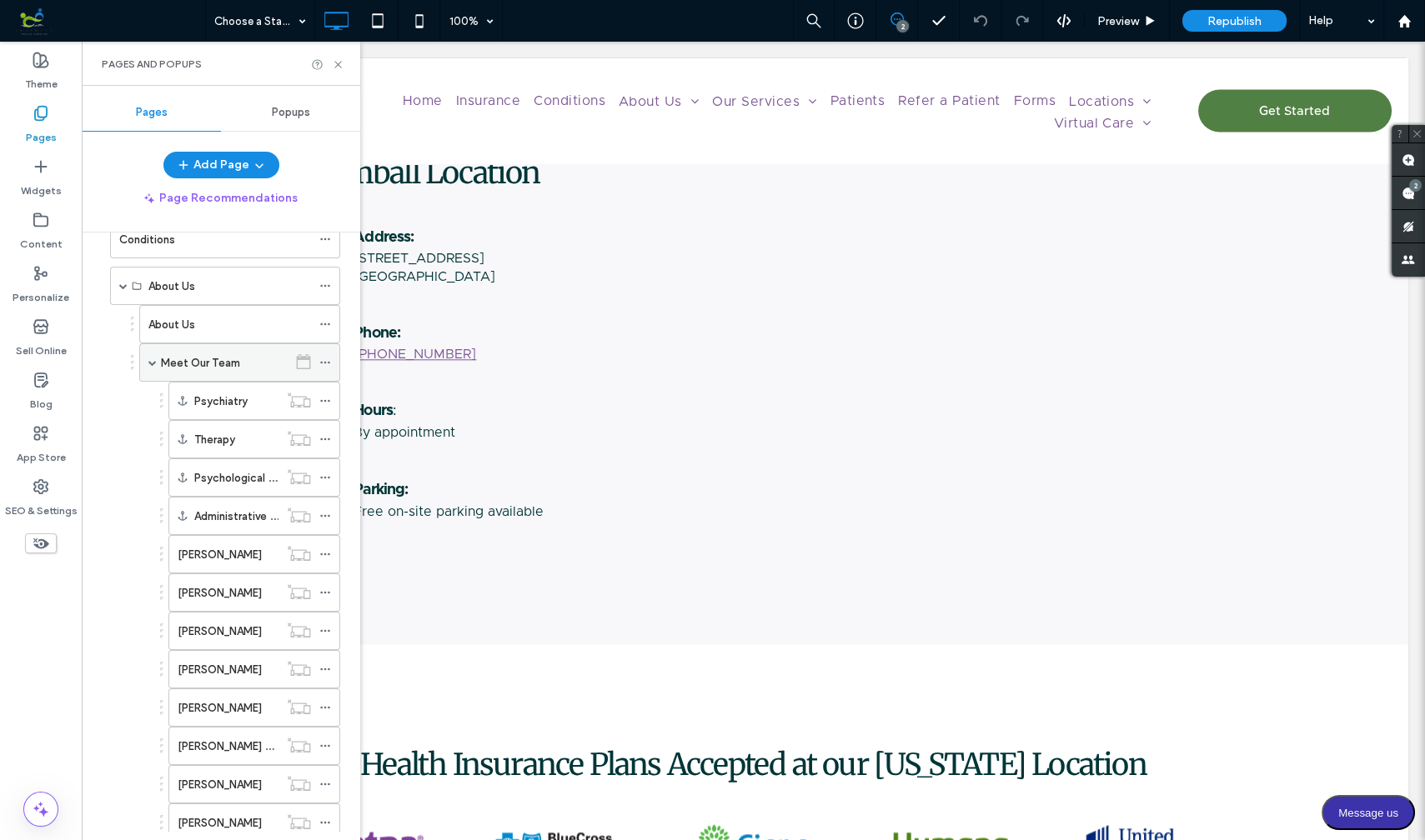
click at [149, 358] on span at bounding box center [153, 362] width 9 height 9
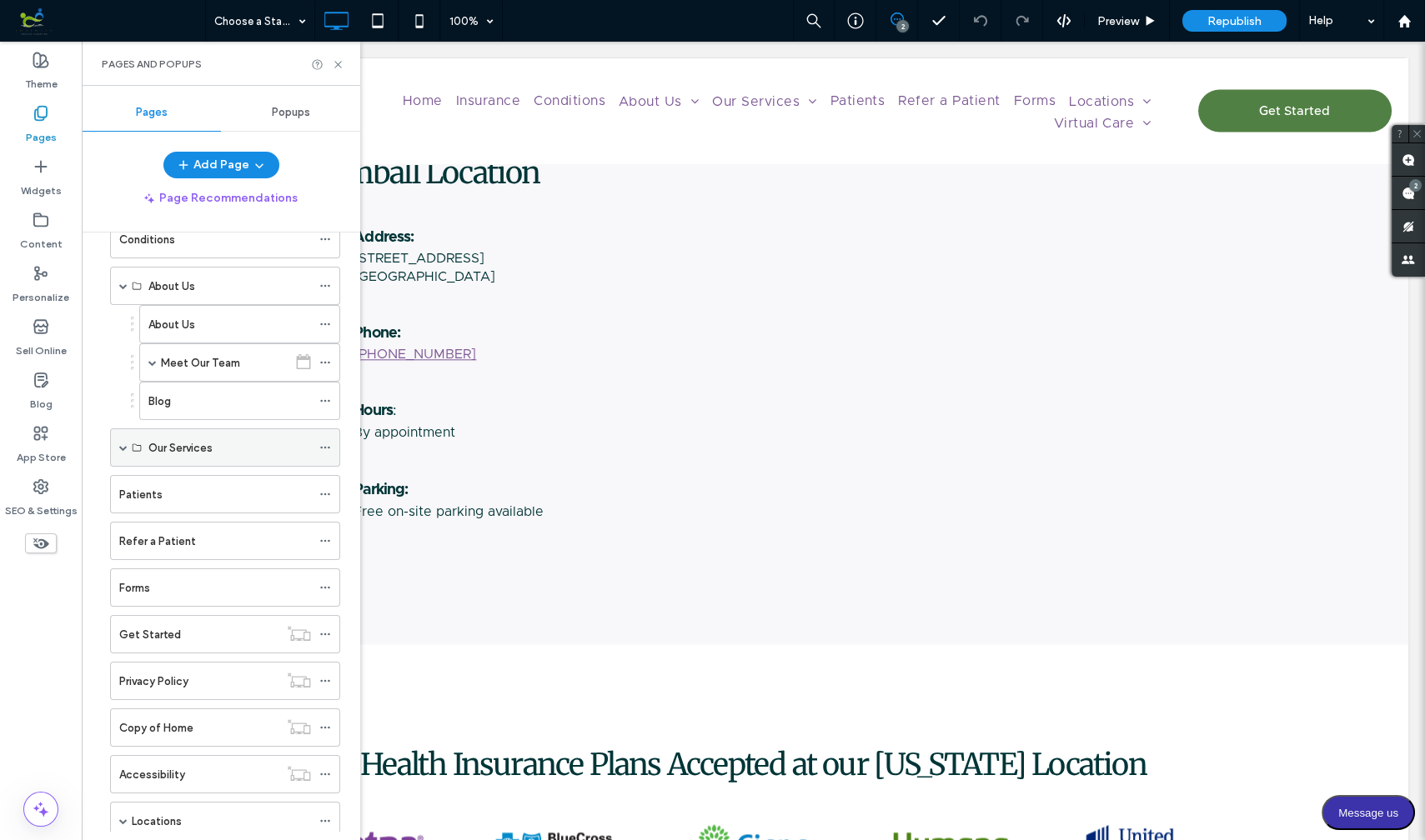
click at [123, 444] on span at bounding box center [124, 448] width 9 height 9
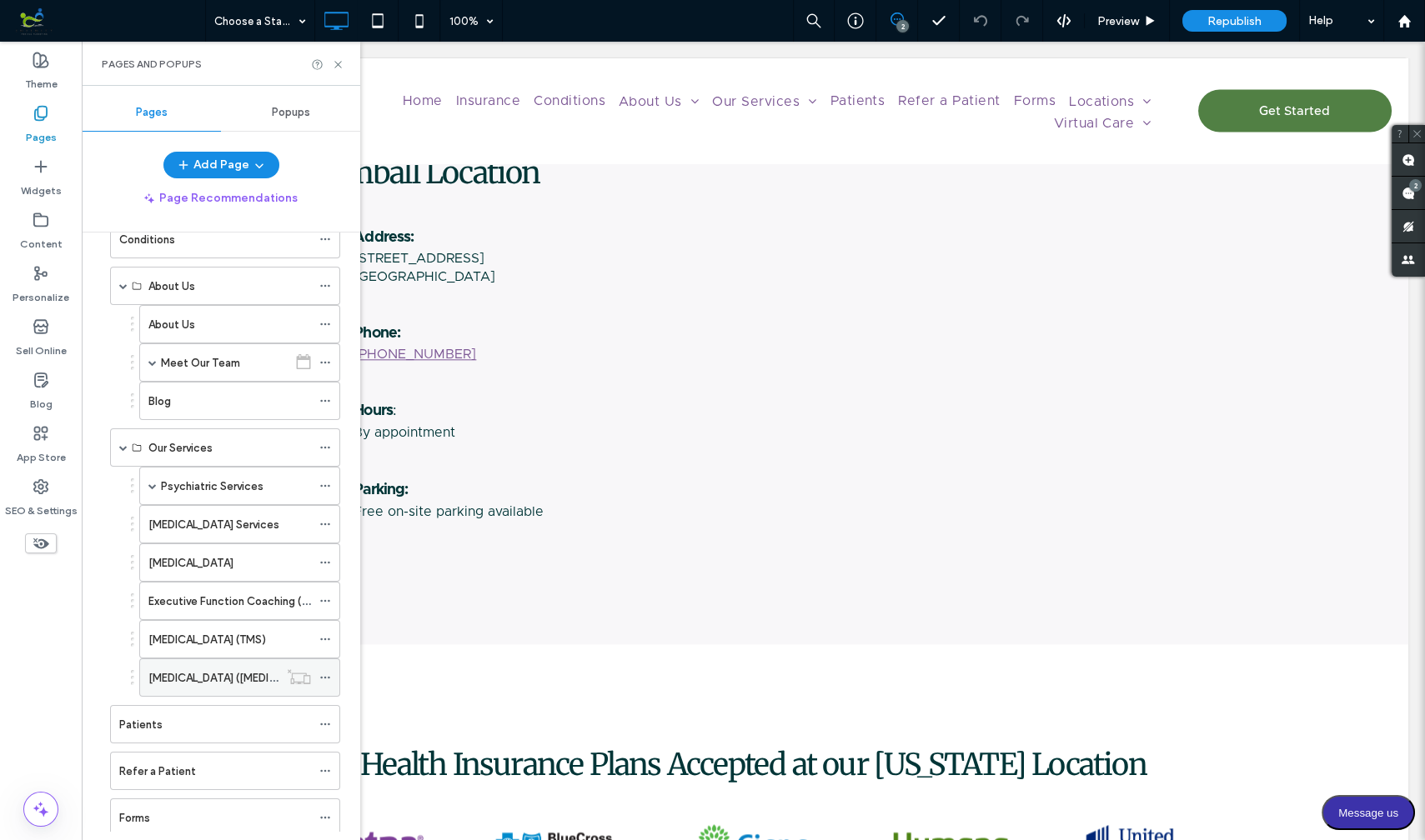
click at [223, 665] on label "[MEDICAL_DATA] ([MEDICAL_DATA])" at bounding box center [238, 677] width 180 height 29
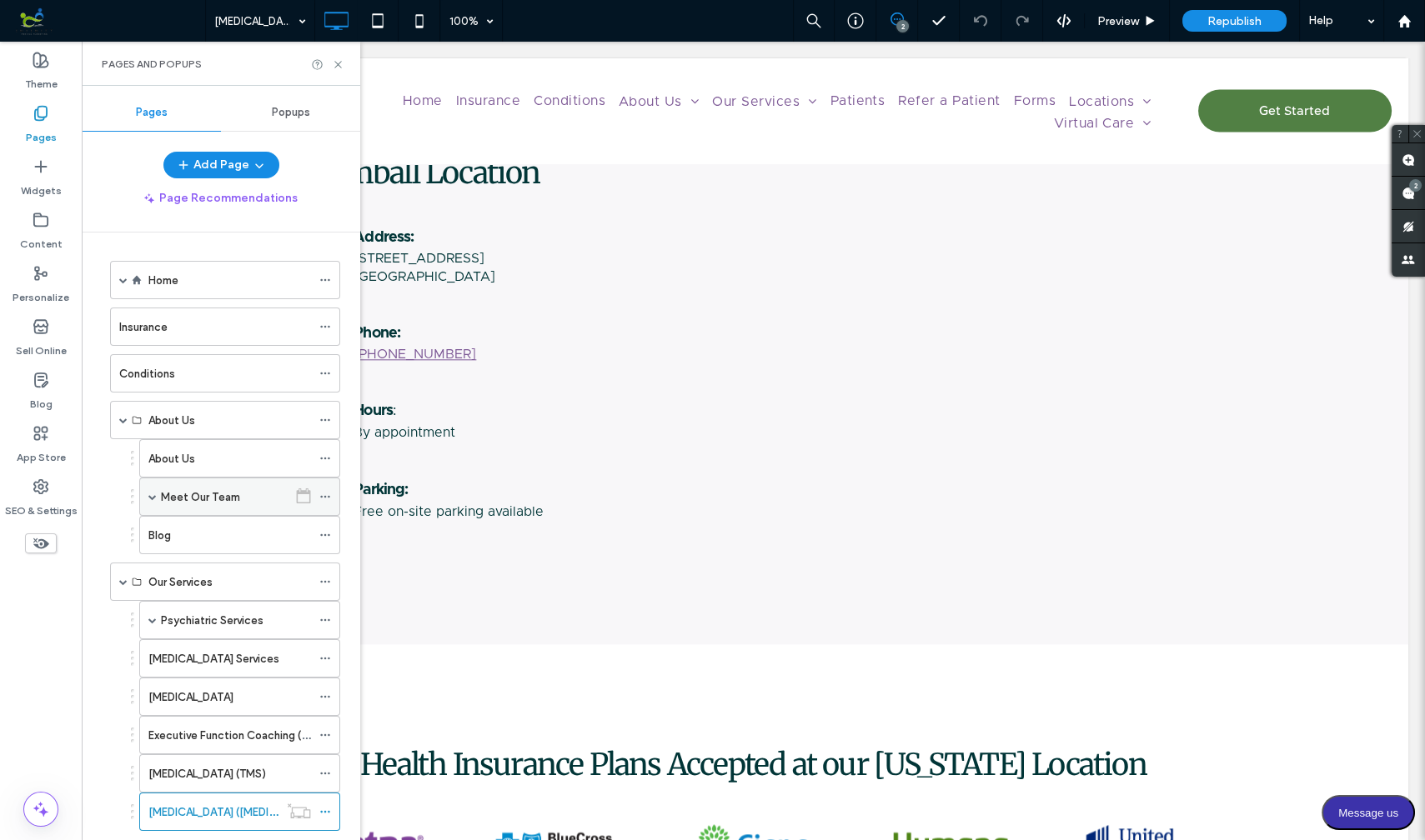
click at [153, 492] on span at bounding box center [153, 497] width 9 height 9
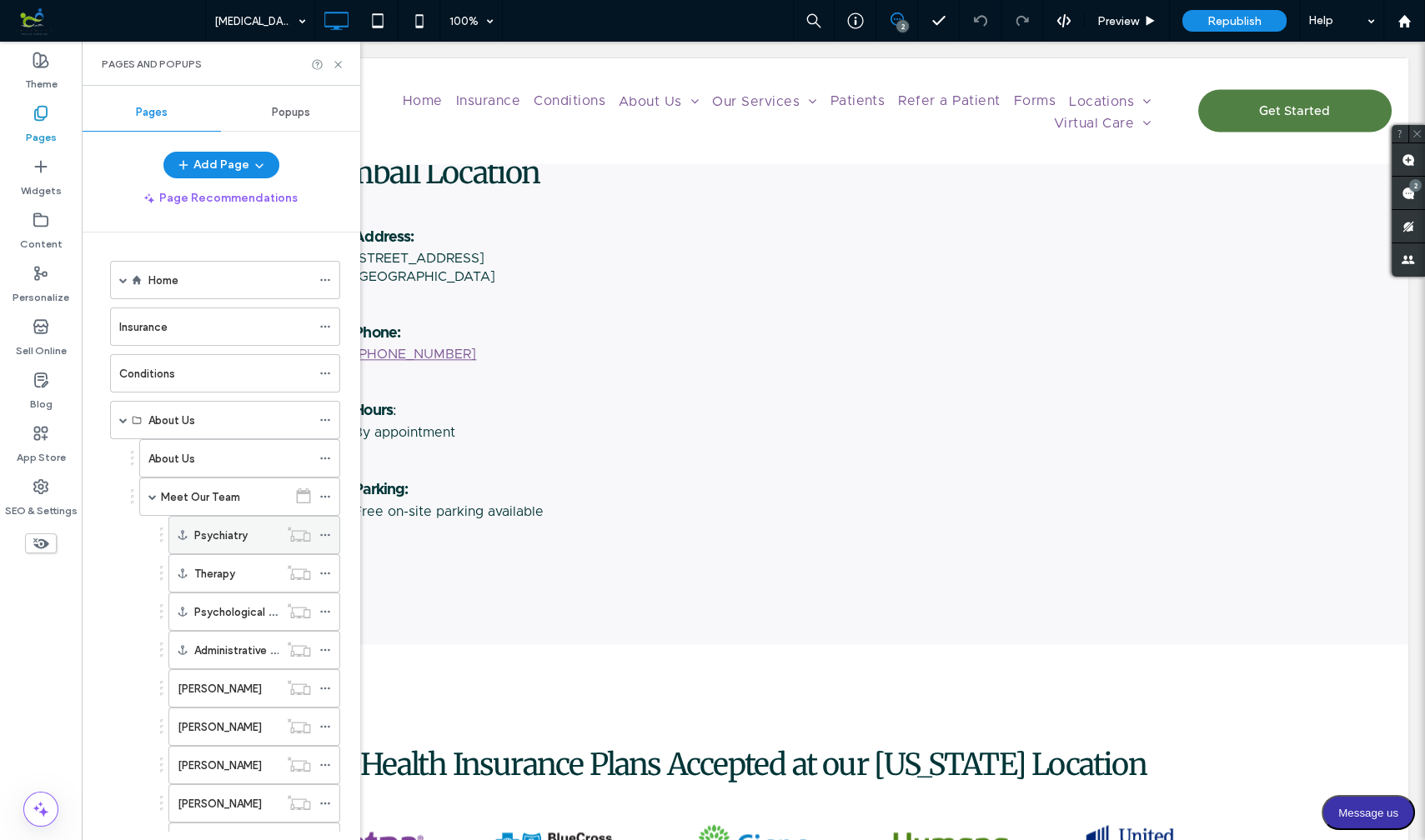
click at [221, 531] on label "Psychiatry" at bounding box center [221, 535] width 53 height 29
click at [145, 491] on div "Meet Our Team" at bounding box center [240, 497] width 201 height 38
click at [152, 492] on span at bounding box center [153, 497] width 9 height 9
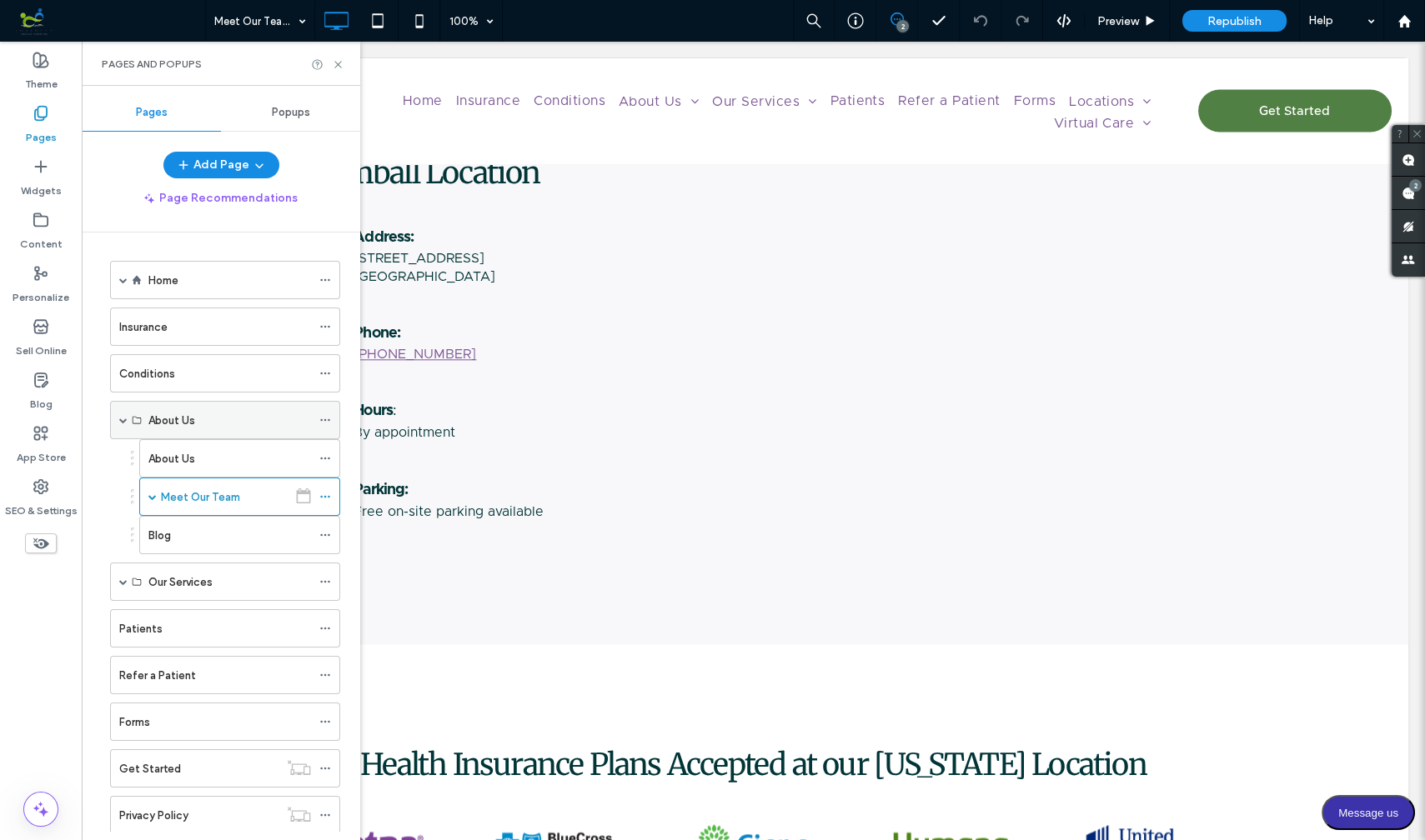
click at [123, 417] on span at bounding box center [124, 420] width 9 height 9
